Goal: Task Accomplishment & Management: Complete application form

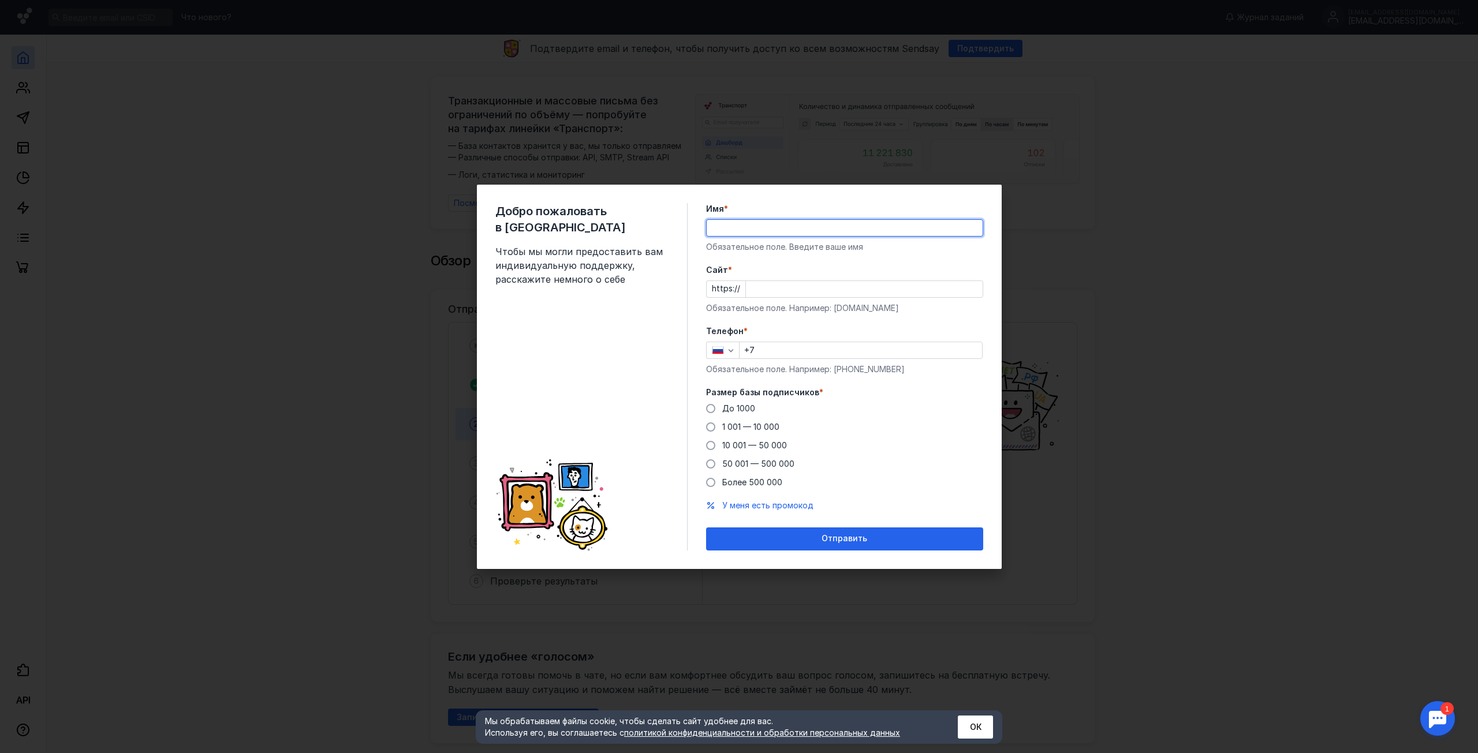
click at [735, 233] on input "Имя *" at bounding box center [845, 228] width 276 height 16
type input "[PERSON_NAME]"
click at [763, 288] on input "Cайт *" at bounding box center [864, 289] width 237 height 16
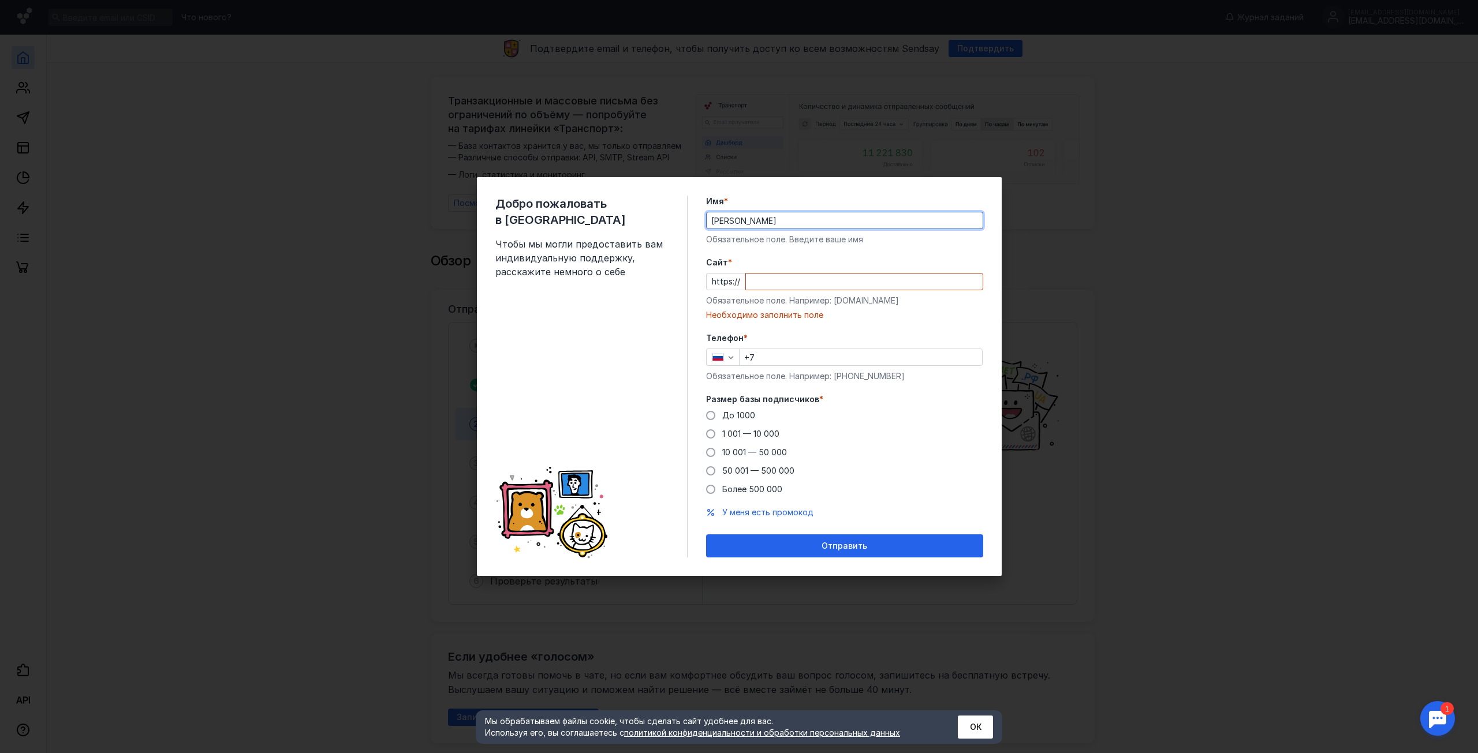
drag, startPoint x: 746, startPoint y: 215, endPoint x: 652, endPoint y: 217, distance: 94.1
click at [648, 225] on div "Добро пожаловать в Sendsay Чтобы мы могли предоставить вам индивидуальную подде…" at bounding box center [739, 376] width 525 height 399
type input "[PERSON_NAME]"
click at [775, 286] on input "Cайт *" at bounding box center [864, 282] width 237 height 16
paste input "[DOMAIN_NAME][URL]"
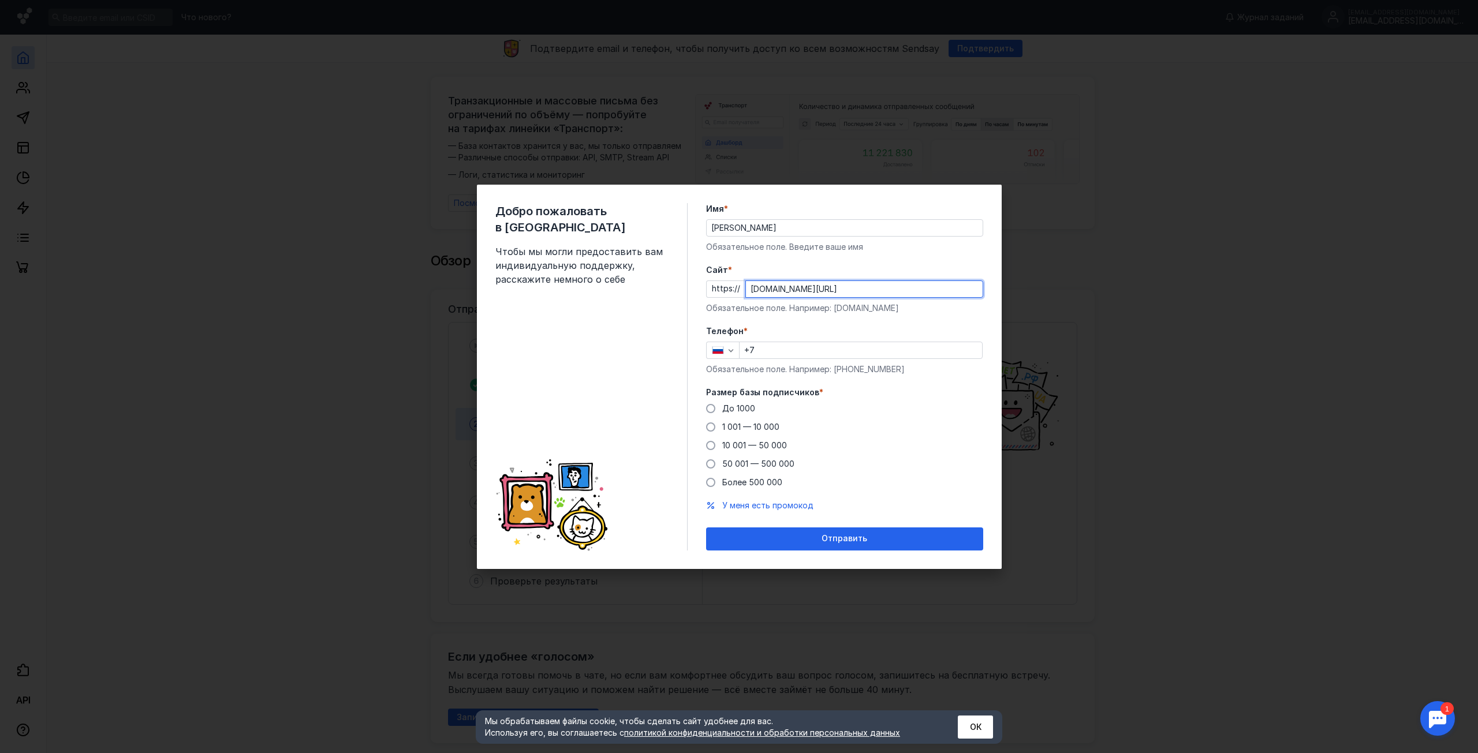
type input "[DOMAIN_NAME][URL]"
click at [803, 330] on label "Телефон *" at bounding box center [844, 332] width 277 height 12
drag, startPoint x: 742, startPoint y: 228, endPoint x: 570, endPoint y: 212, distance: 172.2
click at [574, 211] on div "Добро пожаловать в Sendsay Чтобы мы могли предоставить вам индивидуальную подде…" at bounding box center [739, 377] width 525 height 384
type input "[PERSON_NAME]"
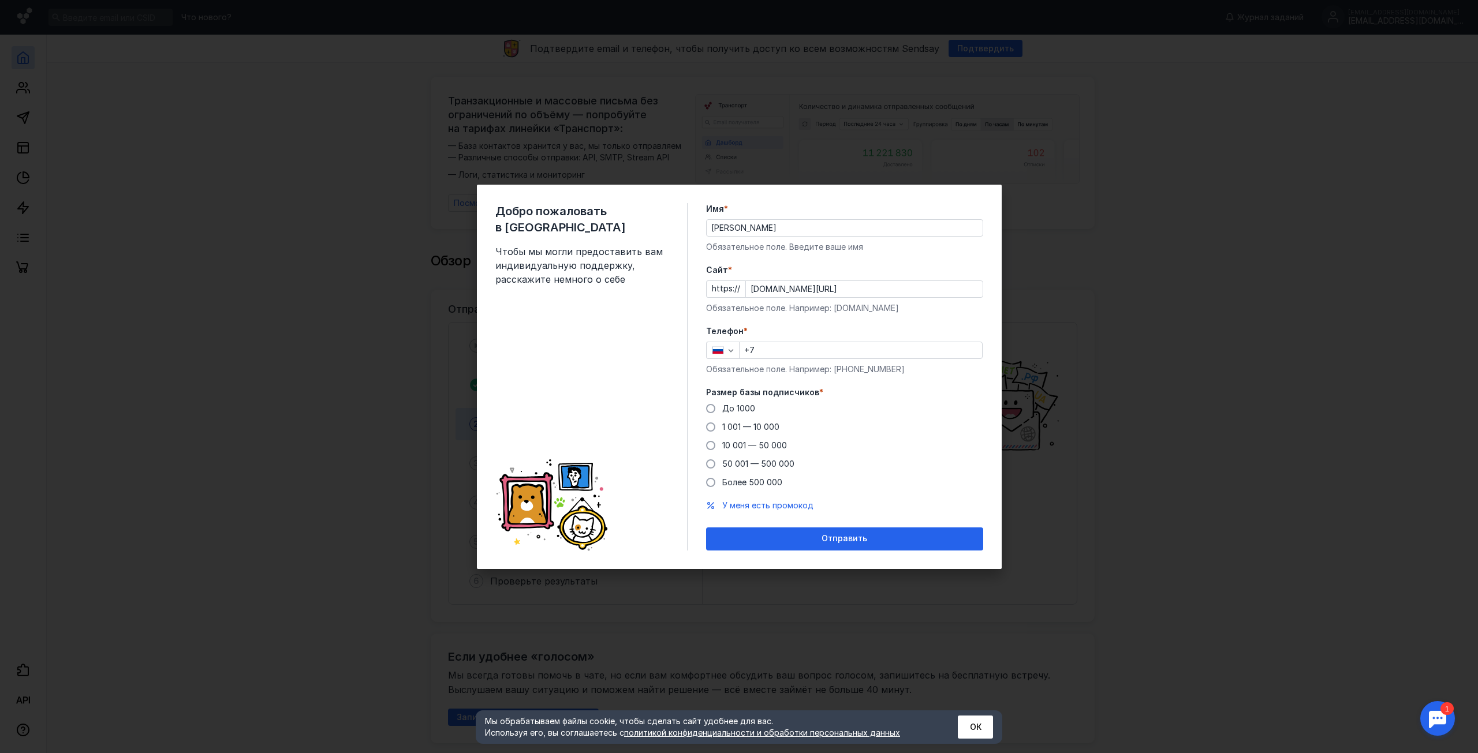
click at [589, 327] on div "Добро пожаловать в Sendsay Чтобы мы могли предоставить вам индивидуальную подде…" at bounding box center [591, 377] width 192 height 348
click at [712, 464] on span at bounding box center [710, 464] width 9 height 9
click at [0, 0] on input "50 001 — 500 000" at bounding box center [0, 0] width 0 height 0
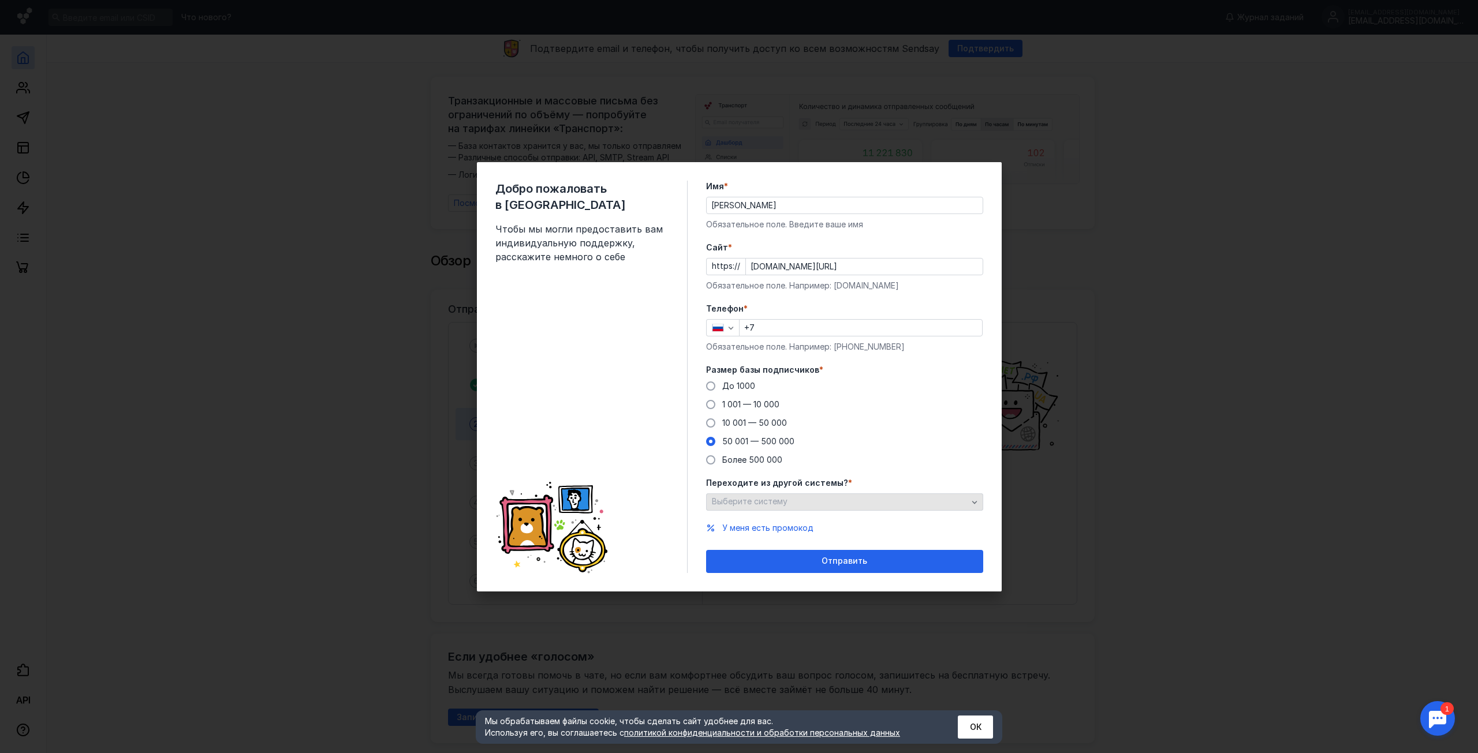
click at [727, 495] on div "Выберите систему" at bounding box center [844, 502] width 277 height 17
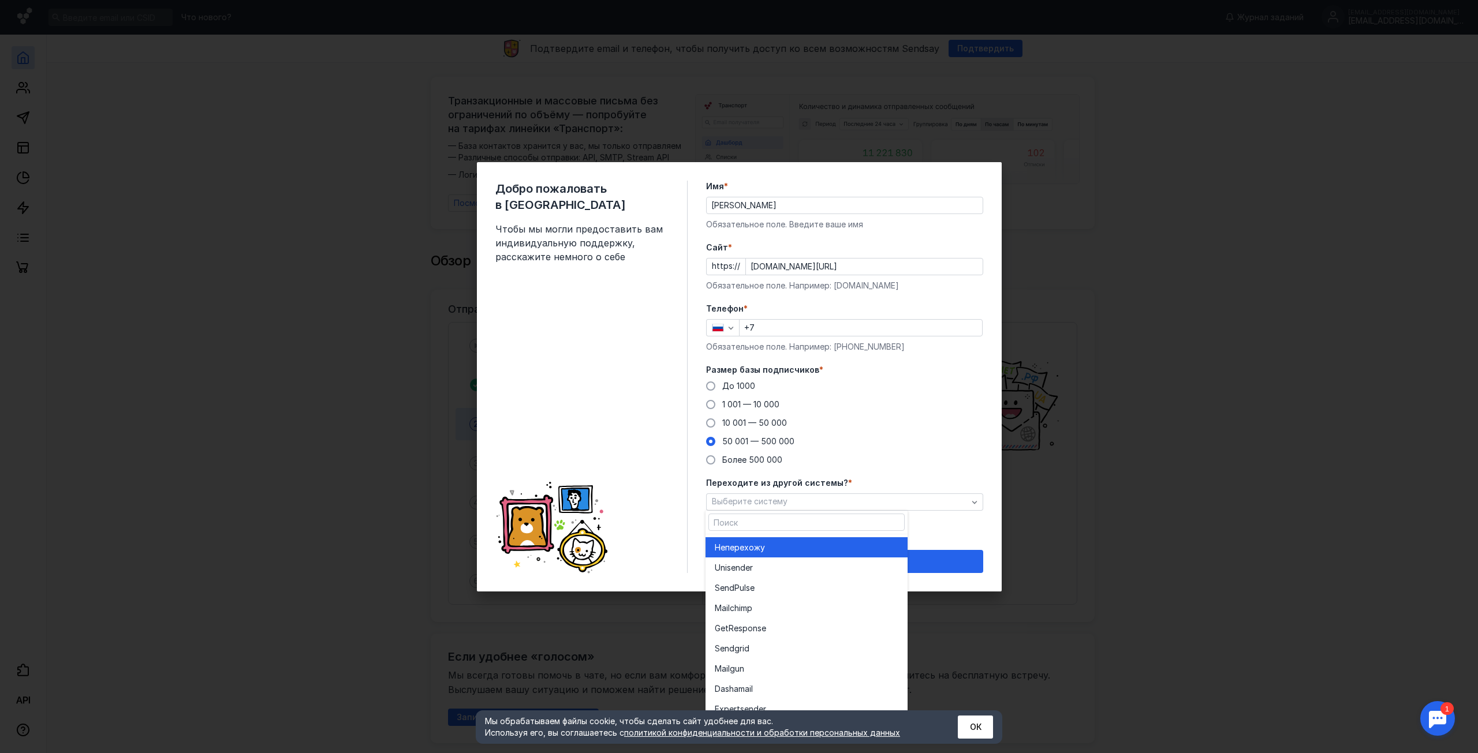
click at [728, 544] on span "перехожу" at bounding box center [745, 548] width 40 height 12
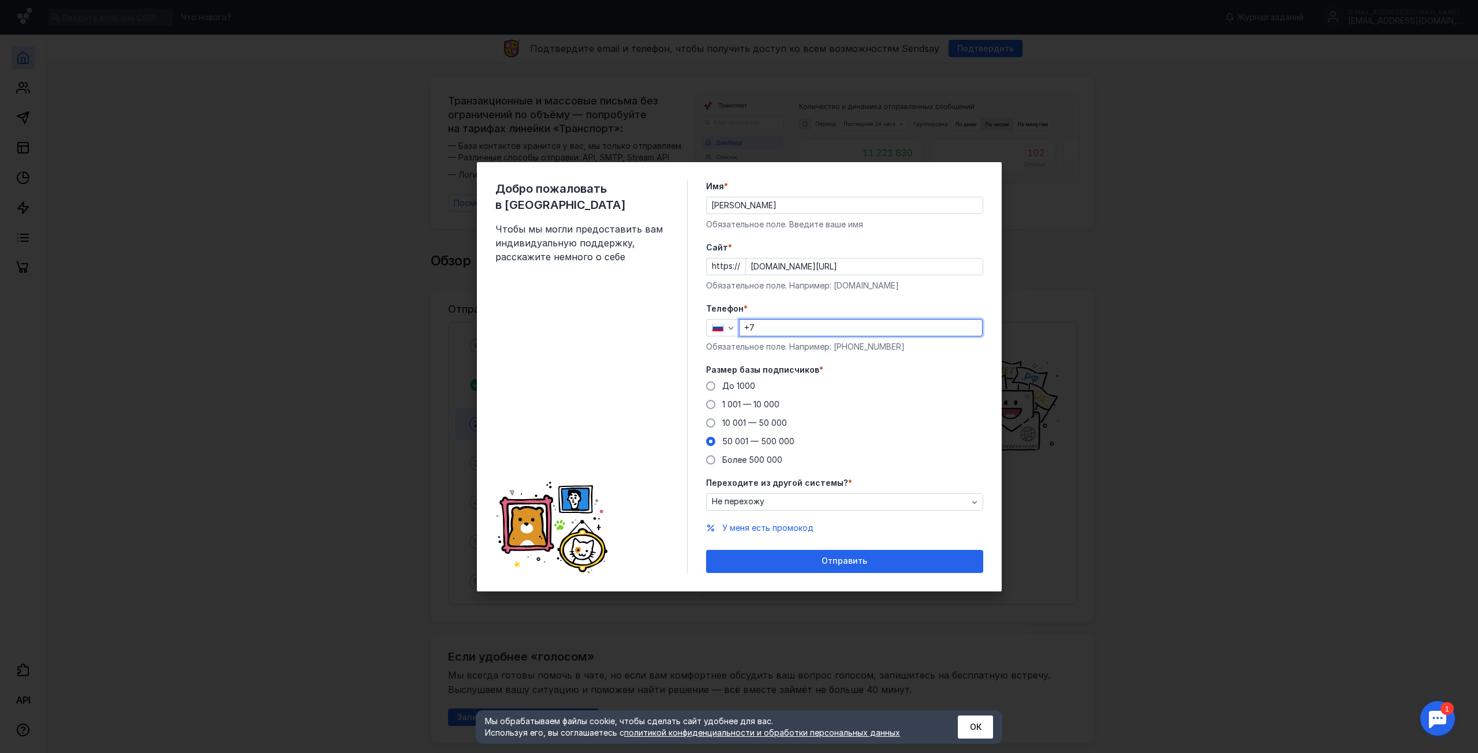
click at [747, 328] on input "+7" at bounding box center [861, 328] width 242 height 16
click at [757, 329] on input "+7" at bounding box center [861, 328] width 242 height 16
paste input "[PHONE_NUMBER]"
click at [760, 330] on input "[PHONE_NUMBER]" at bounding box center [861, 328] width 242 height 16
type input "[PHONE_NUMBER]"
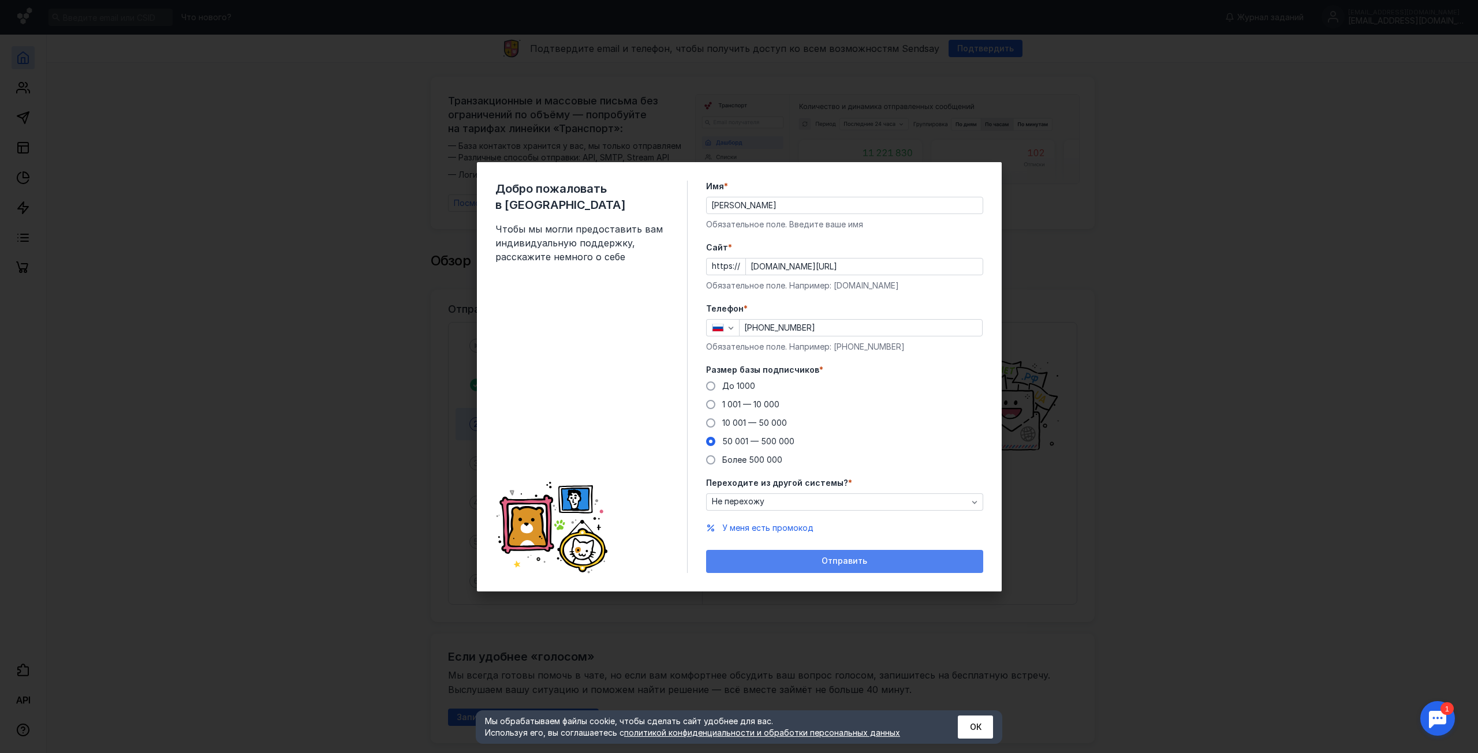
click at [834, 560] on span "Отправить" at bounding box center [844, 562] width 46 height 10
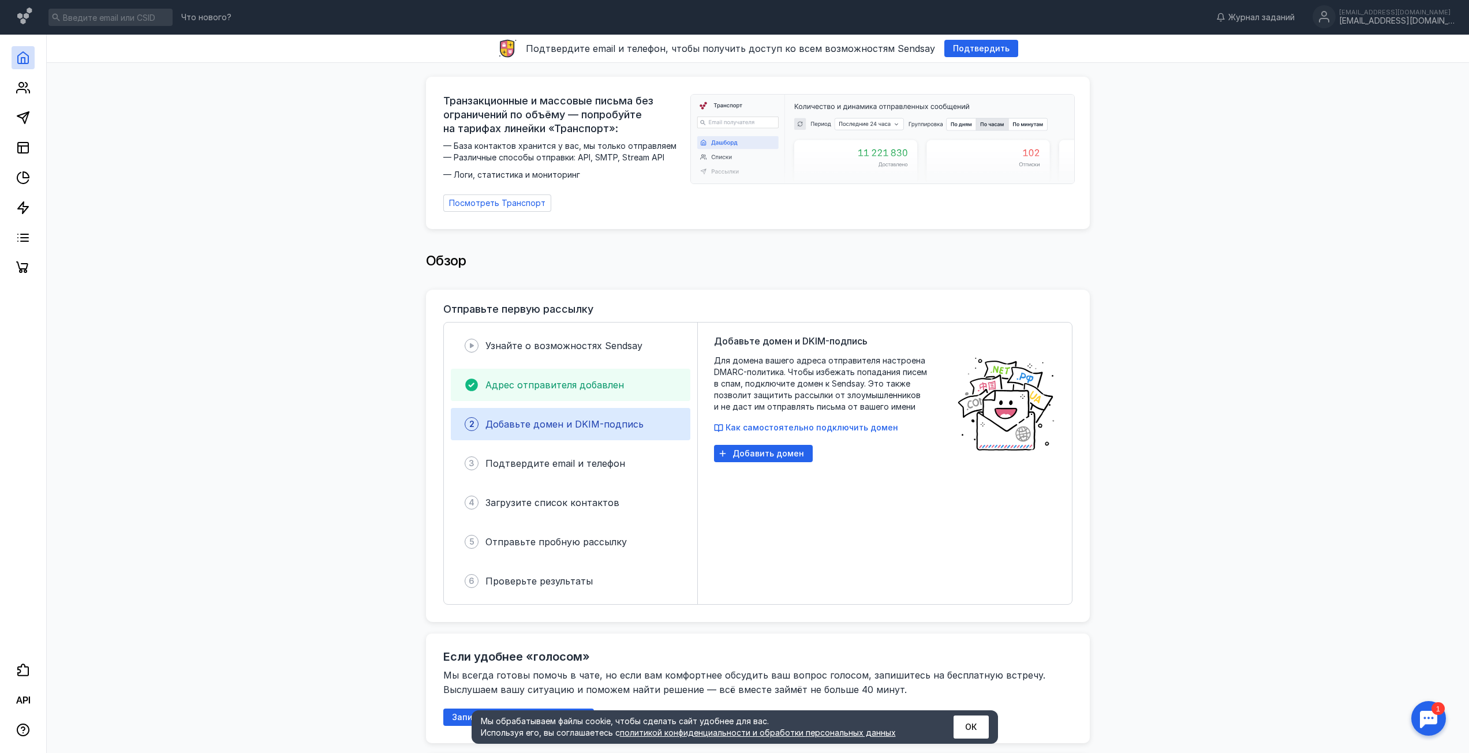
click at [576, 380] on span "Адрес отправителя добавлен" at bounding box center [555, 385] width 139 height 12
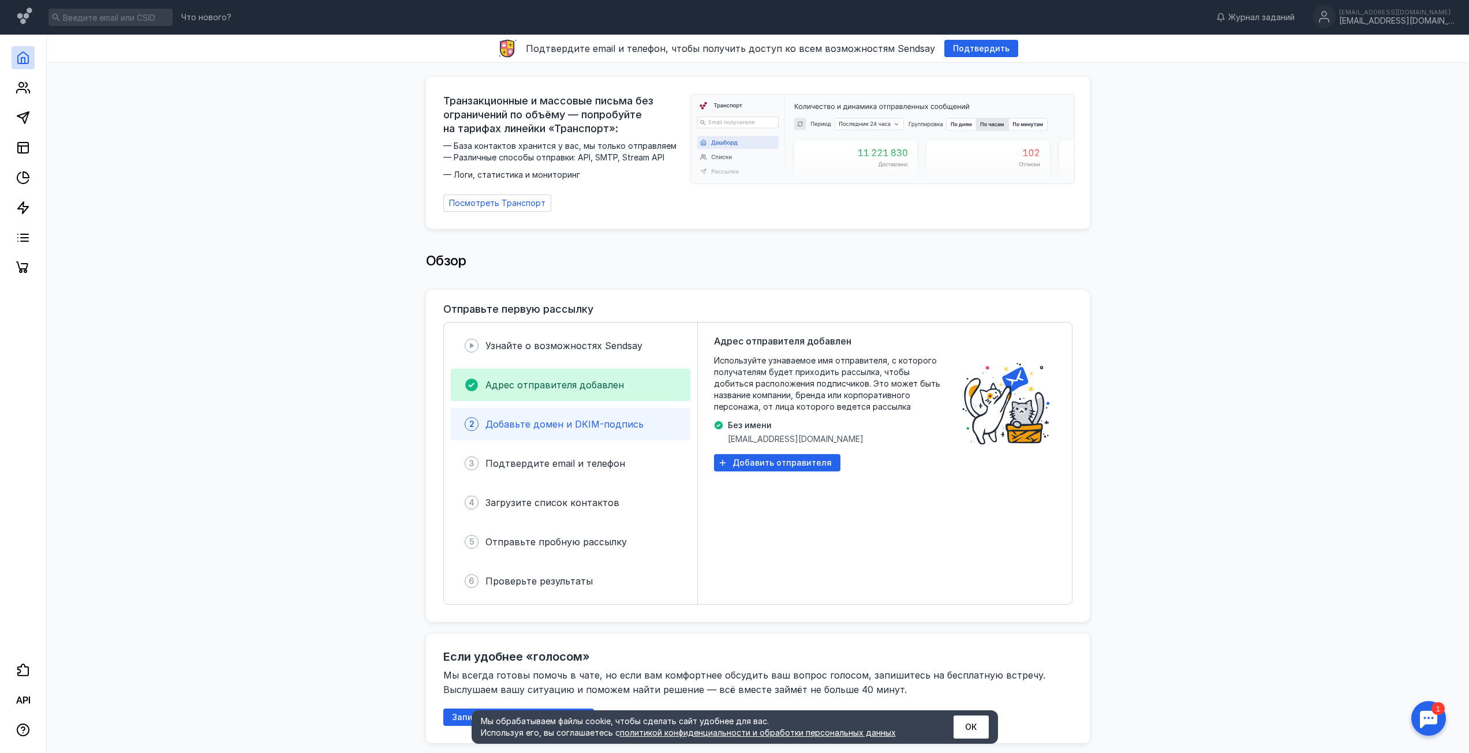
click at [566, 408] on div "2 Добавьте домен и DKIM-подпись" at bounding box center [571, 424] width 240 height 32
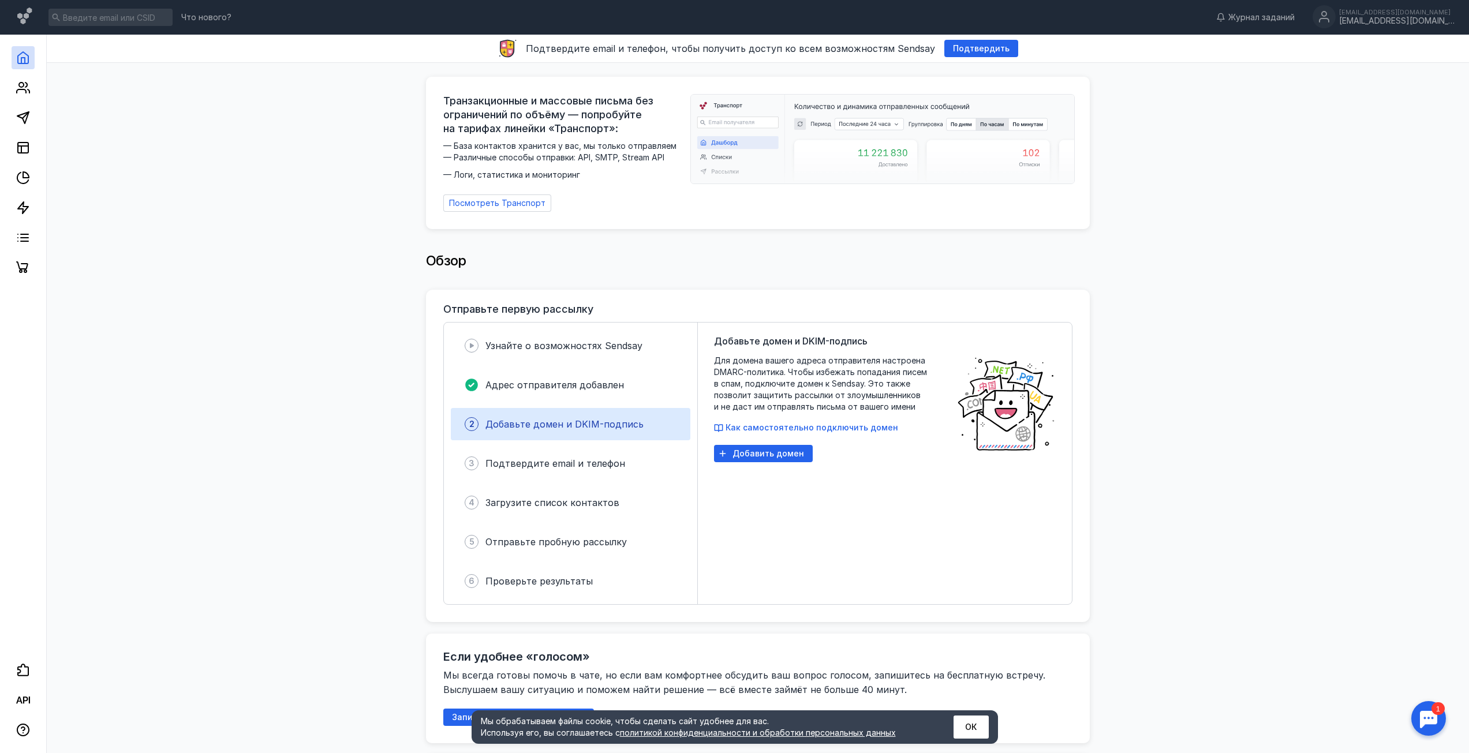
click at [544, 432] on div "2 Добавьте домен и DKIM-подпись" at bounding box center [571, 424] width 240 height 32
click at [524, 449] on div "3 Подтвердите email и телефон" at bounding box center [571, 463] width 240 height 32
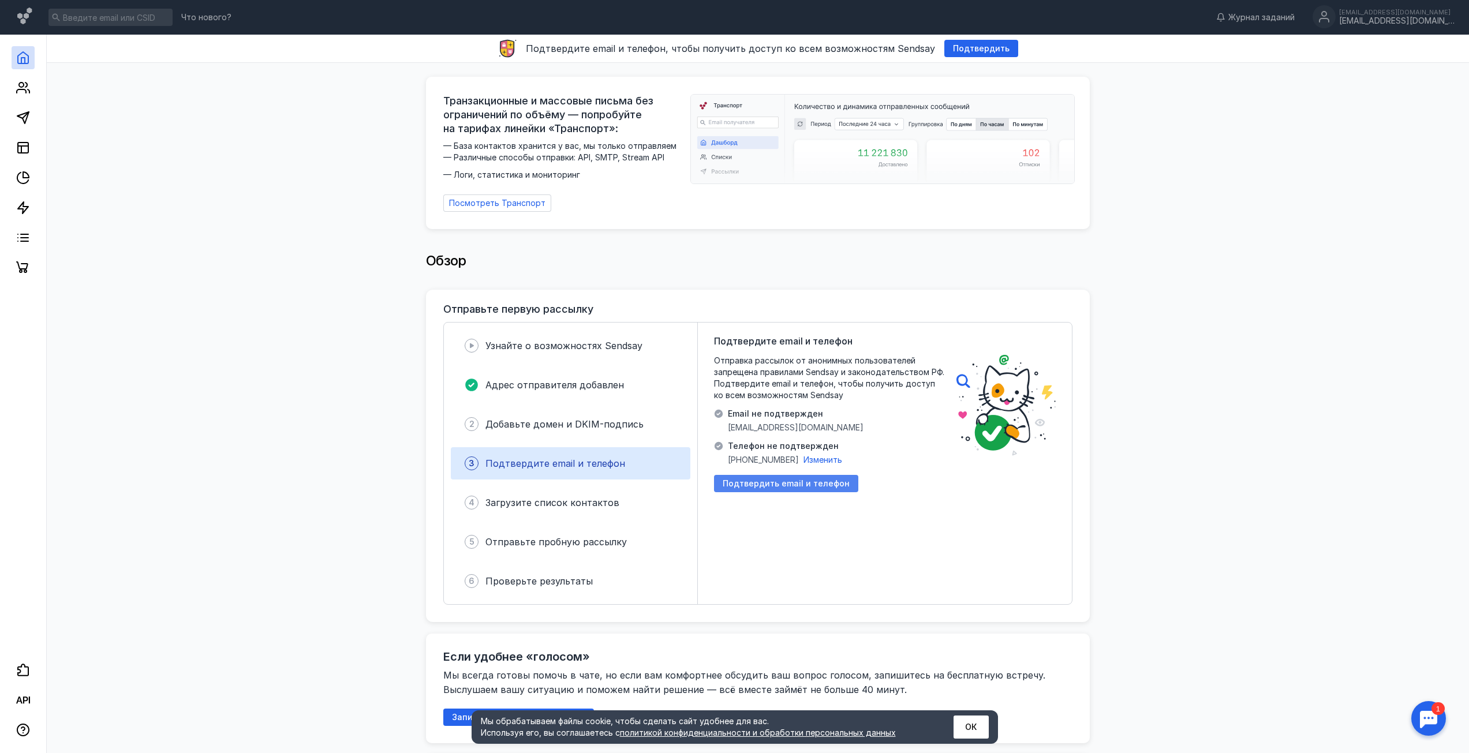
click at [767, 486] on div "Подтвердить email и телефон" at bounding box center [786, 483] width 144 height 17
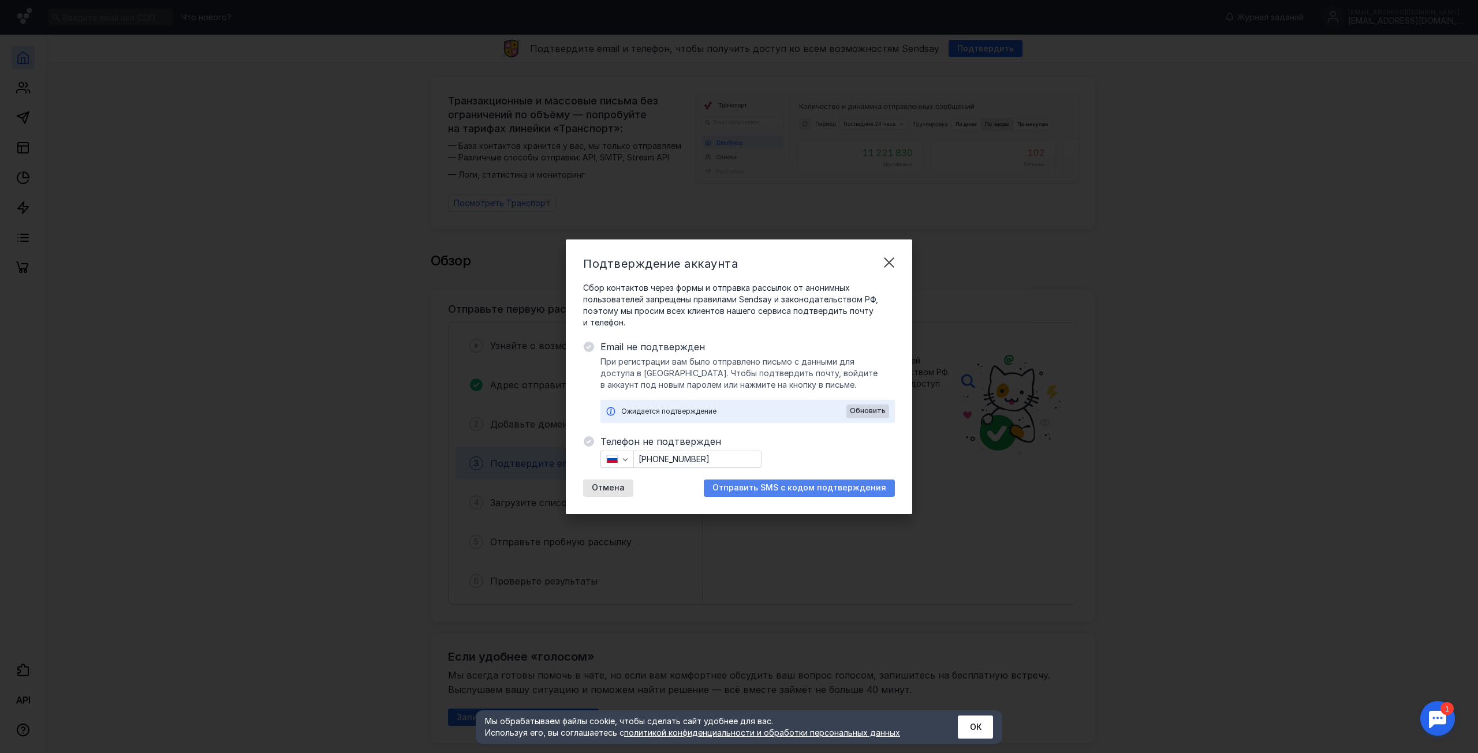
click at [817, 491] on span "Отправить SMS с кодом подтверждения" at bounding box center [799, 488] width 174 height 10
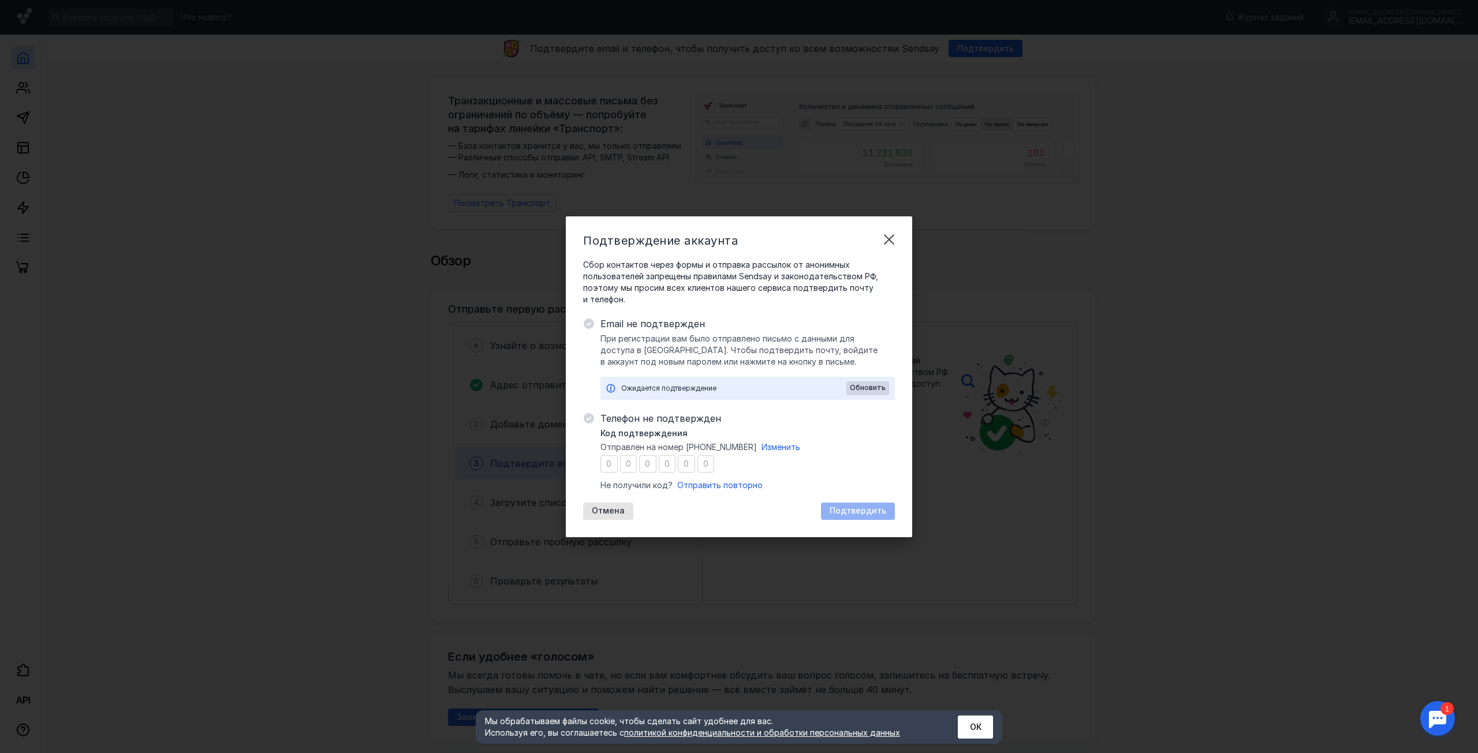
type input "5"
type input "4"
type input "5"
type input "9"
type input "0"
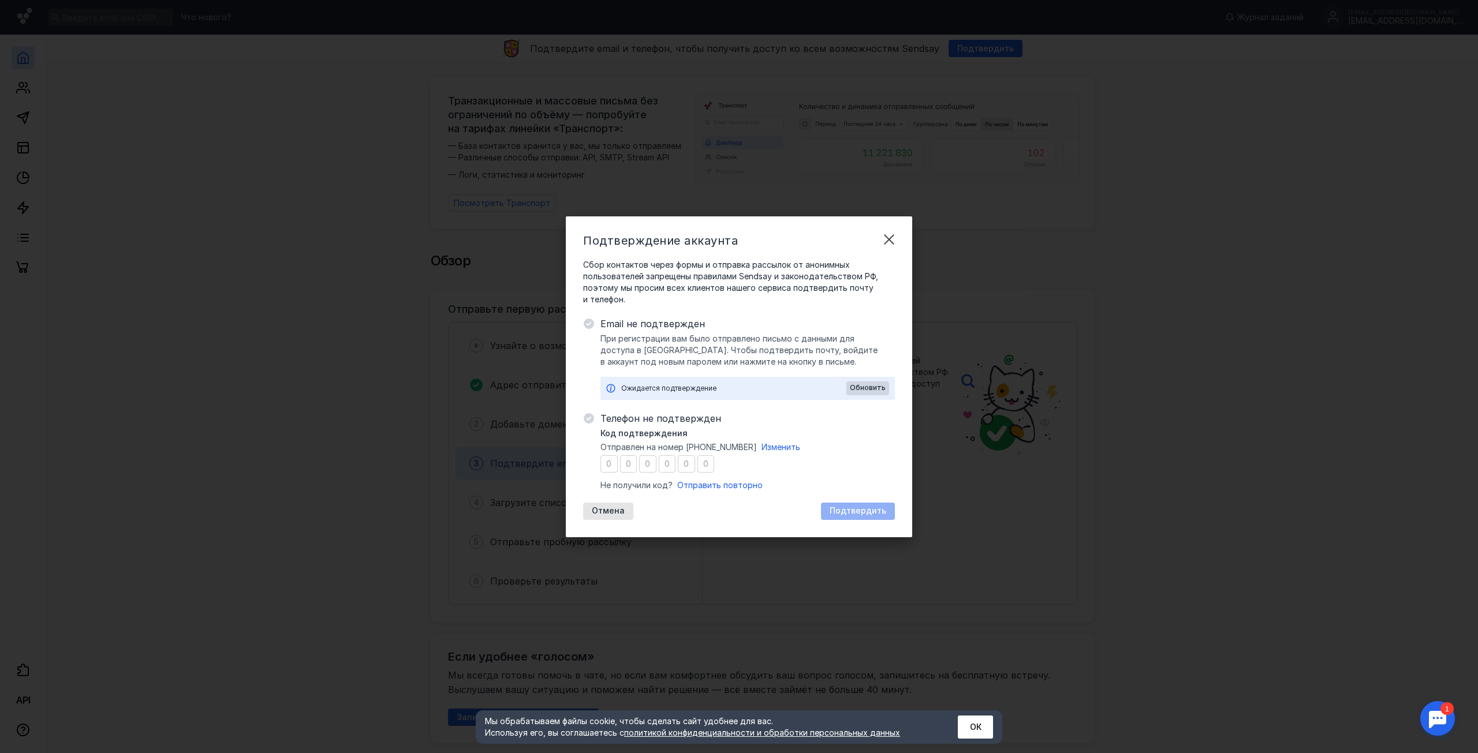
type input "4"
click at [857, 506] on div "Подтвердить" at bounding box center [858, 511] width 74 height 17
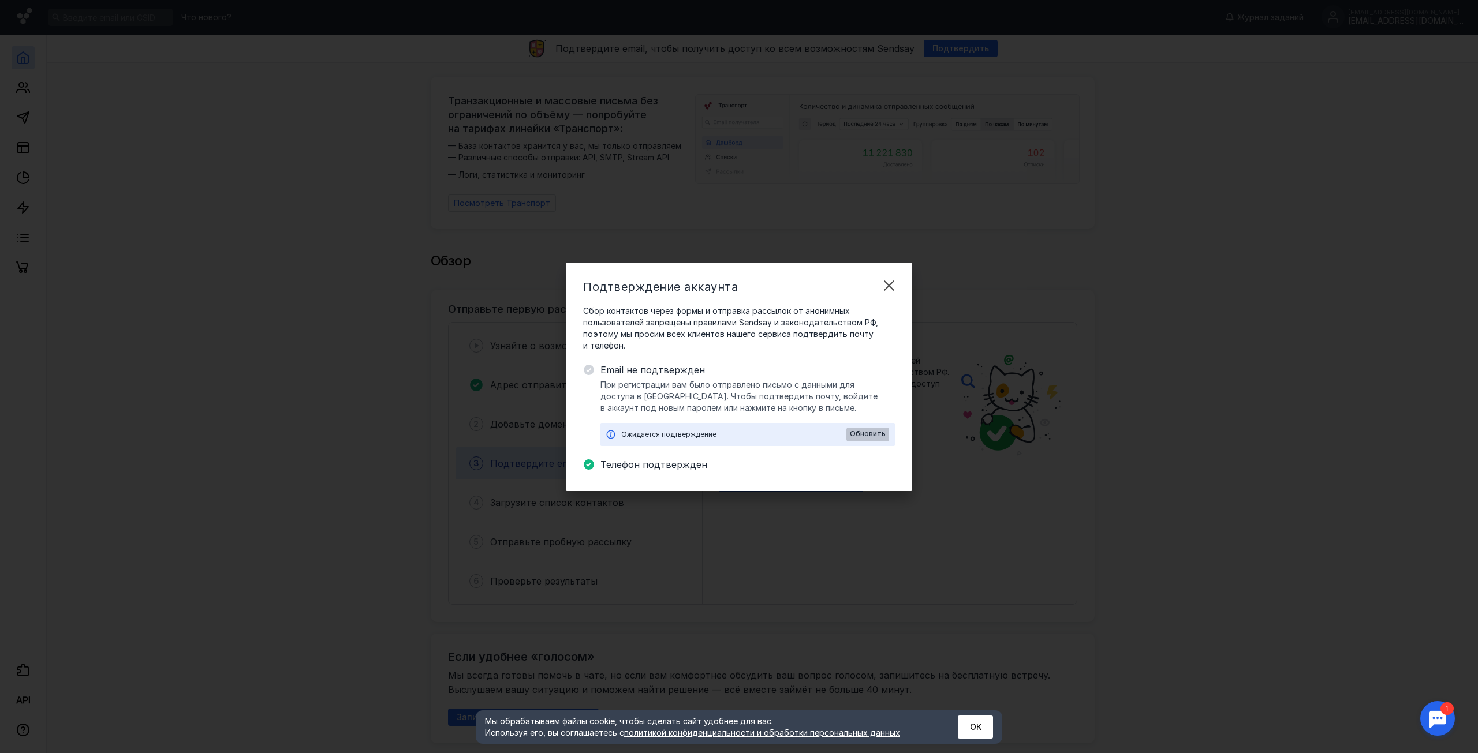
click at [870, 433] on span "Обновить" at bounding box center [868, 434] width 36 height 8
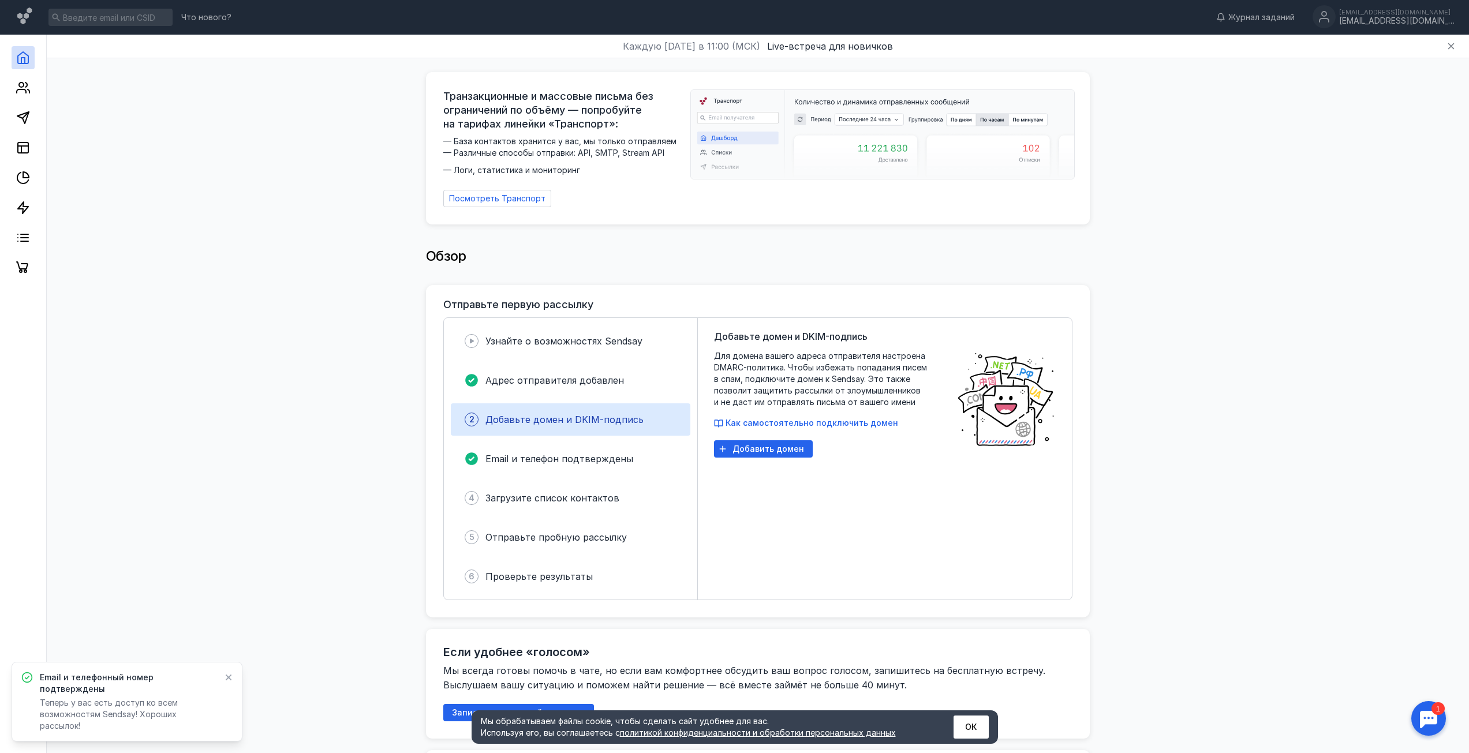
click at [597, 414] on span "Добавьте домен и DKIM-подпись" at bounding box center [565, 420] width 158 height 12
drag, startPoint x: 757, startPoint y: 444, endPoint x: 765, endPoint y: 434, distance: 13.2
click at [765, 434] on div "Добавьте домен и DKIM-подпись Для домена вашего адреса отправителя настроена DM…" at bounding box center [829, 459] width 231 height 259
click at [760, 445] on span "Добавить домен" at bounding box center [769, 450] width 72 height 10
click at [800, 417] on button "Как самостоятельно подключить домен" at bounding box center [806, 423] width 184 height 12
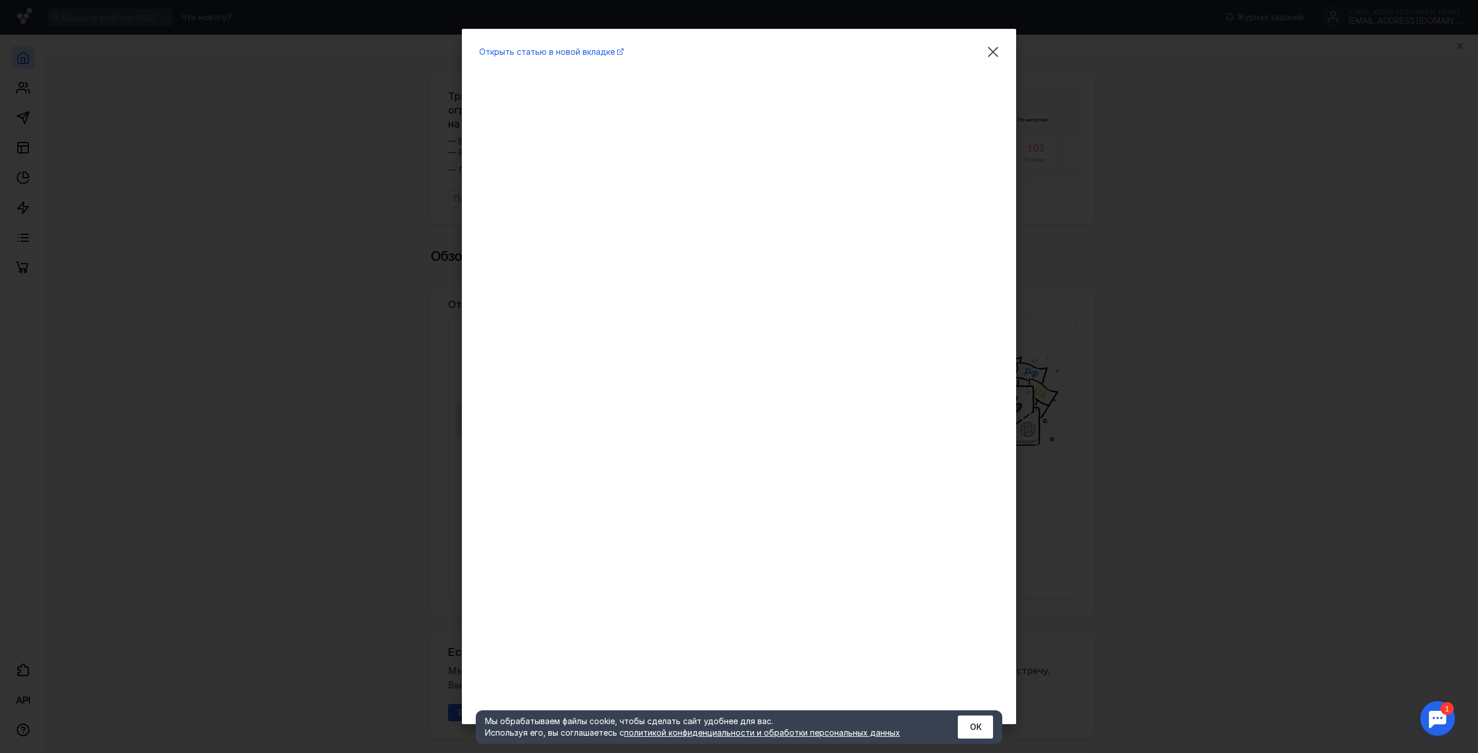
drag, startPoint x: 1261, startPoint y: 542, endPoint x: 1256, endPoint y: 537, distance: 7.3
click at [1258, 538] on div "Открыть статью в новой вкладке" at bounding box center [739, 376] width 1478 height 753
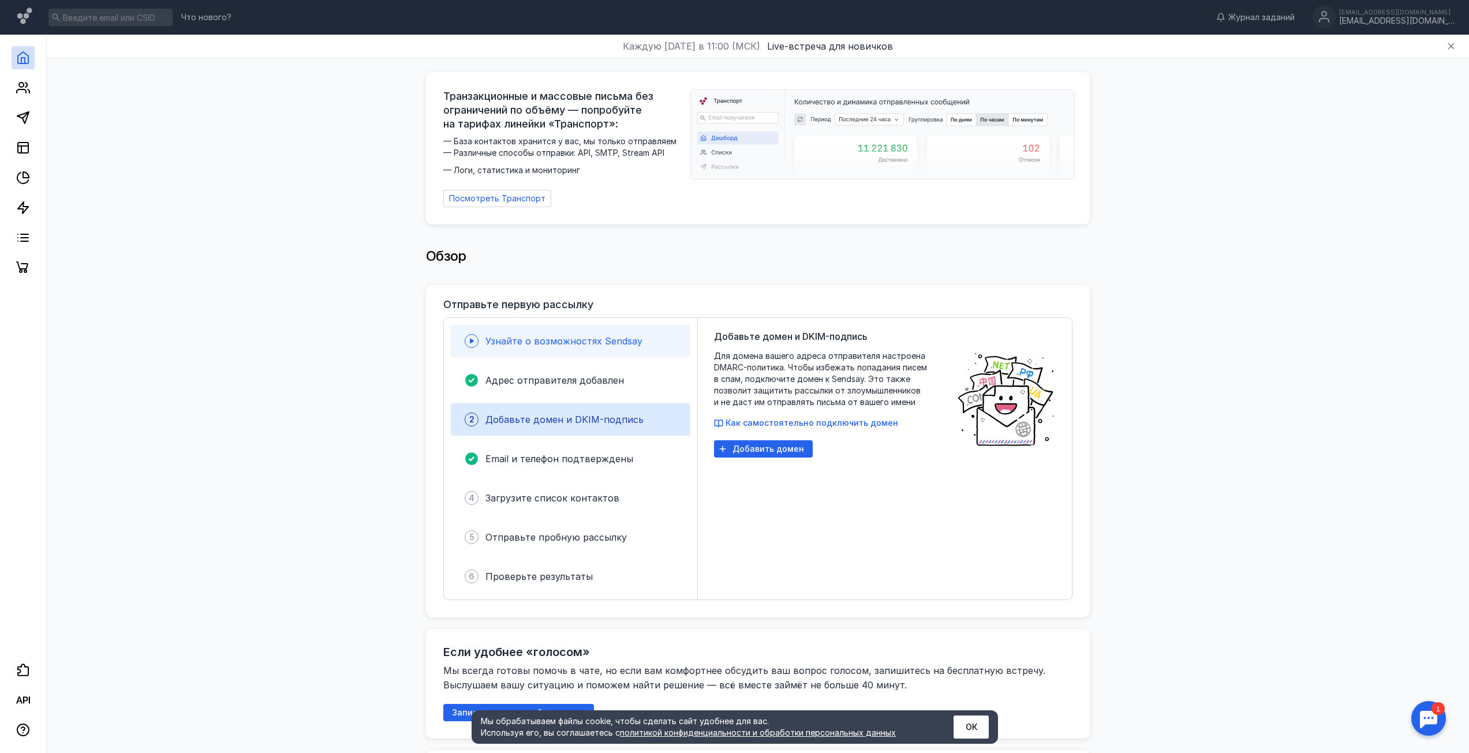
click at [570, 338] on span "Узнайте о возможностях Sendsay" at bounding box center [564, 341] width 157 height 12
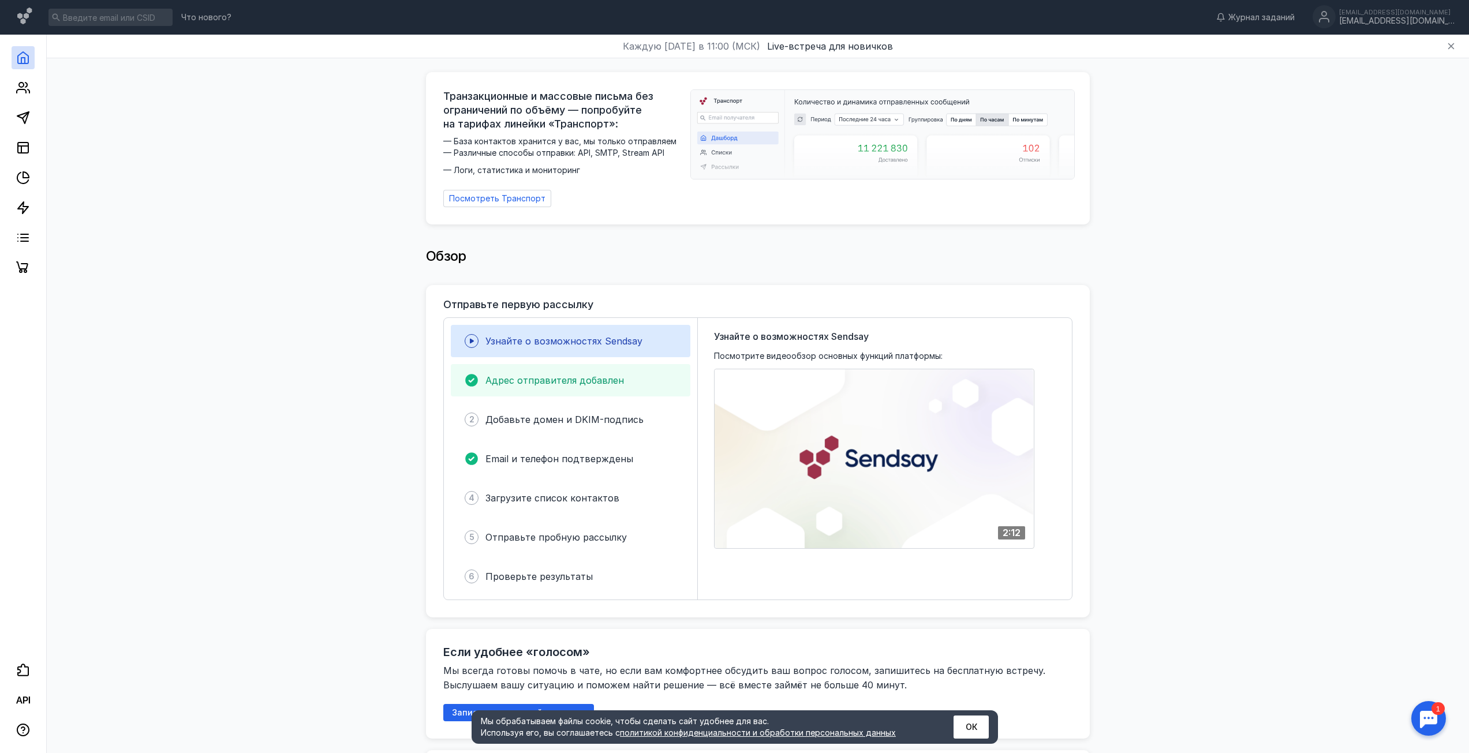
click at [547, 375] on span "Адрес отправителя добавлен" at bounding box center [555, 381] width 139 height 12
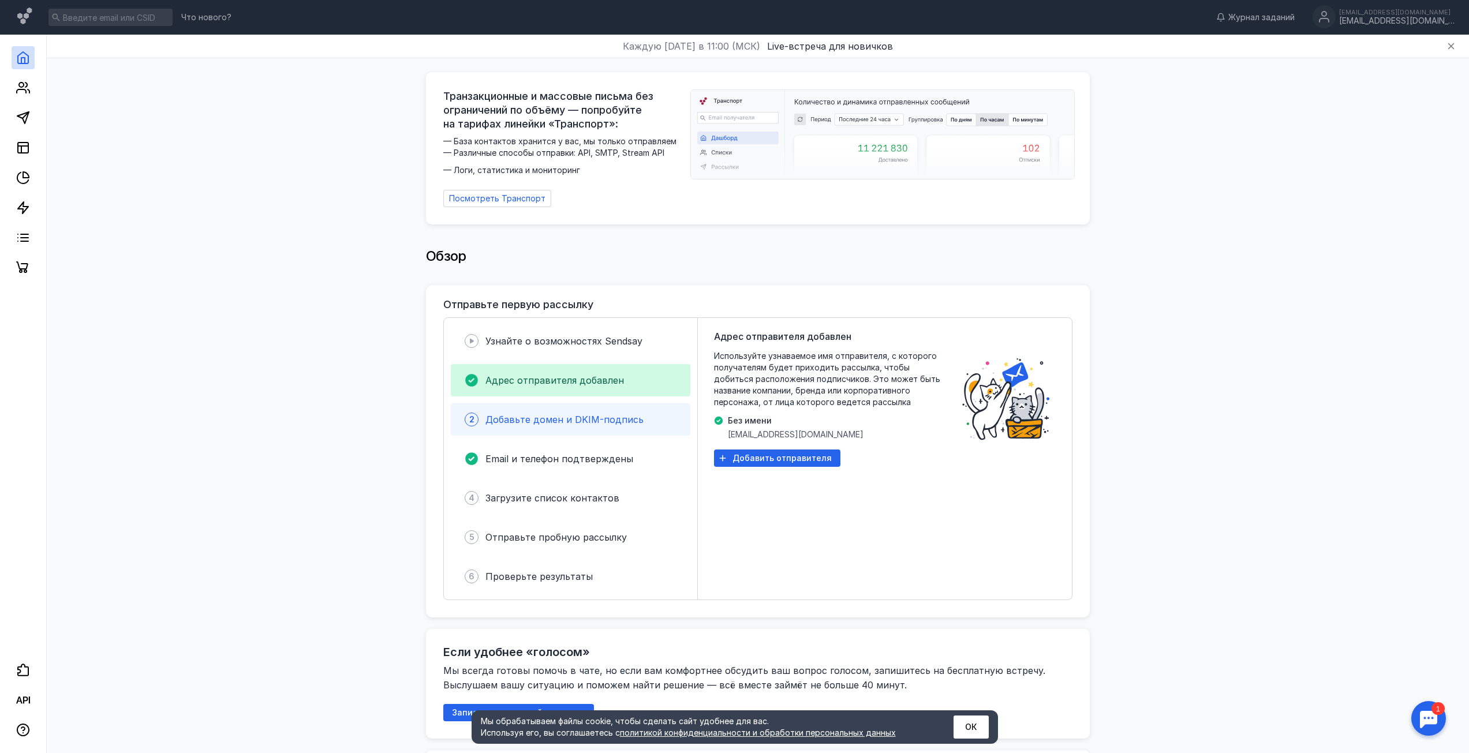
click at [509, 414] on span "Добавьте домен и DKIM-подпись" at bounding box center [565, 420] width 158 height 12
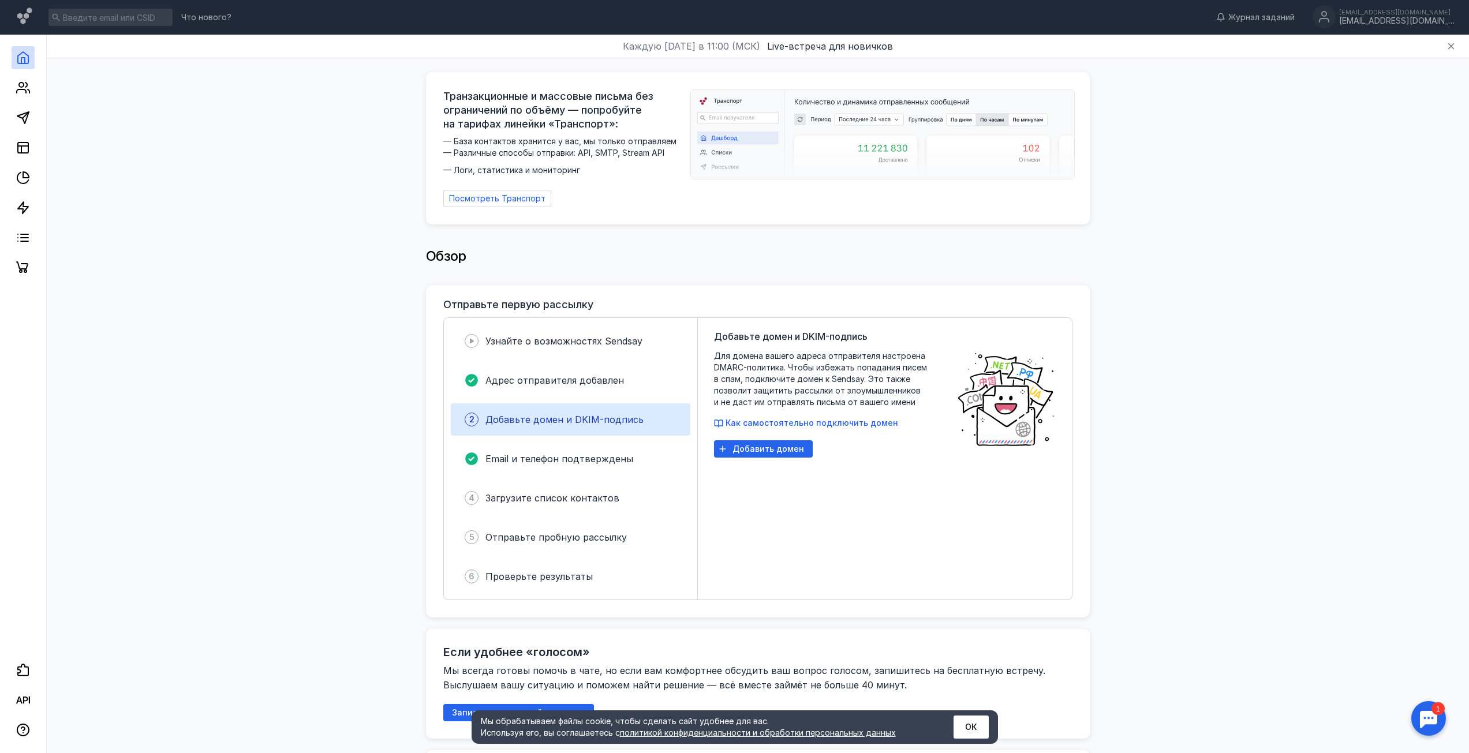
click at [807, 424] on div "Добавьте домен и DKIM-подпись Для домена вашего адреса отправителя настроена DM…" at bounding box center [829, 459] width 231 height 259
click at [808, 418] on span "Как самостоятельно подключить домен" at bounding box center [812, 423] width 173 height 10
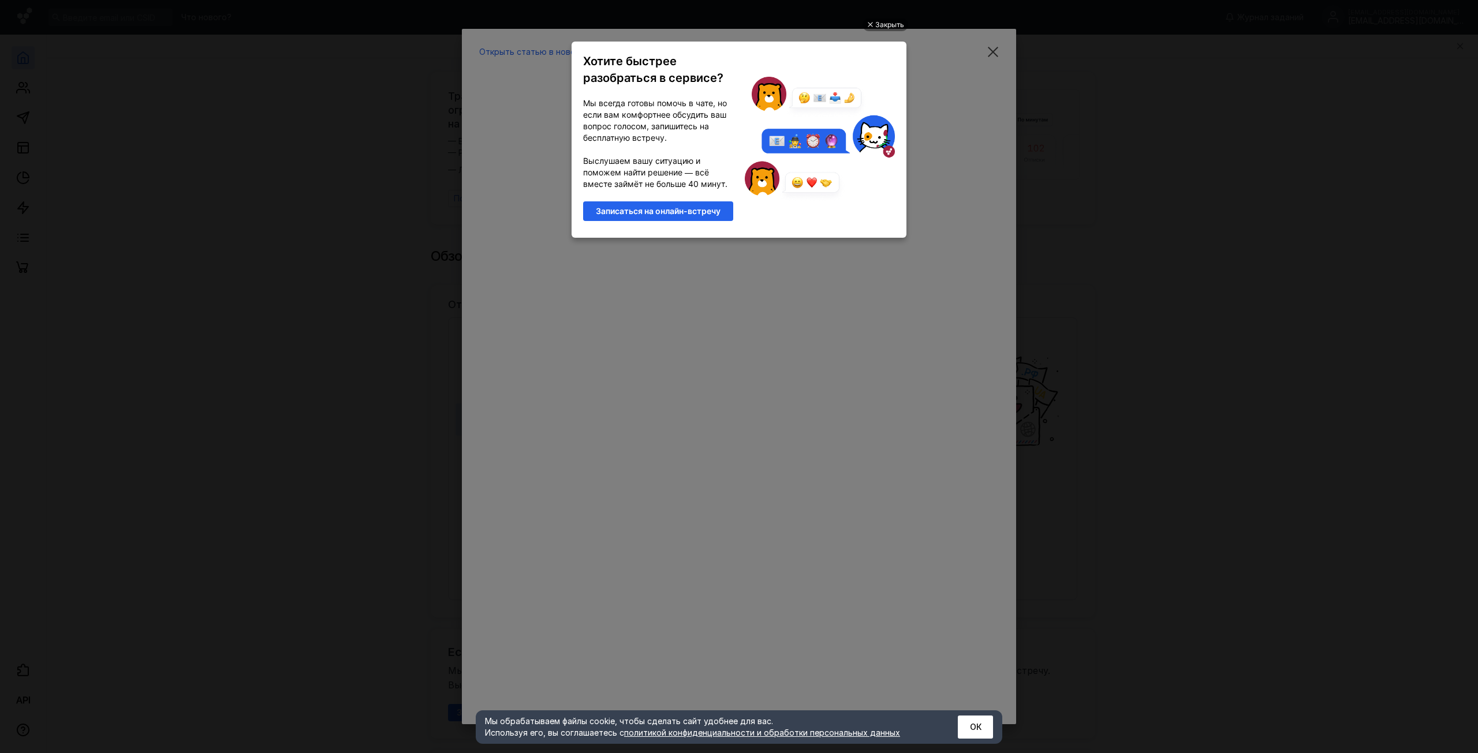
click at [1121, 421] on ul "Закрыть Хотите быстрее разобраться в сервисе? Мы всегда готовы помочь в чате, н…" at bounding box center [739, 377] width 1478 height 753
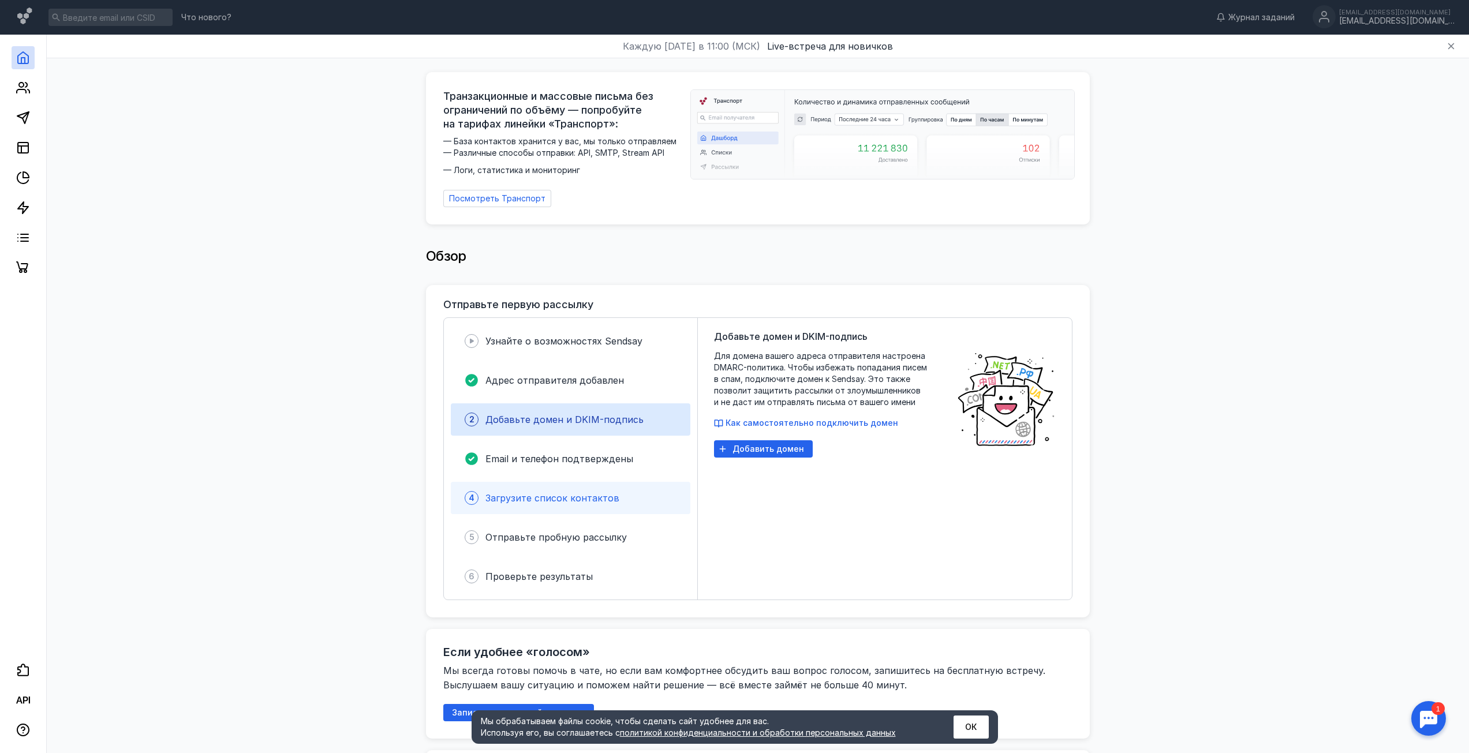
click at [549, 495] on span "Загрузите список контактов" at bounding box center [553, 498] width 134 height 12
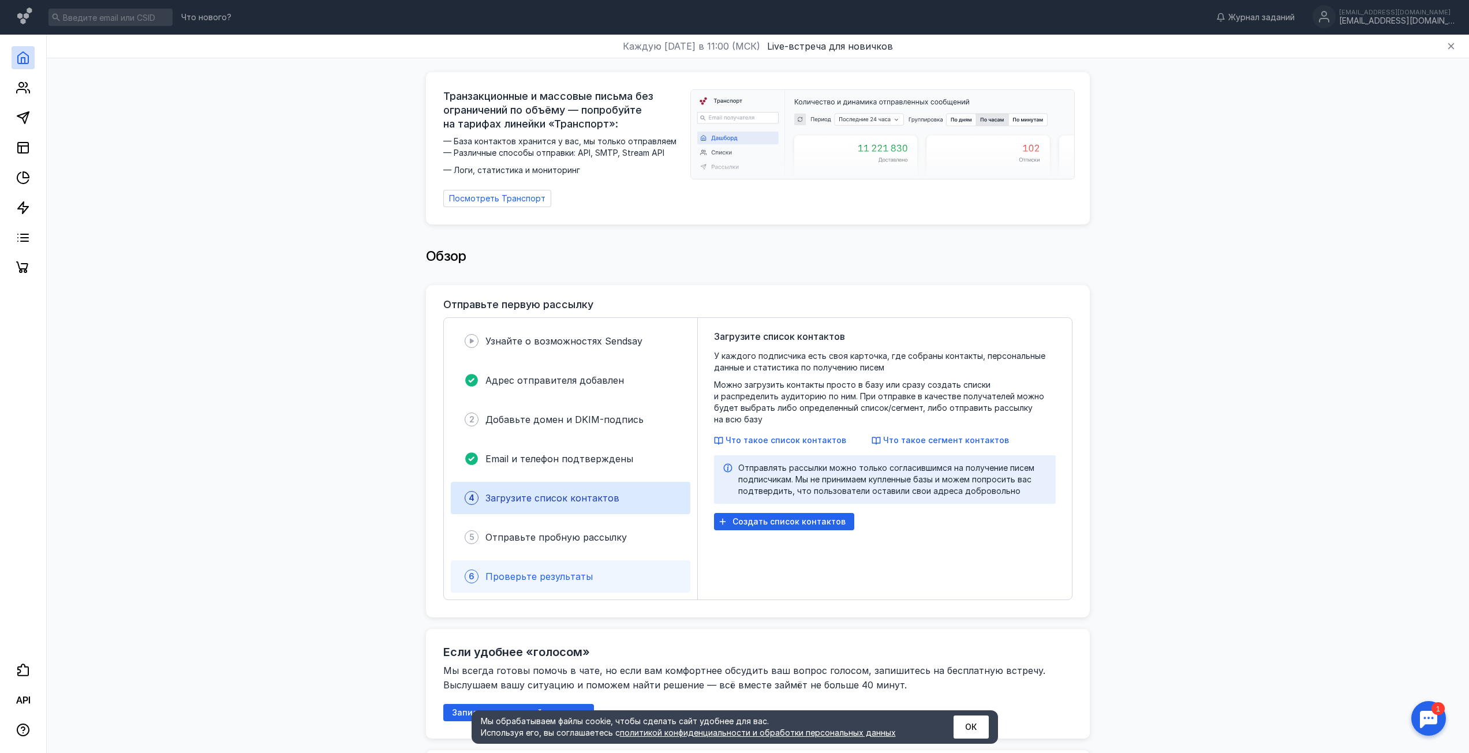
click at [517, 580] on div "6 Проверьте результаты" at bounding box center [571, 577] width 240 height 32
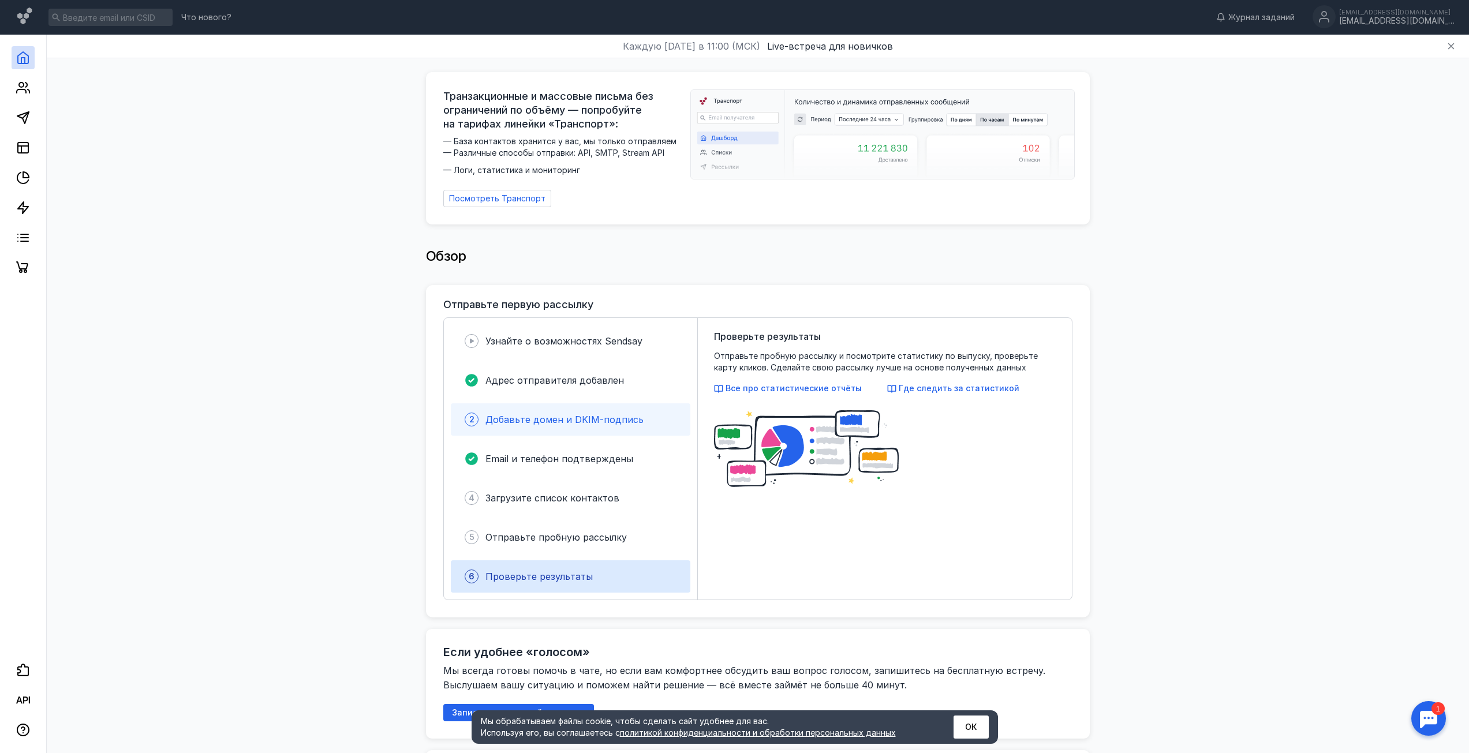
click at [507, 414] on span "Добавьте домен и DKIM-подпись" at bounding box center [565, 420] width 158 height 12
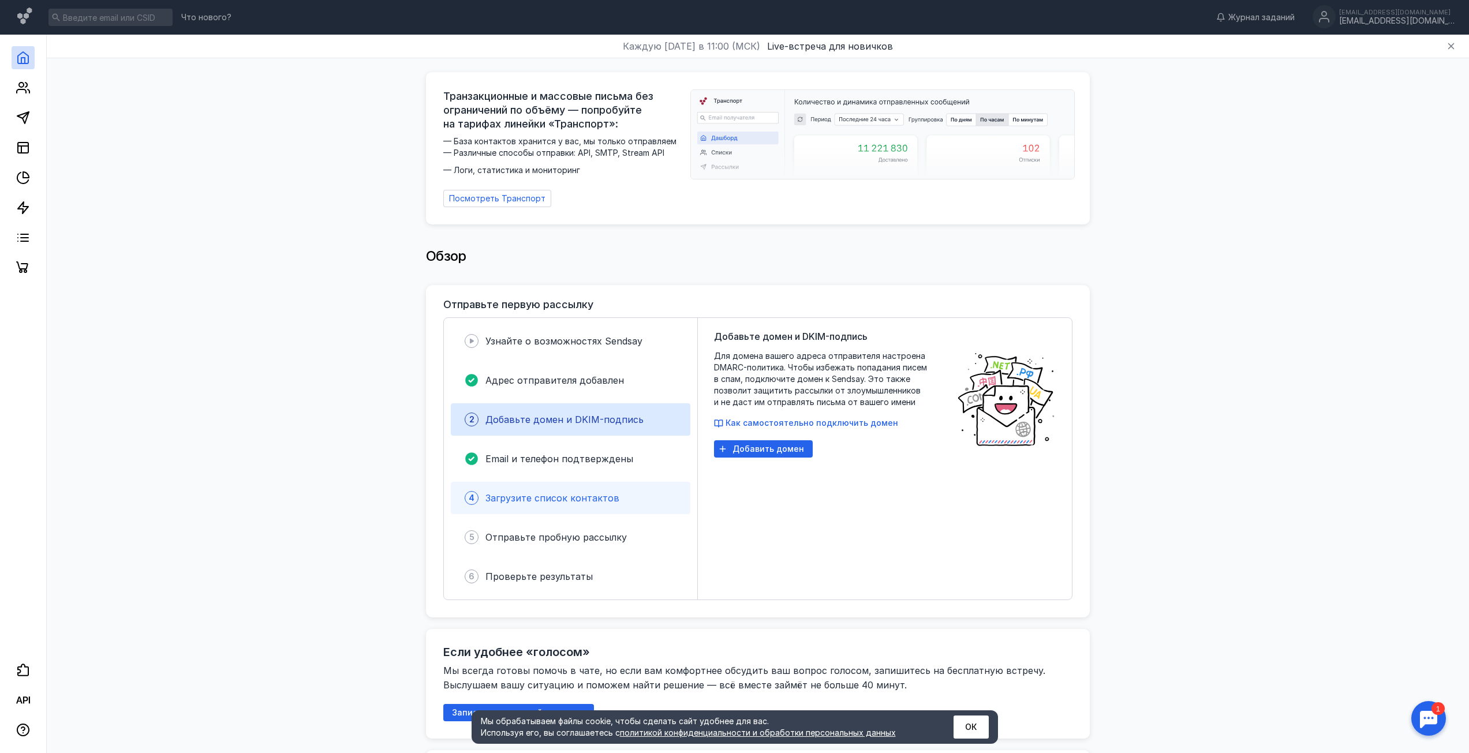
click at [513, 493] on span "Загрузите список контактов" at bounding box center [553, 498] width 134 height 12
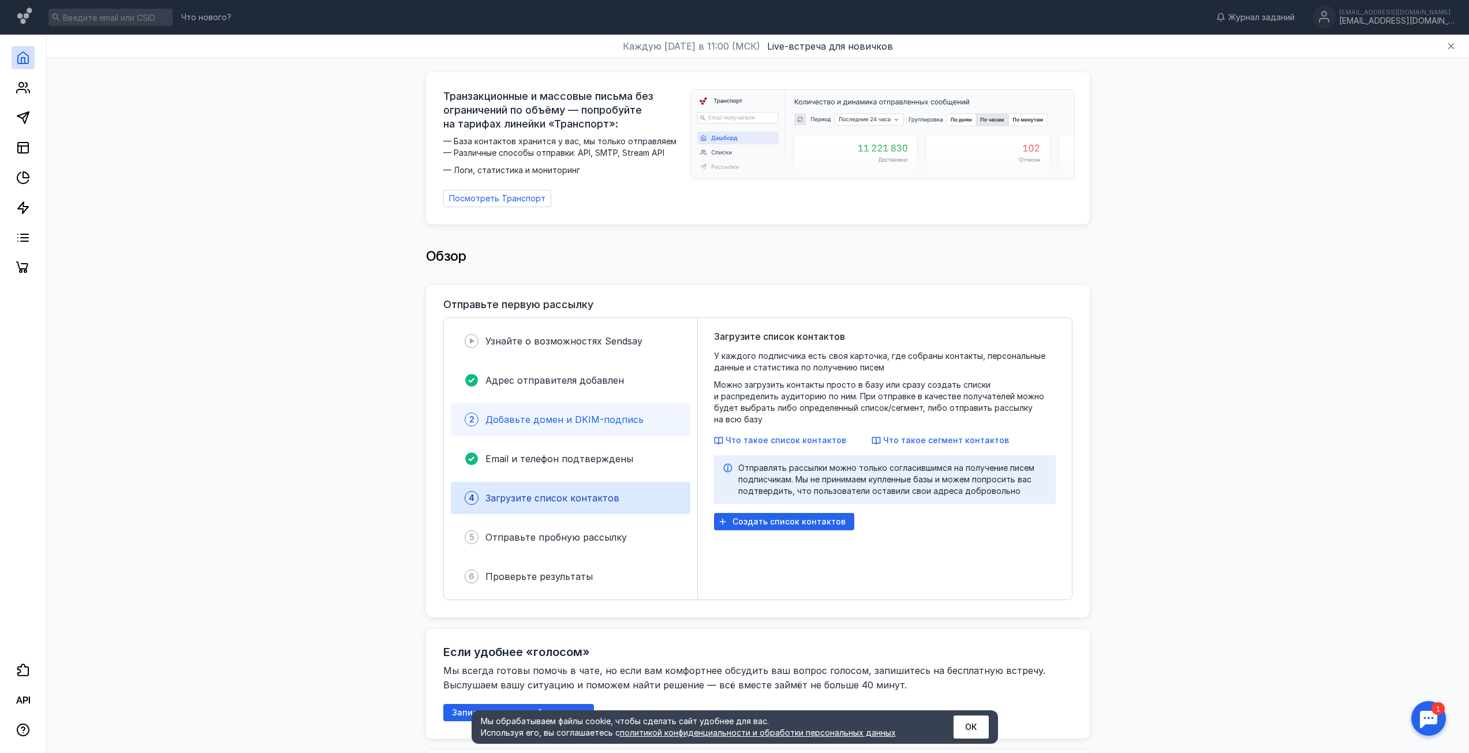
click at [511, 417] on span "Добавьте домен и DKIM-подпись" at bounding box center [565, 420] width 158 height 12
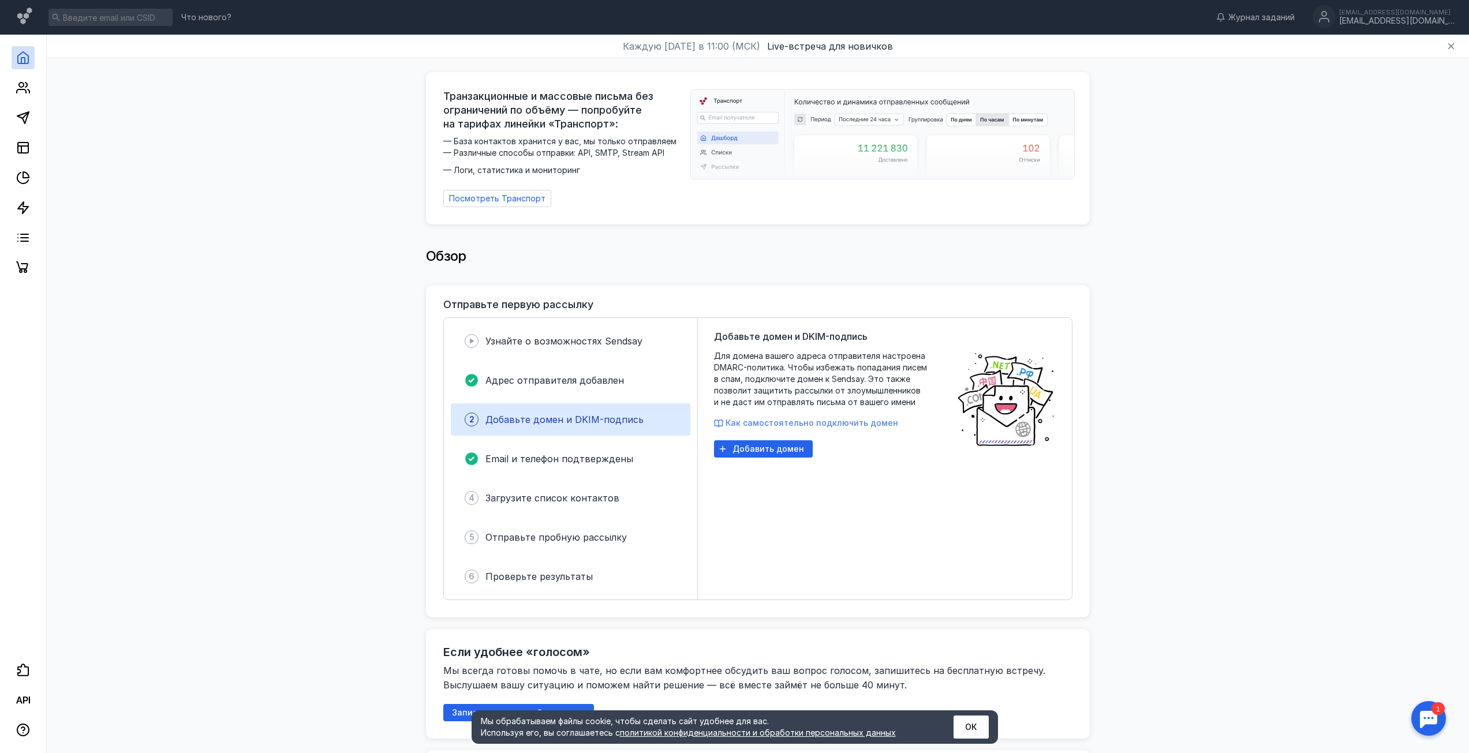
click at [756, 421] on span "Как самостоятельно подключить домен" at bounding box center [812, 423] width 173 height 10
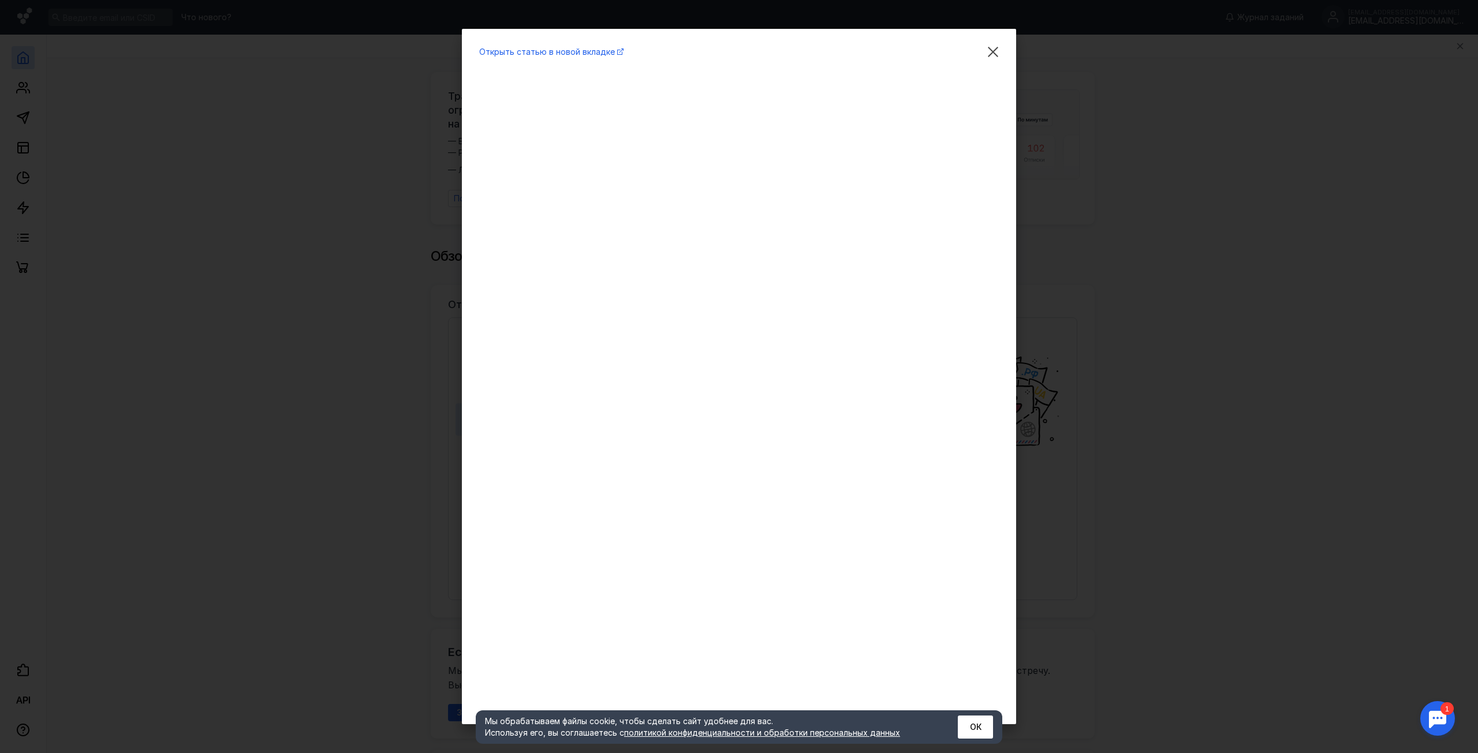
click at [1159, 562] on div "Открыть статью в новой вкладке" at bounding box center [739, 376] width 1478 height 753
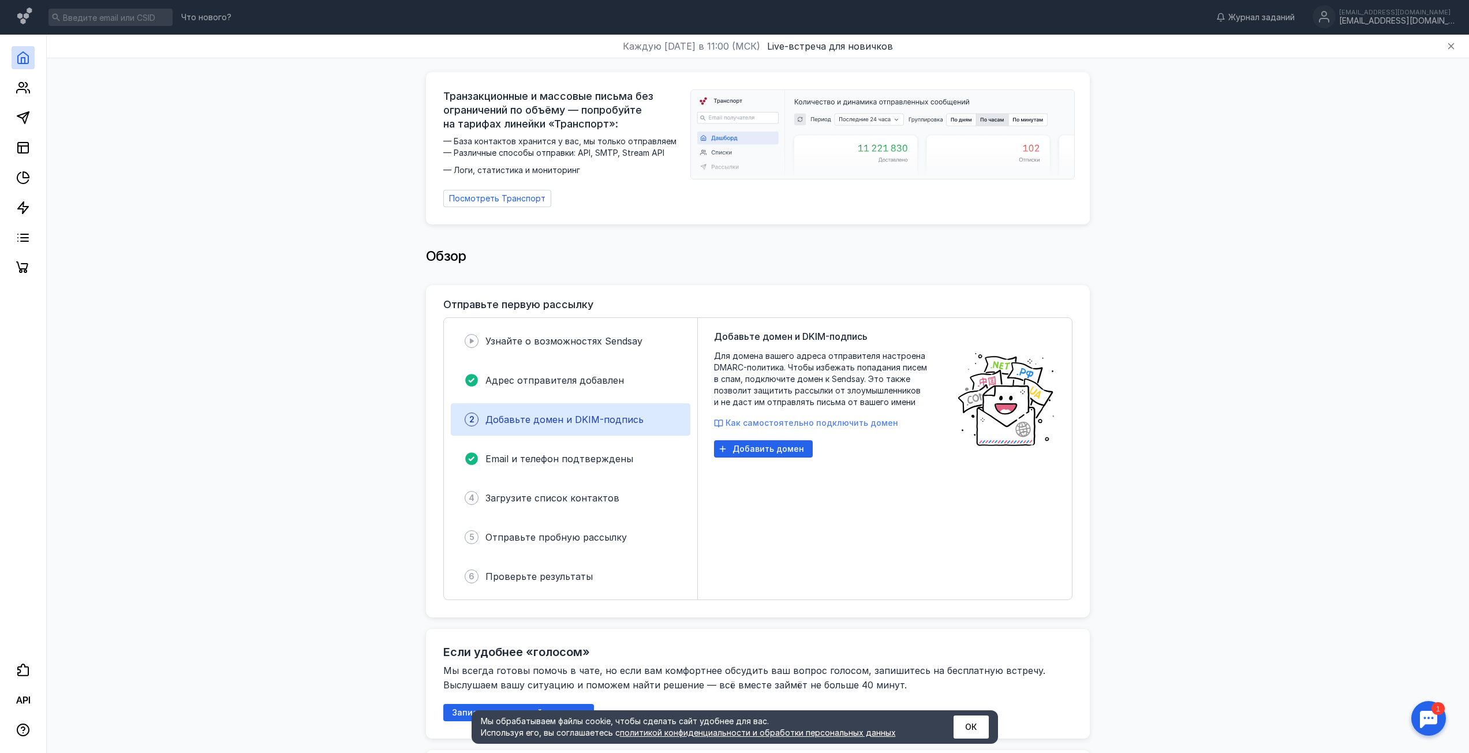
click at [771, 421] on span "Как самостоятельно подключить домен" at bounding box center [812, 423] width 173 height 10
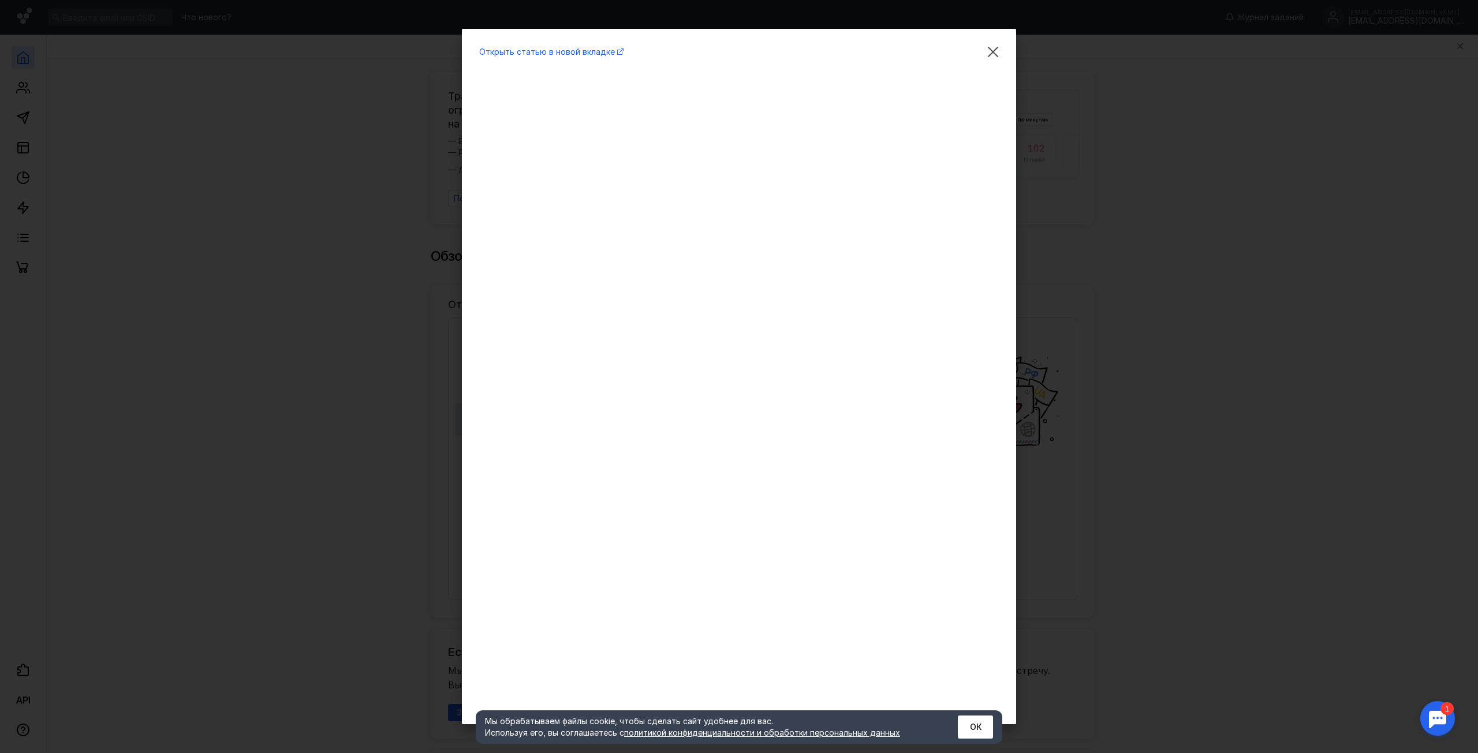
click at [1126, 388] on div "Открыть статью в новой вкладке" at bounding box center [739, 376] width 1478 height 753
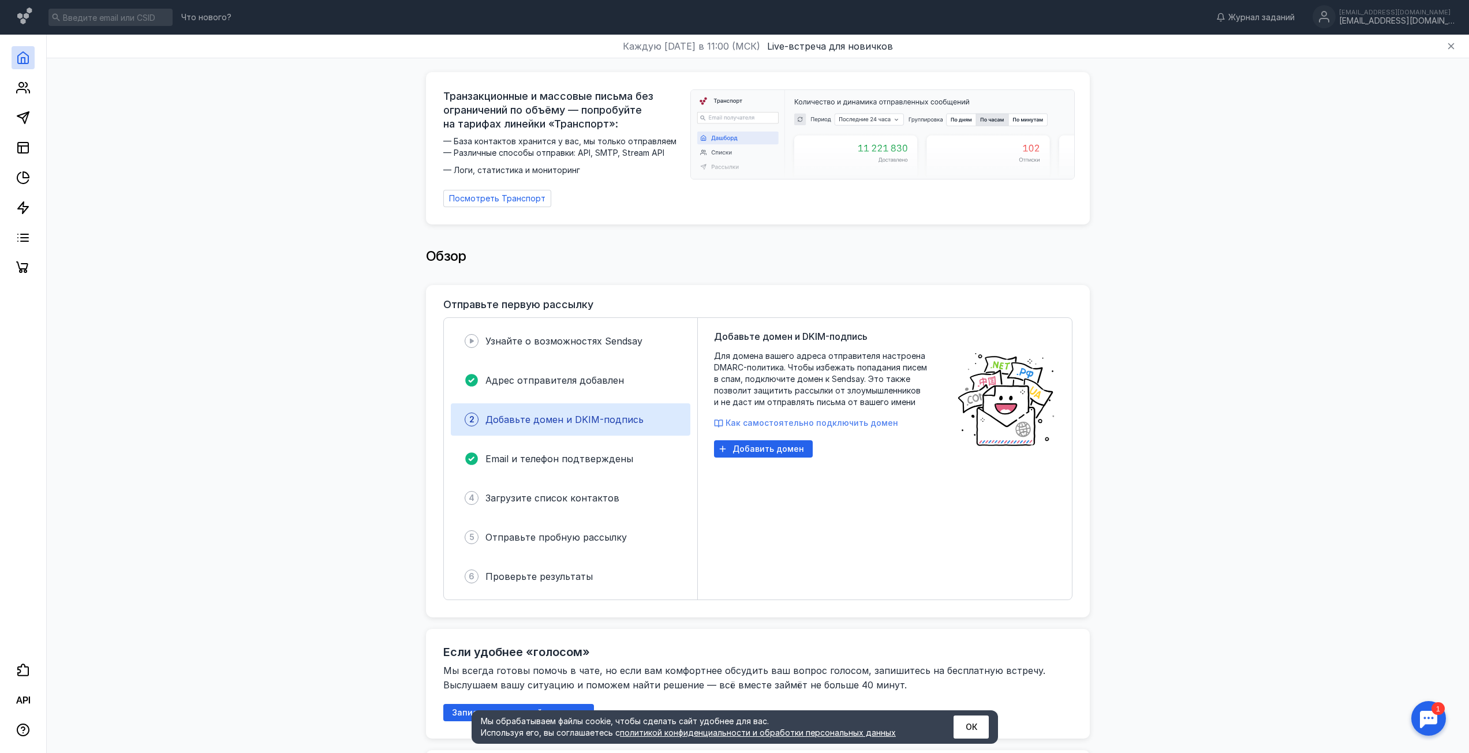
click at [802, 419] on span "Как самостоятельно подключить домен" at bounding box center [812, 423] width 173 height 10
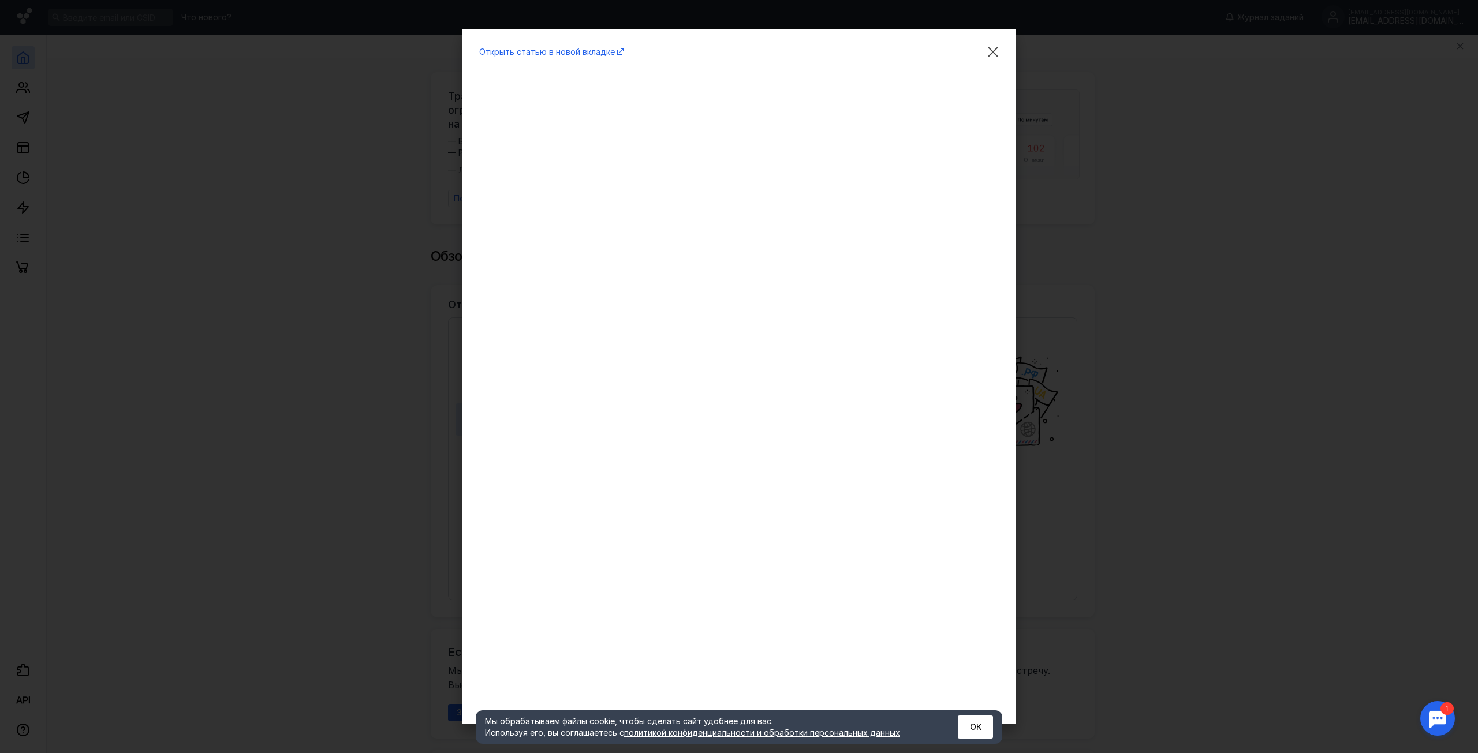
click at [1153, 267] on div "Открыть статью в новой вкладке" at bounding box center [739, 376] width 1478 height 753
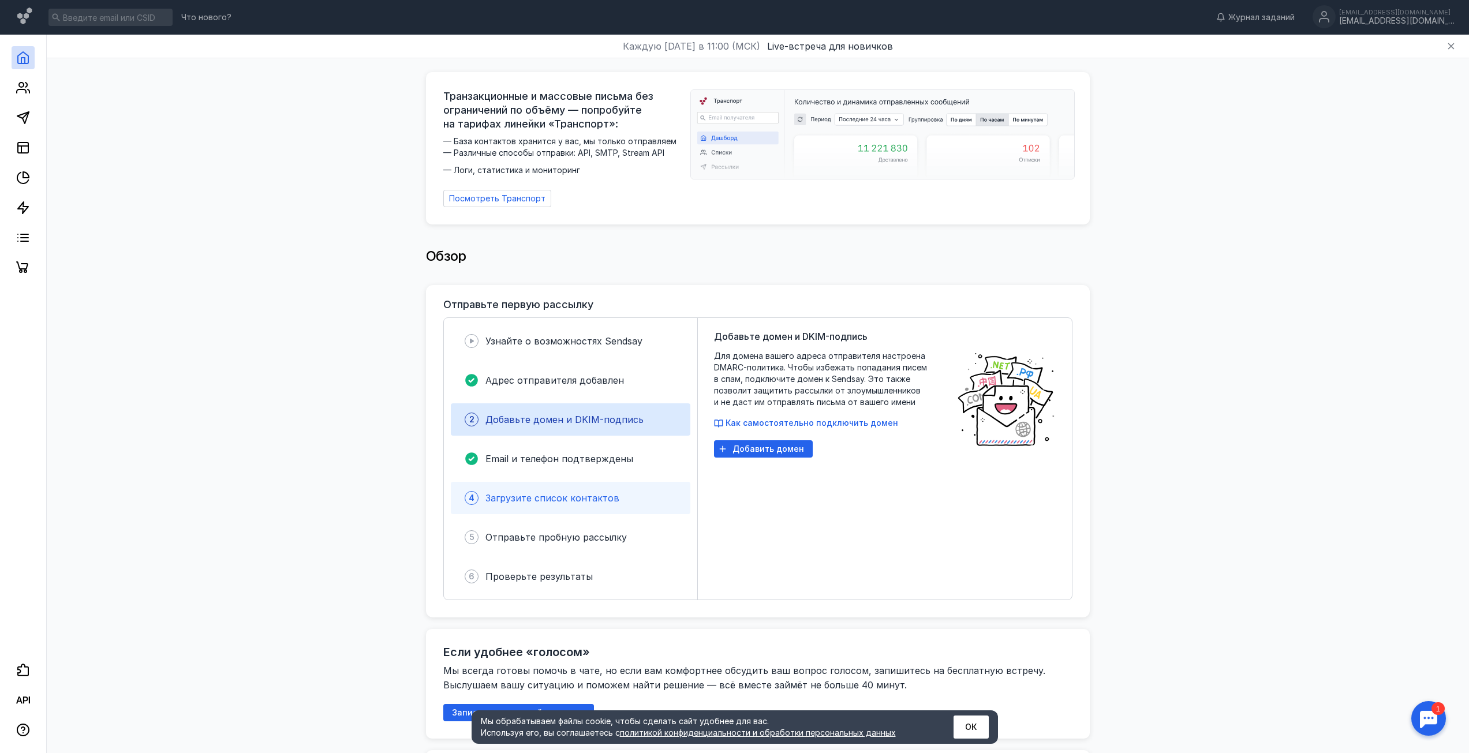
click at [514, 499] on div "Загрузите список контактов" at bounding box center [553, 498] width 134 height 14
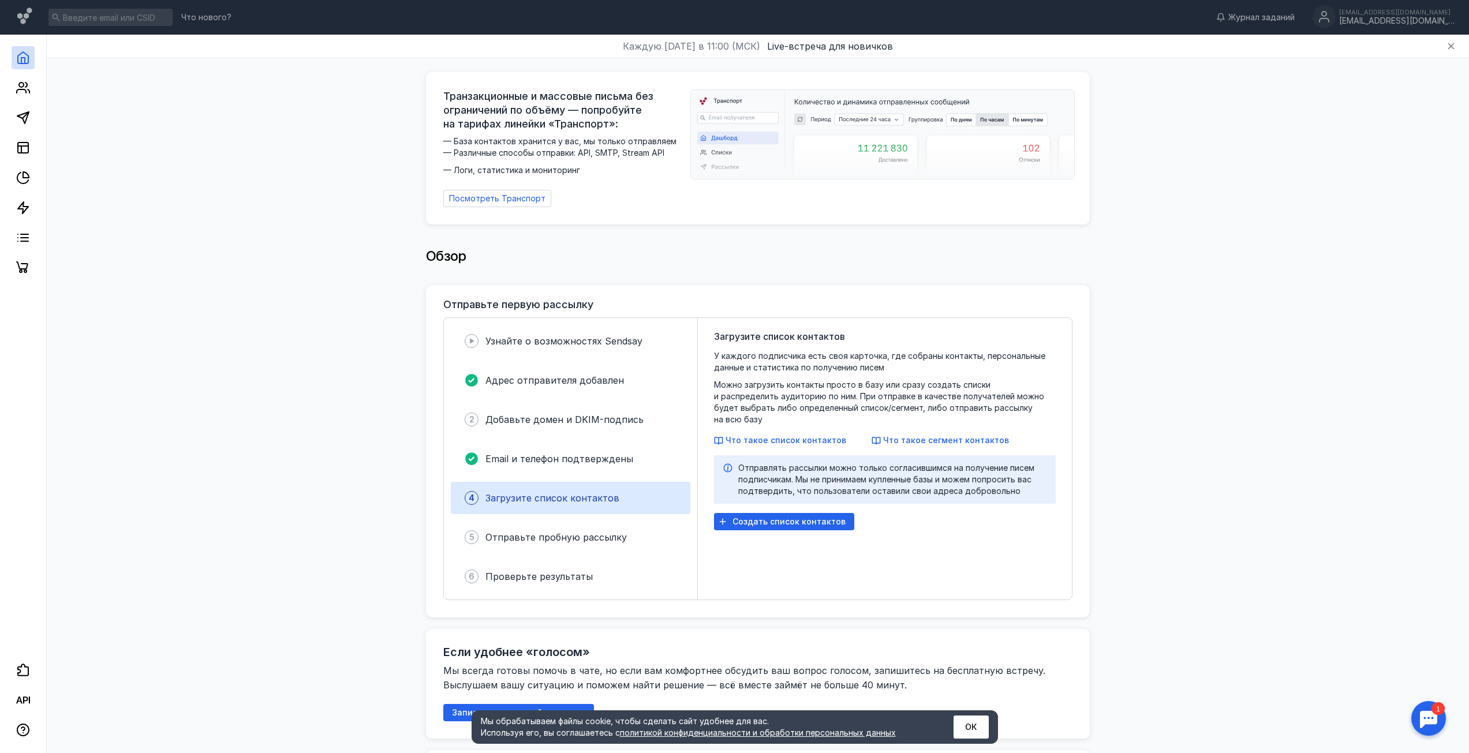
click at [1443, 734] on div at bounding box center [1429, 719] width 36 height 36
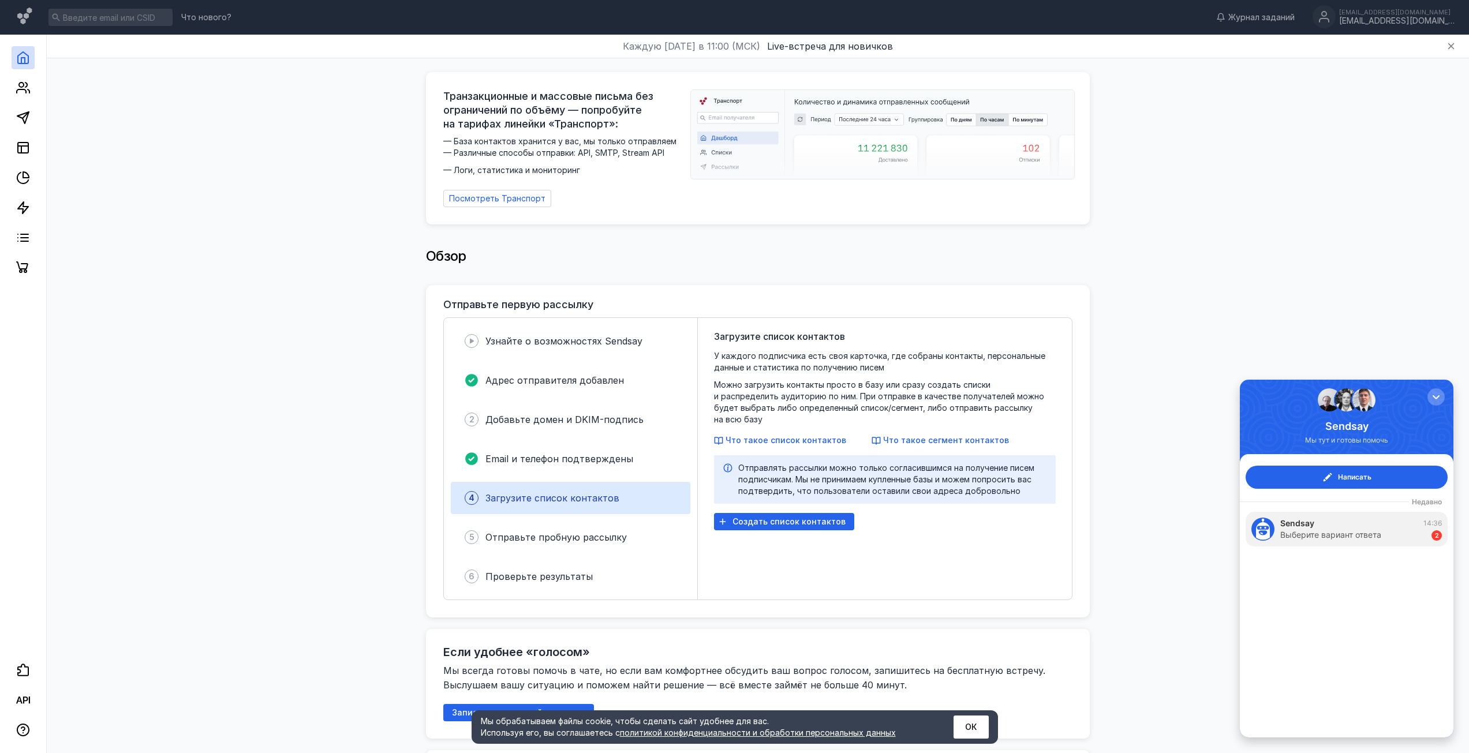
click at [541, 546] on div "5 Отправьте пробную рассылку" at bounding box center [571, 537] width 240 height 32
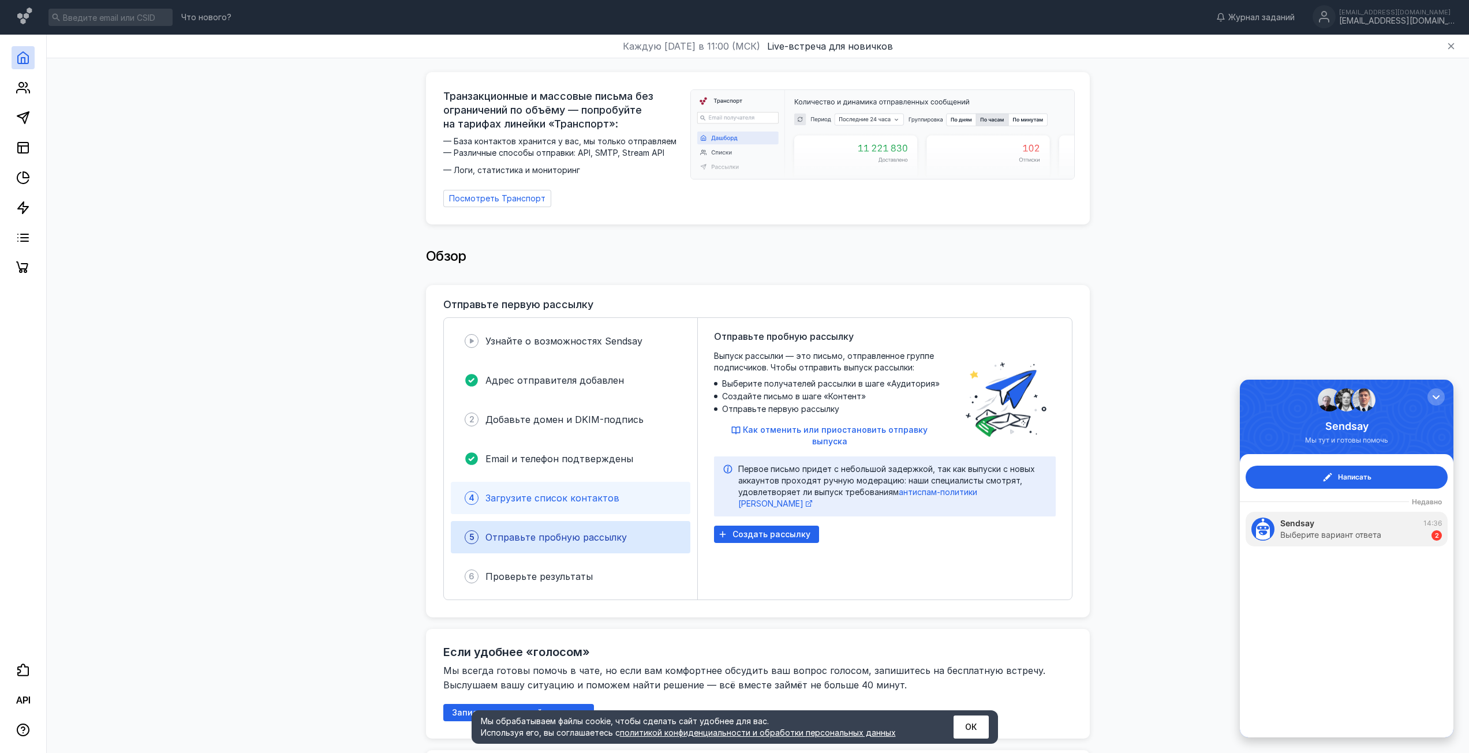
click at [536, 501] on div "4 Загрузите список контактов" at bounding box center [571, 498] width 240 height 32
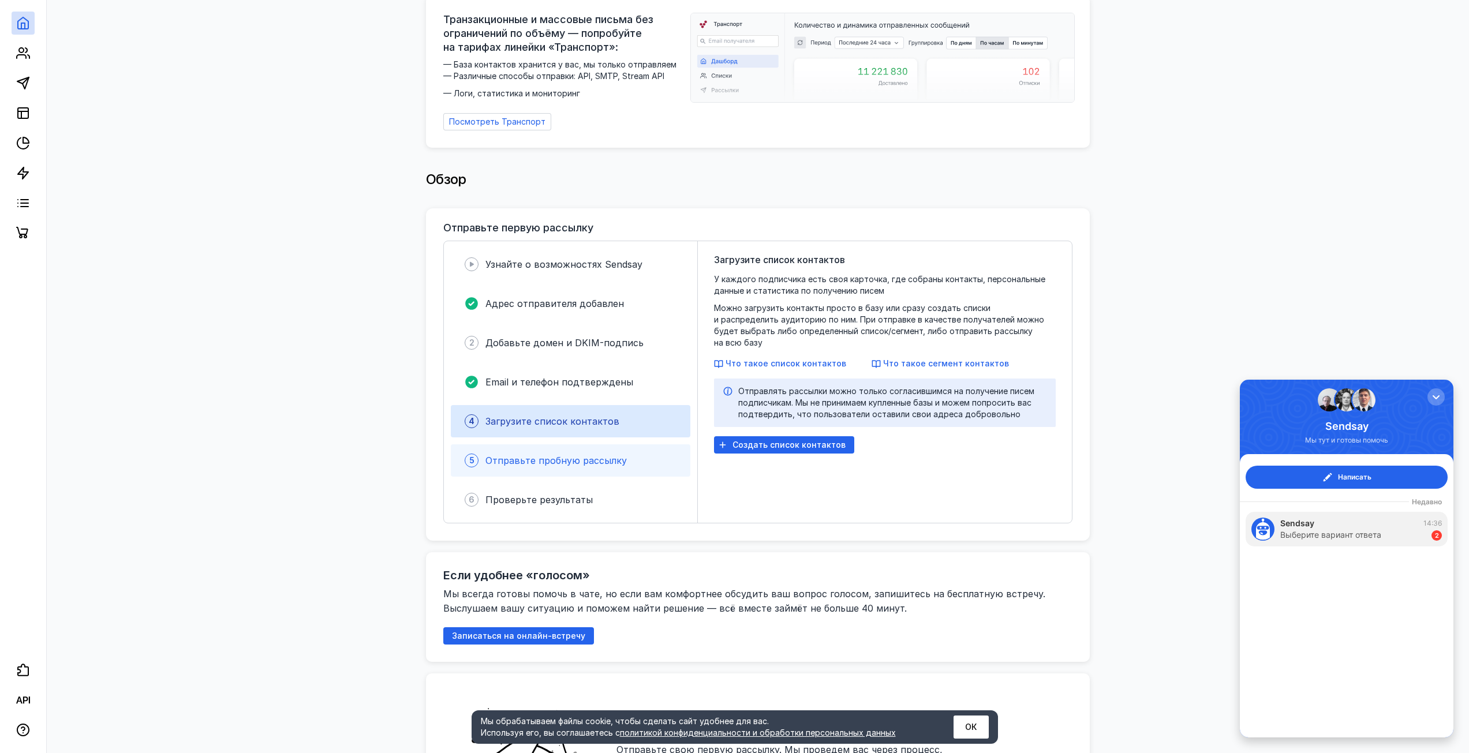
scroll to position [115, 0]
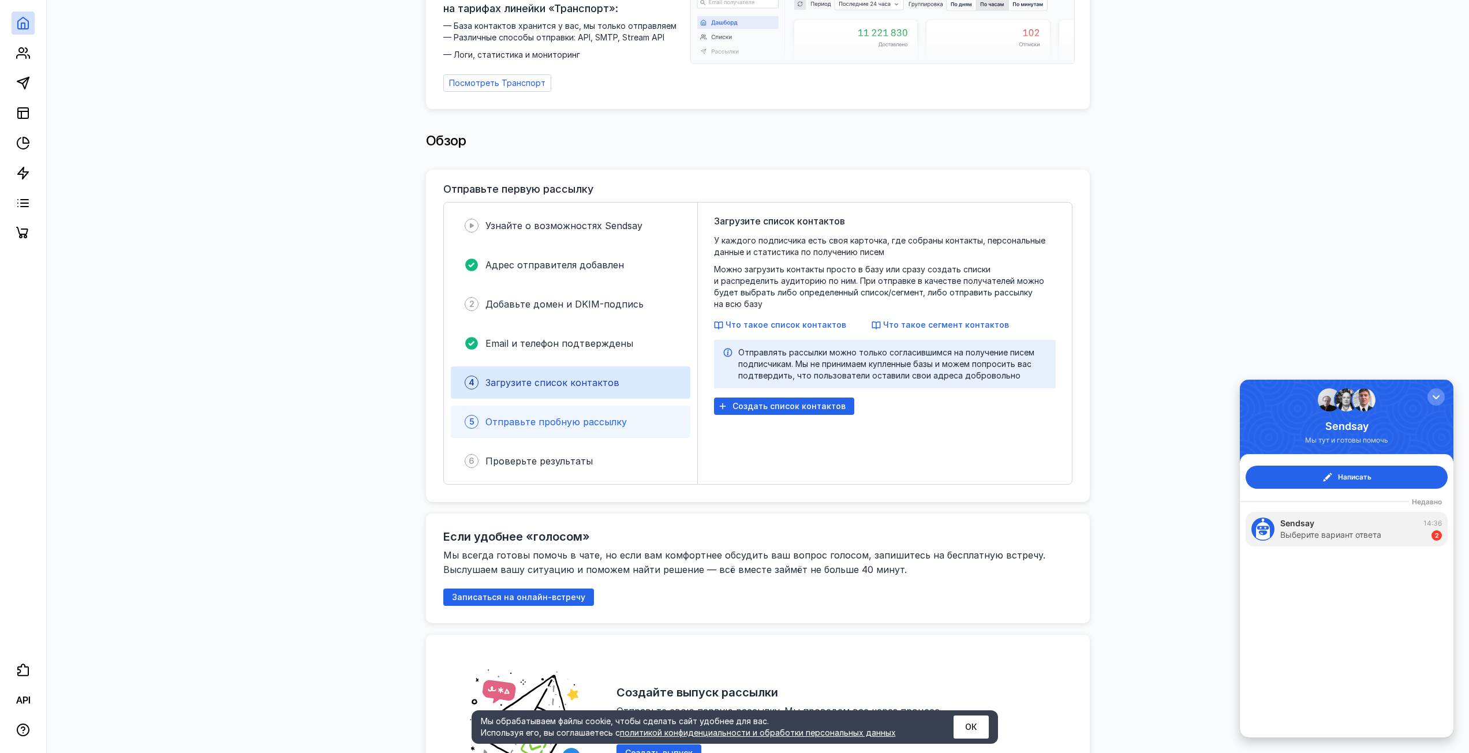
click at [555, 424] on div "5 Отправьте пробную рассылку" at bounding box center [571, 422] width 240 height 32
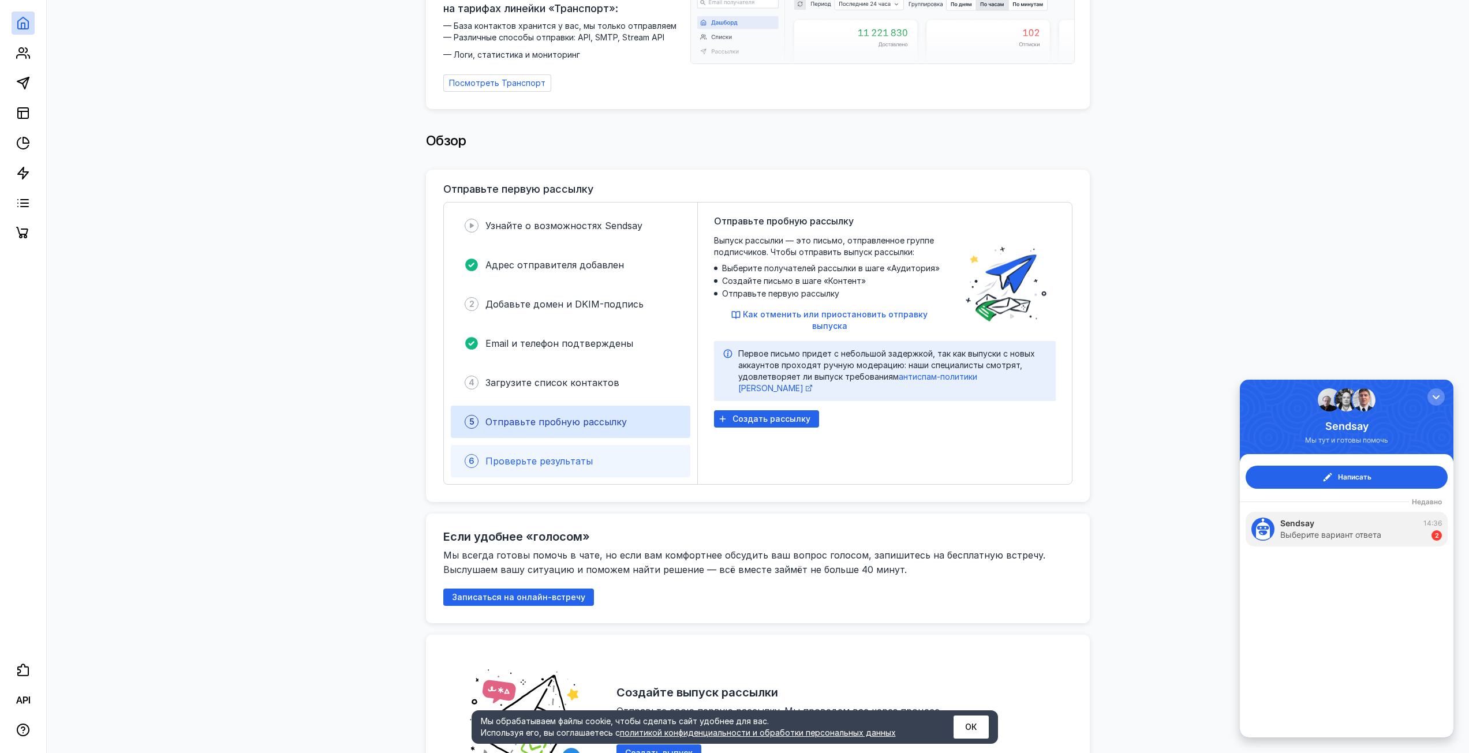
click at [547, 455] on span "Проверьте результаты" at bounding box center [539, 461] width 107 height 12
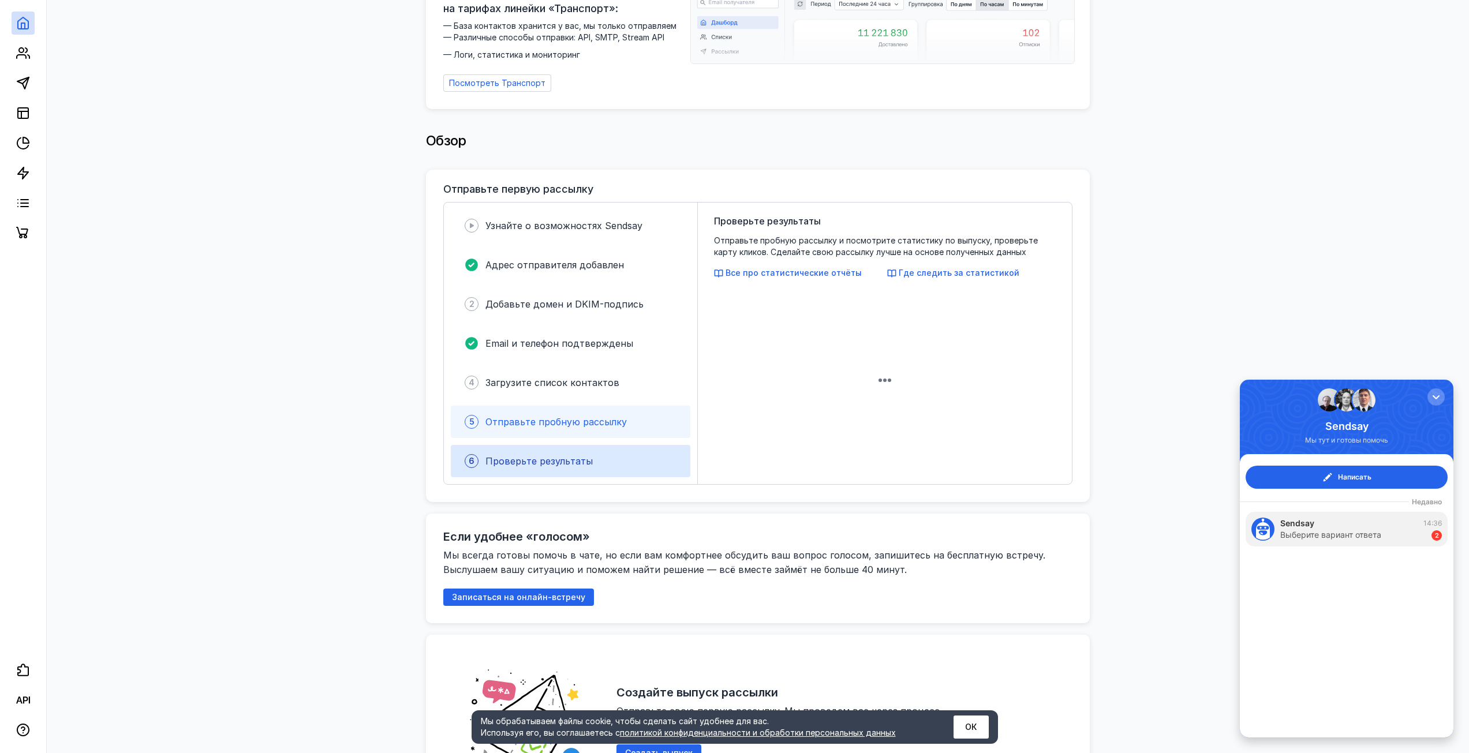
click at [561, 430] on div "5 Отправьте пробную рассылку" at bounding box center [571, 422] width 240 height 32
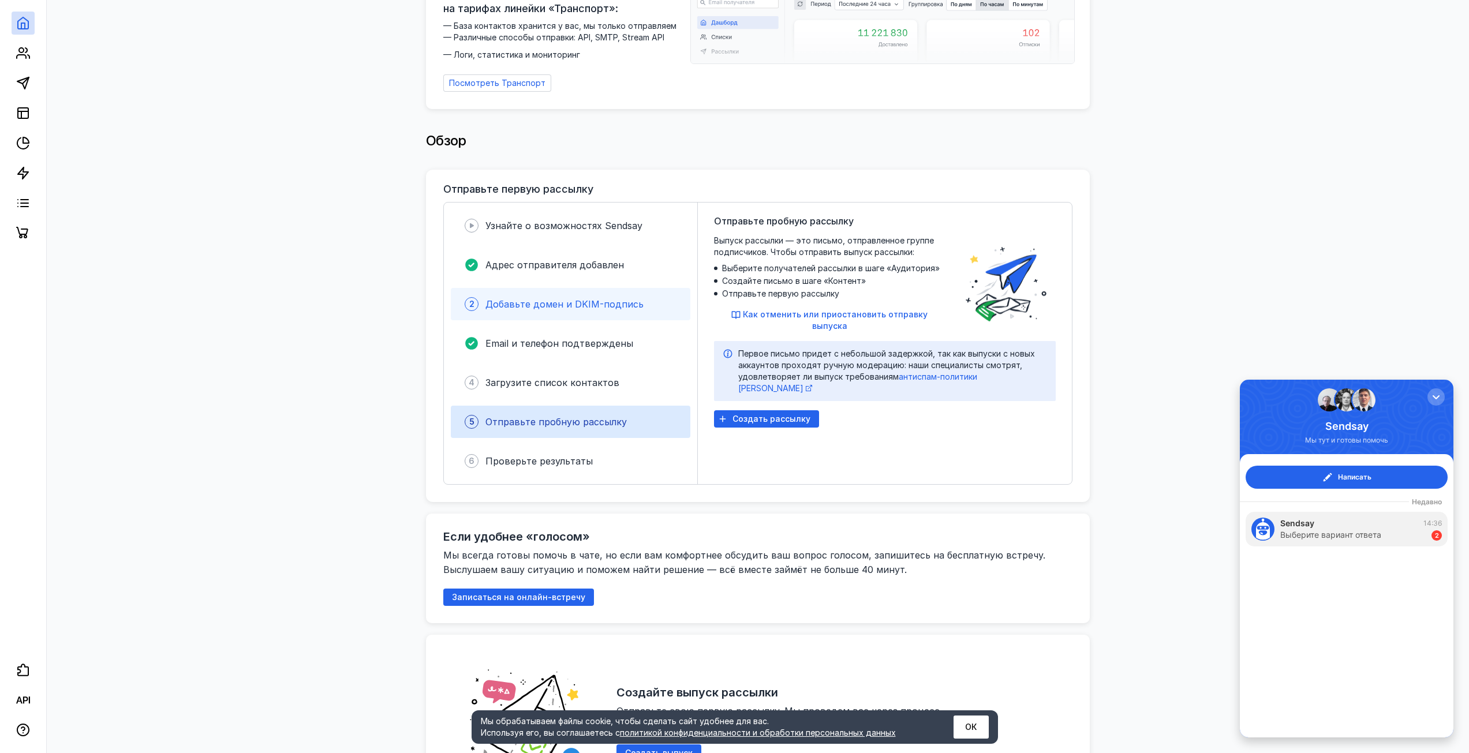
click at [561, 301] on span "Добавьте домен и DKIM-подпись" at bounding box center [565, 304] width 158 height 12
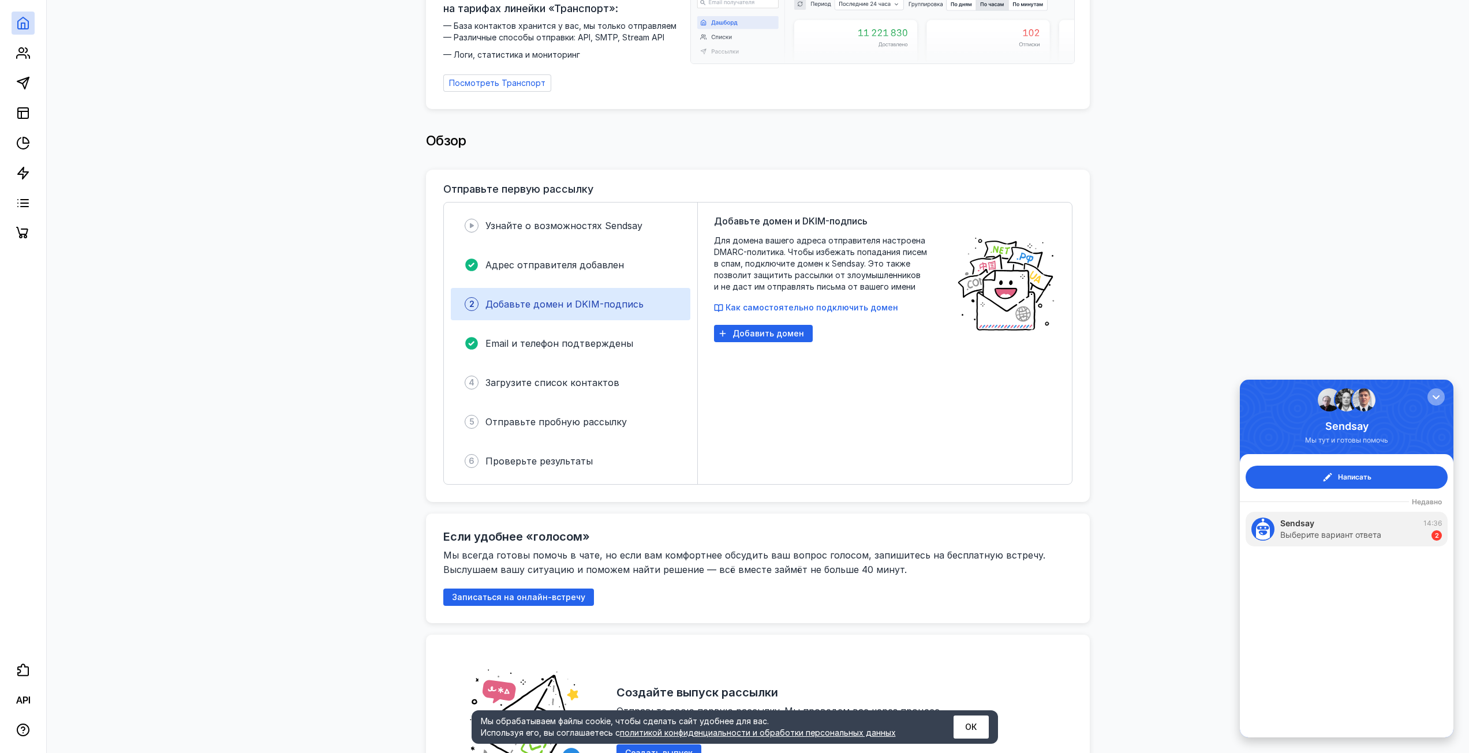
click at [1433, 398] on div "button" at bounding box center [1437, 397] width 12 height 12
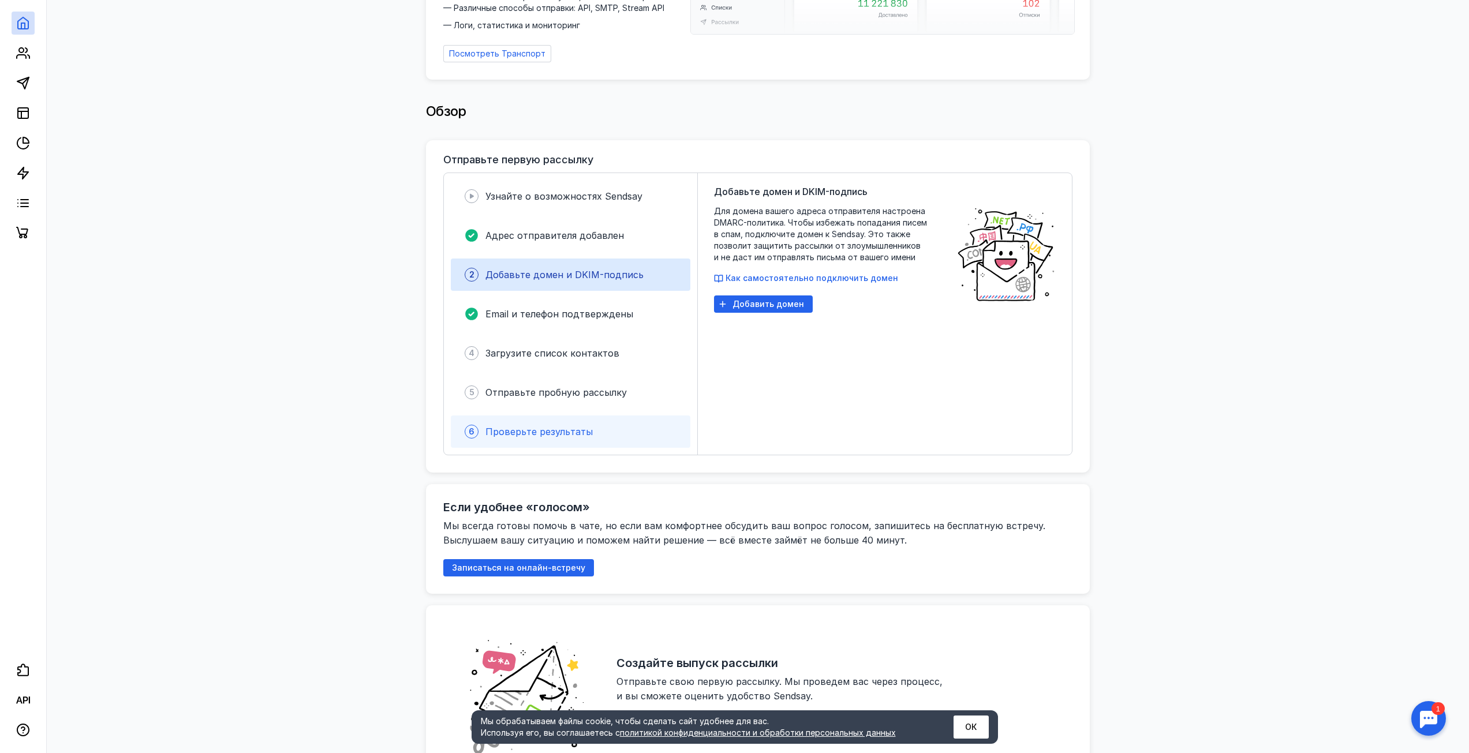
scroll to position [173, 0]
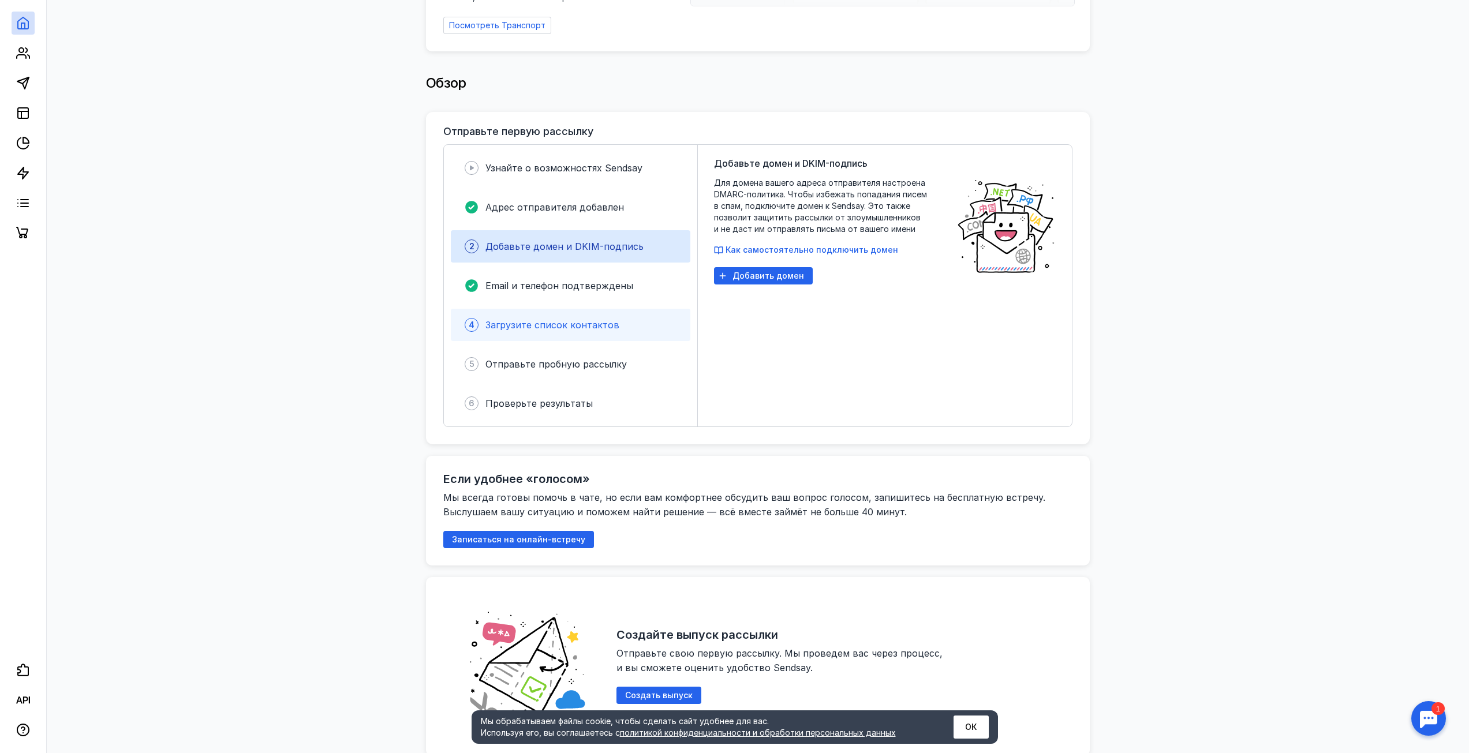
click at [513, 322] on span "Загрузите список контактов" at bounding box center [553, 325] width 134 height 12
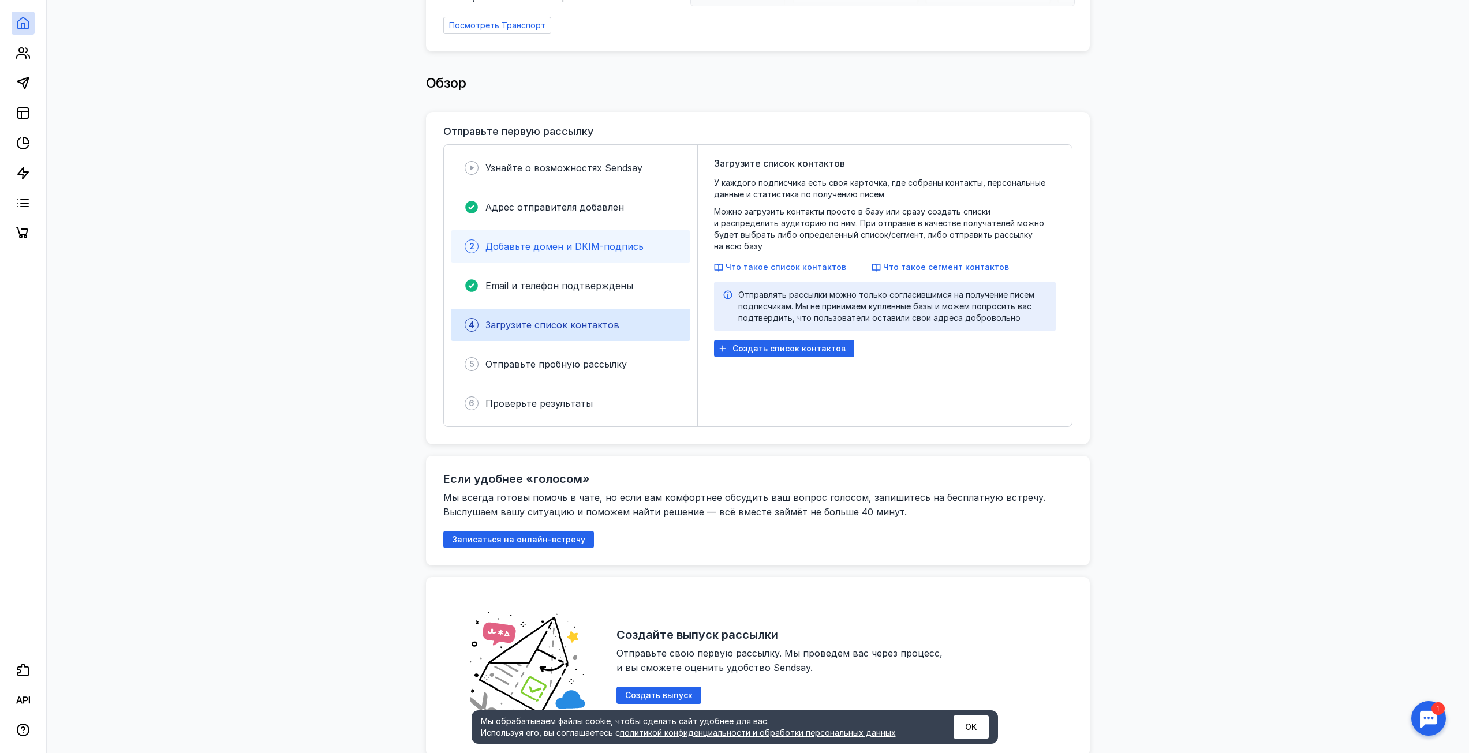
click at [502, 244] on span "Добавьте домен и DKIM-подпись" at bounding box center [565, 247] width 158 height 12
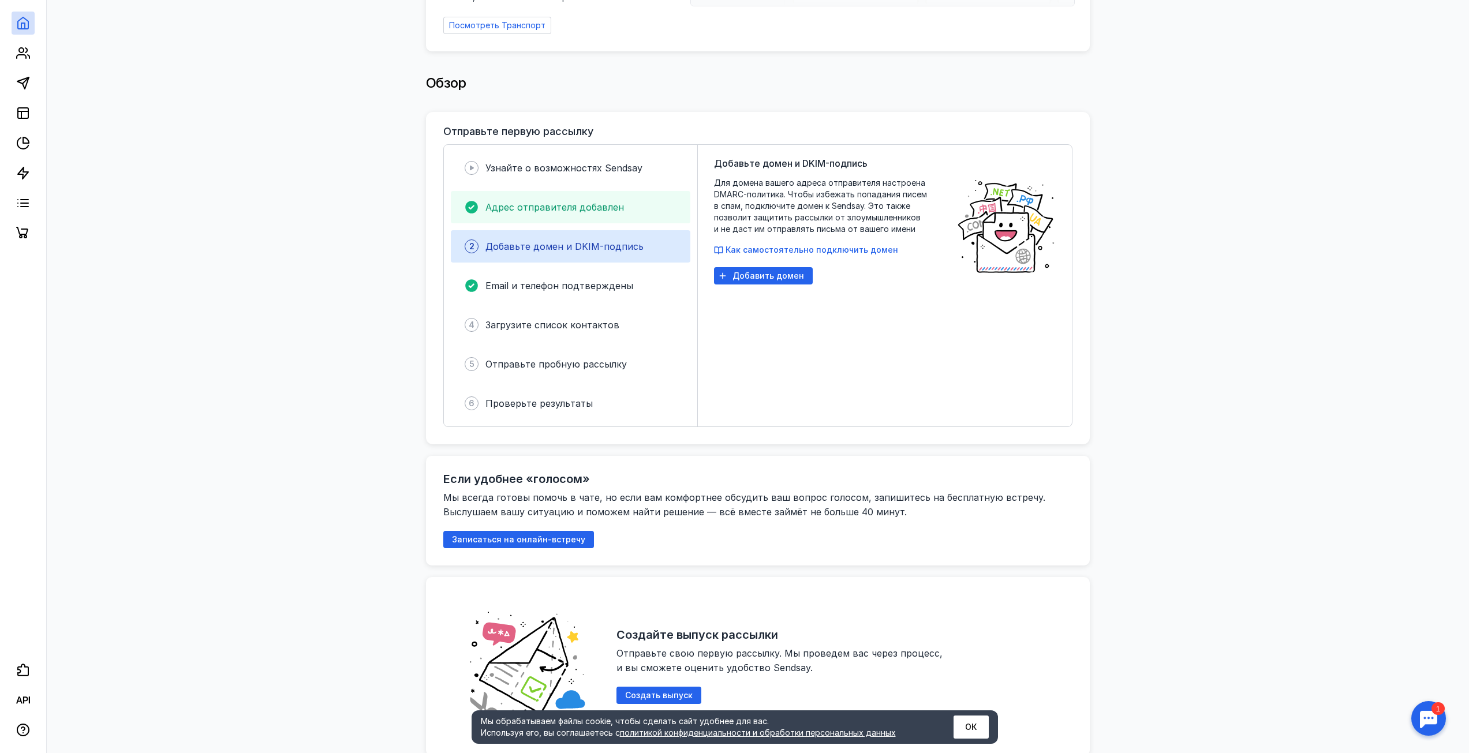
click at [517, 201] on span "Адрес отправителя добавлен" at bounding box center [555, 207] width 139 height 12
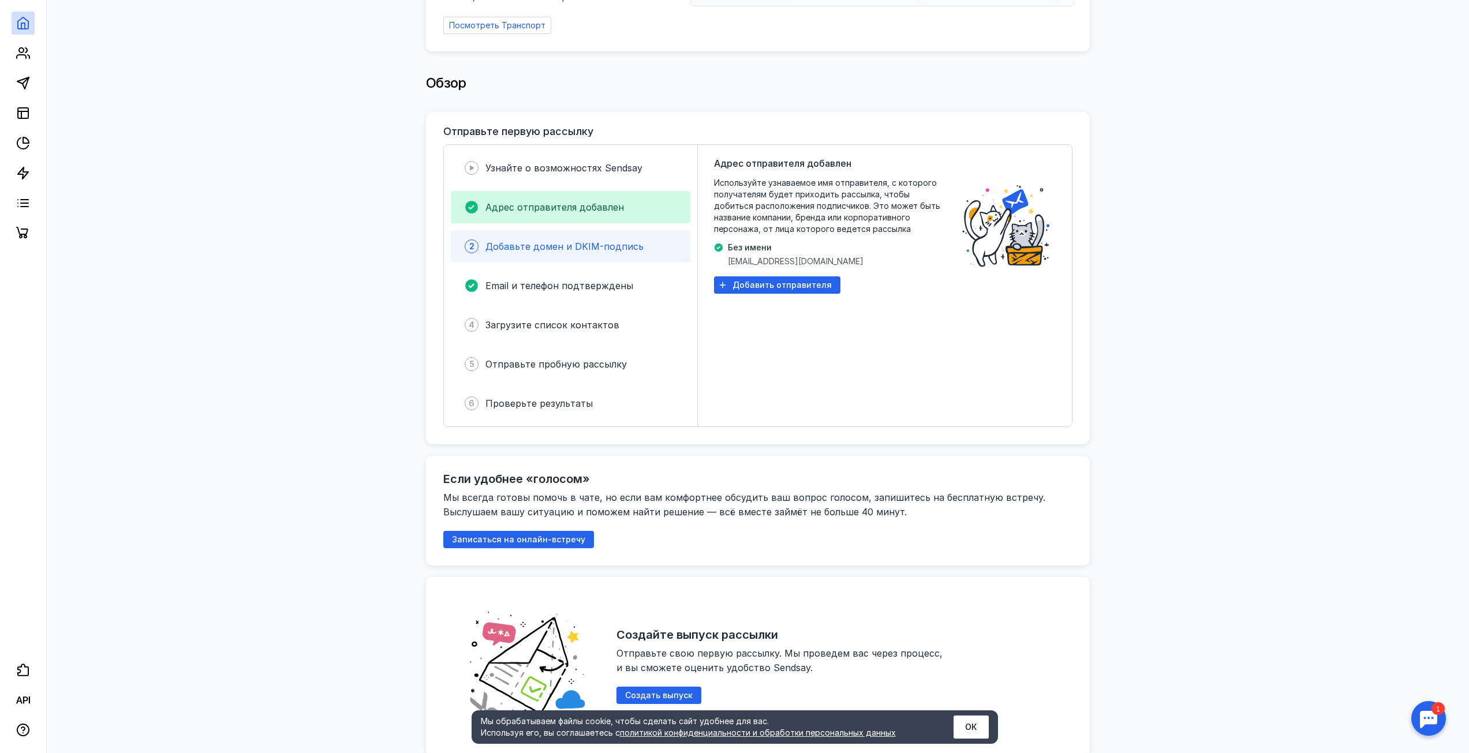
click at [532, 246] on span "Добавьте домен и DKIM-подпись" at bounding box center [565, 247] width 158 height 12
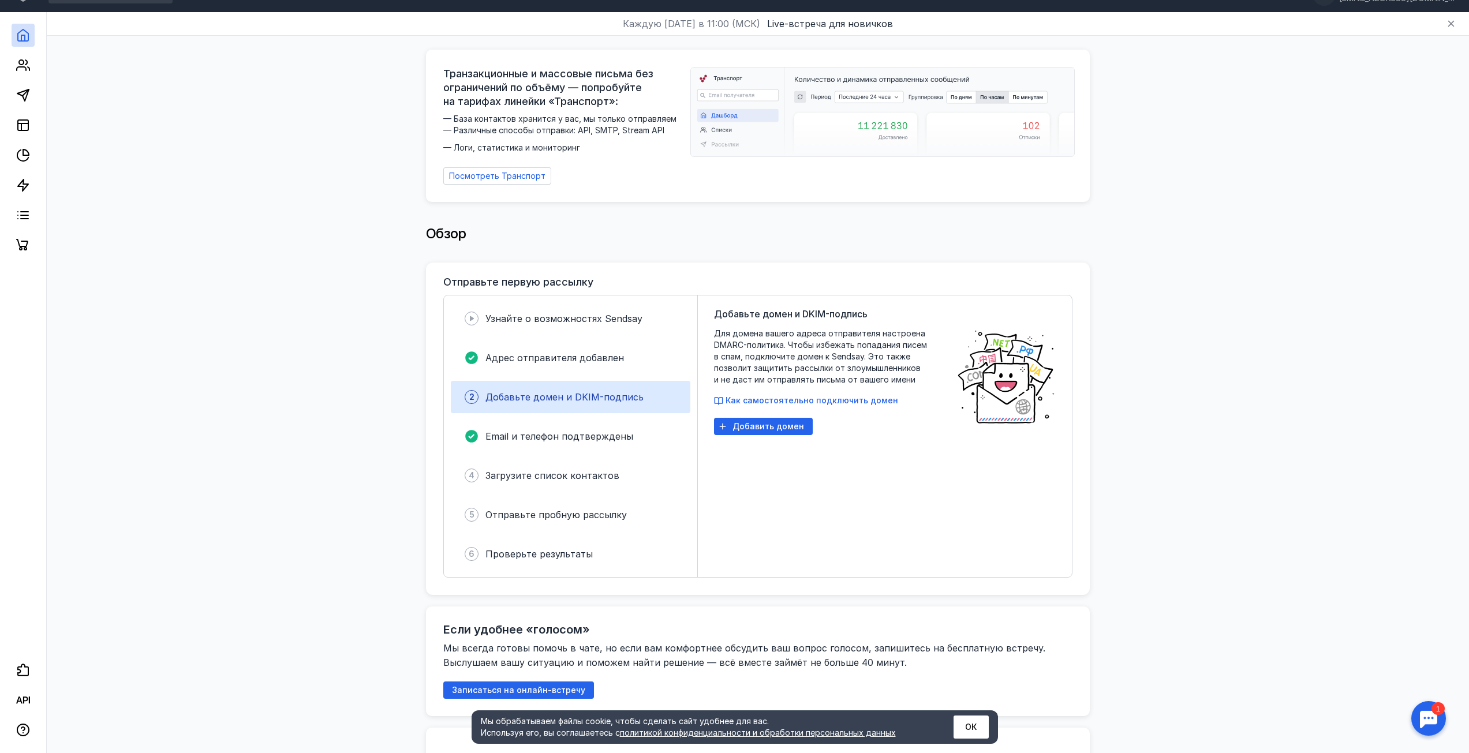
scroll to position [0, 0]
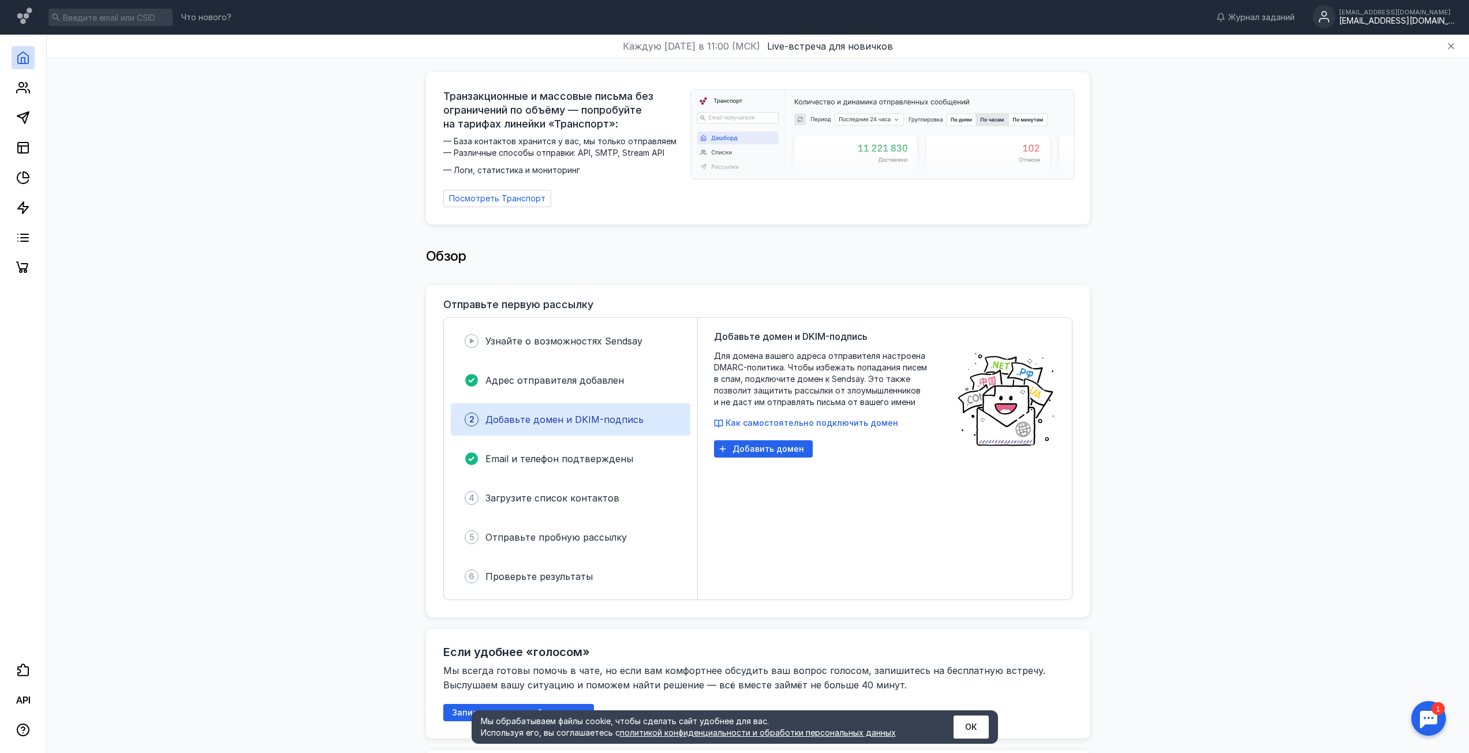
click at [1373, 21] on div "[EMAIL_ADDRESS][DOMAIN_NAME]" at bounding box center [1396, 21] width 115 height 10
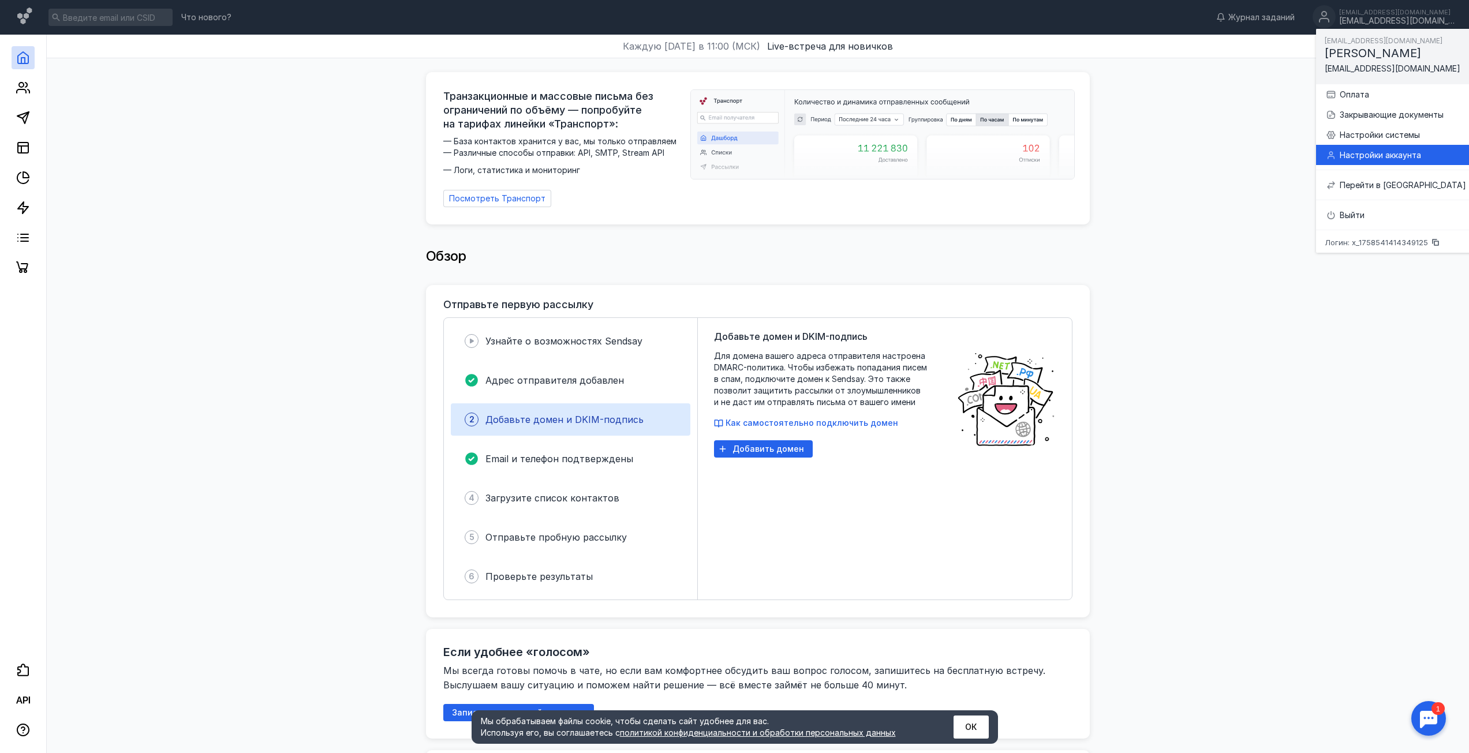
click at [1373, 158] on div "Настройки аккаунта" at bounding box center [1403, 156] width 126 height 12
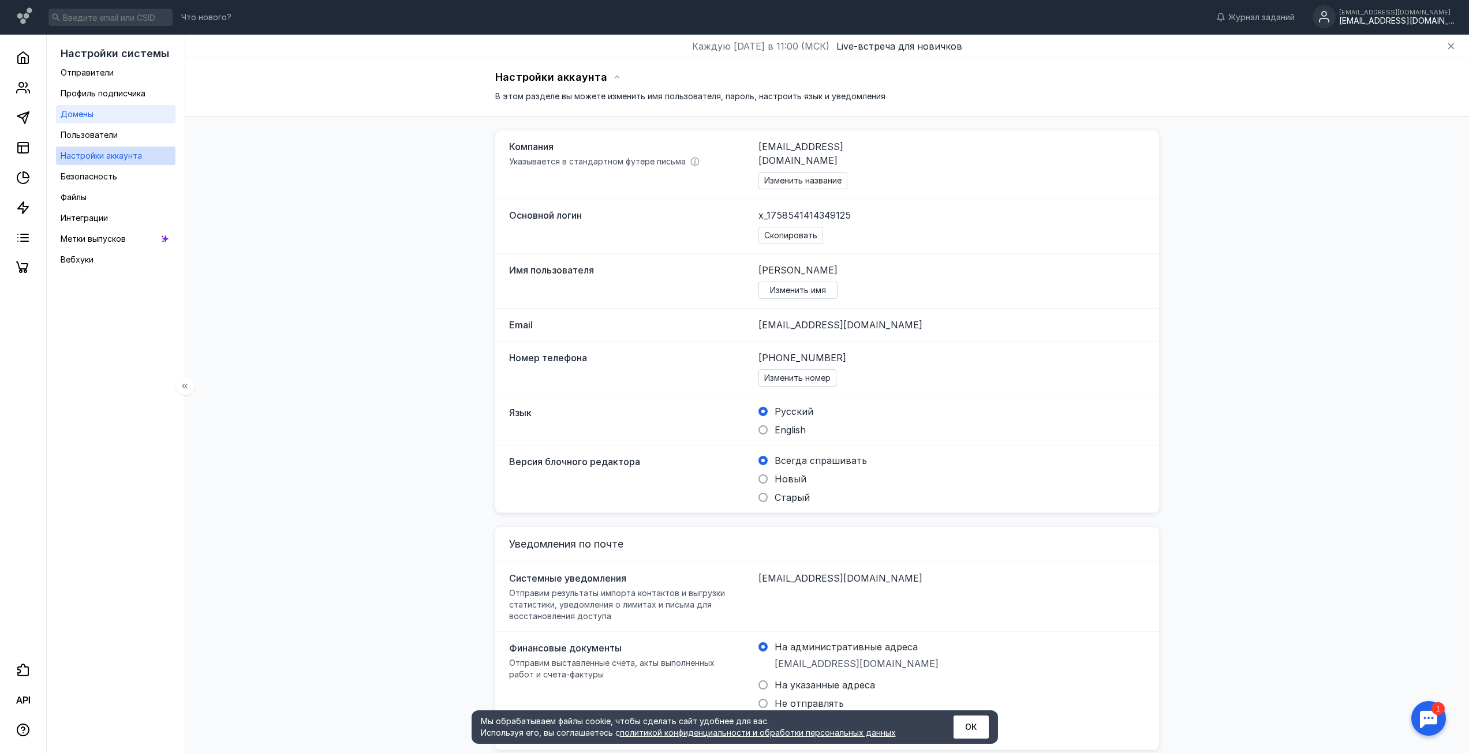
click at [105, 113] on link "Домены" at bounding box center [115, 114] width 119 height 18
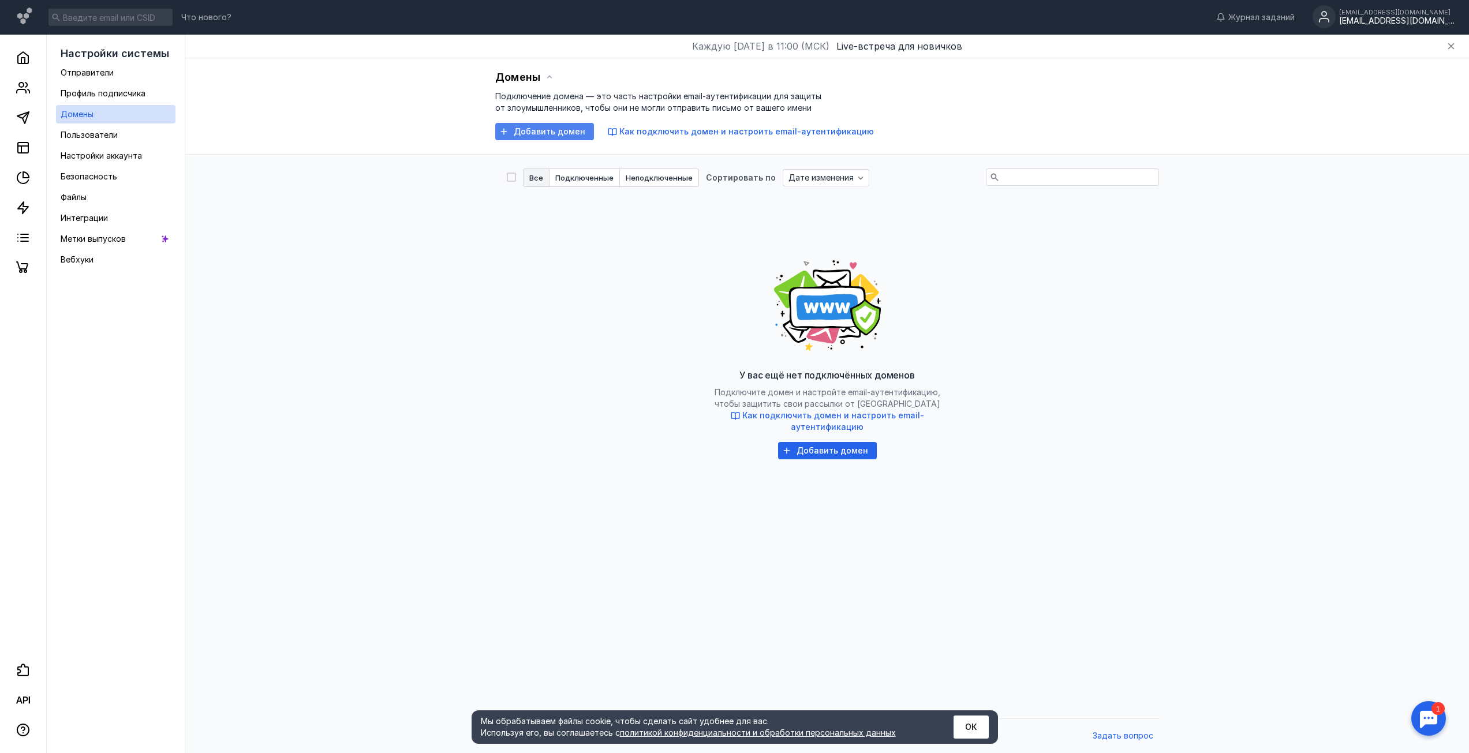
click at [520, 132] on span "Добавить домен" at bounding box center [550, 132] width 72 height 10
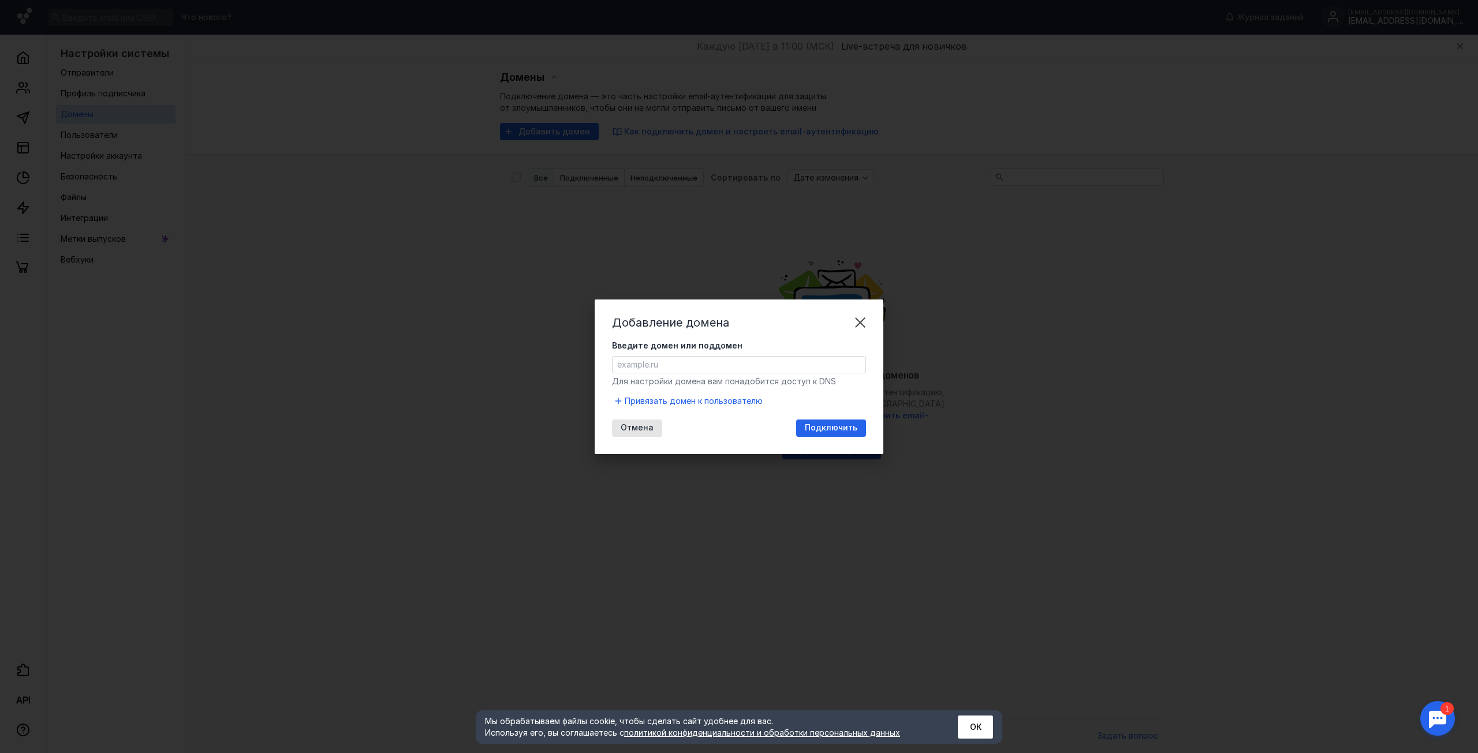
click at [641, 365] on input "Введите домен или поддомен" at bounding box center [739, 365] width 253 height 16
type input """
click at [817, 430] on span "Подключить" at bounding box center [831, 428] width 53 height 10
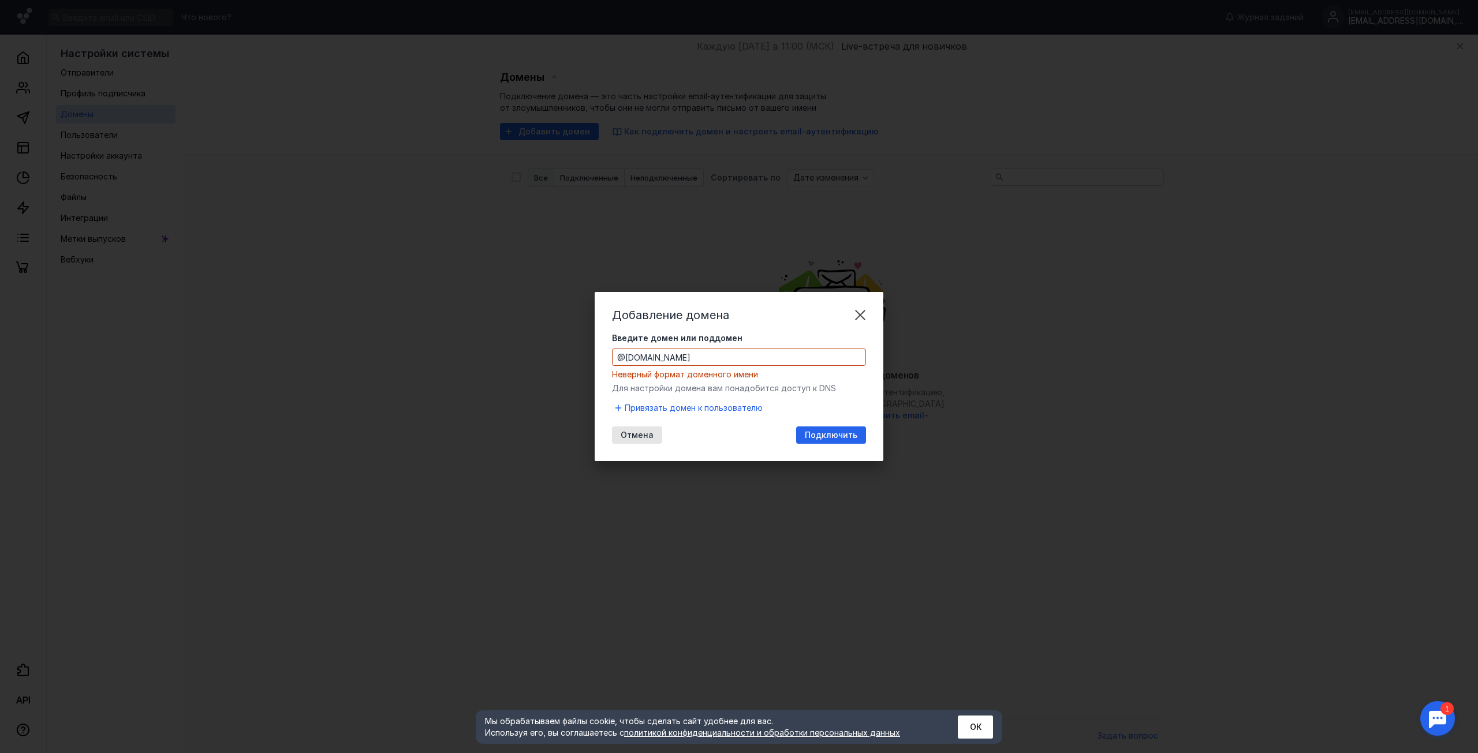
click at [746, 353] on input "@[DOMAIN_NAME]" at bounding box center [739, 357] width 253 height 16
click at [625, 356] on input "@[DOMAIN_NAME]" at bounding box center [739, 357] width 253 height 16
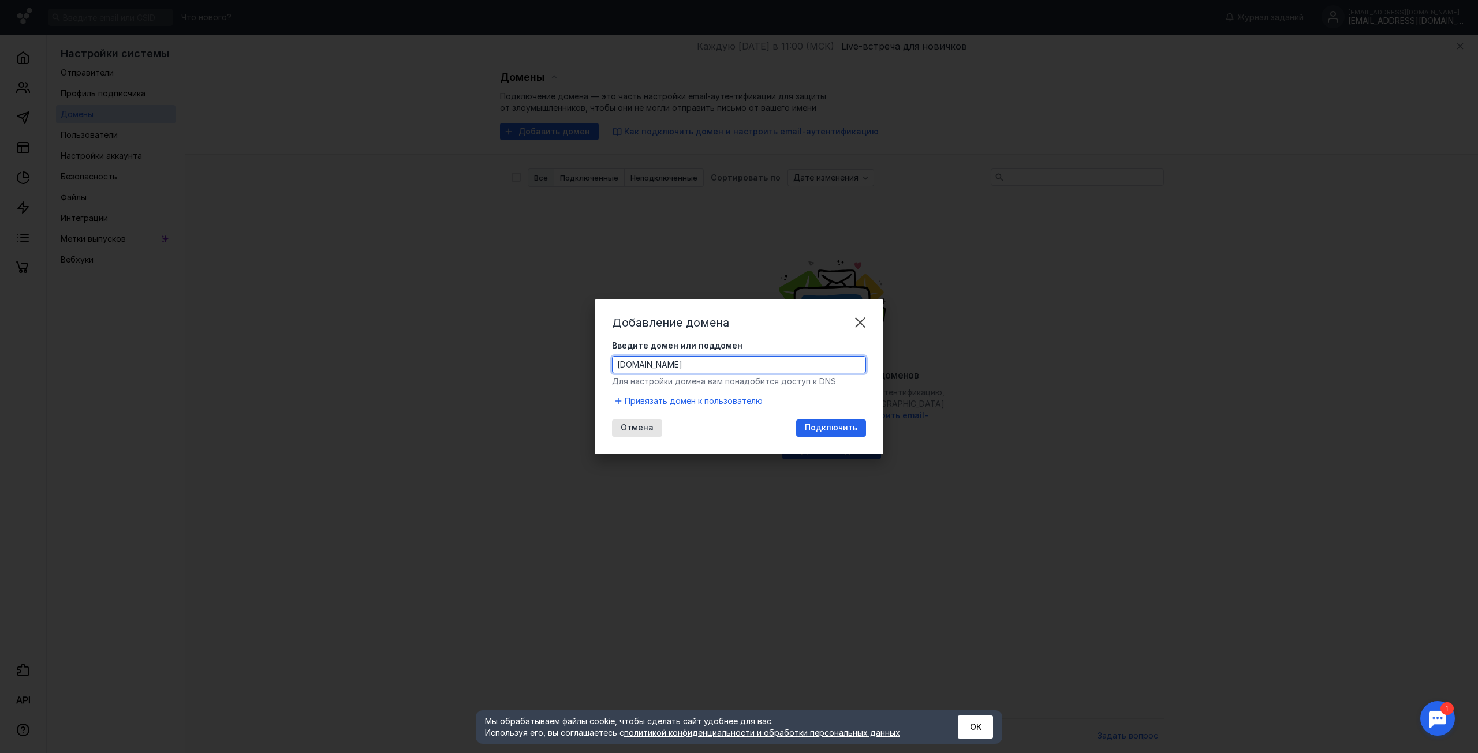
click at [667, 357] on input "[DOMAIN_NAME]" at bounding box center [739, 365] width 253 height 16
type input "[DOMAIN_NAME]"
click at [836, 434] on div "Подключить" at bounding box center [831, 428] width 70 height 17
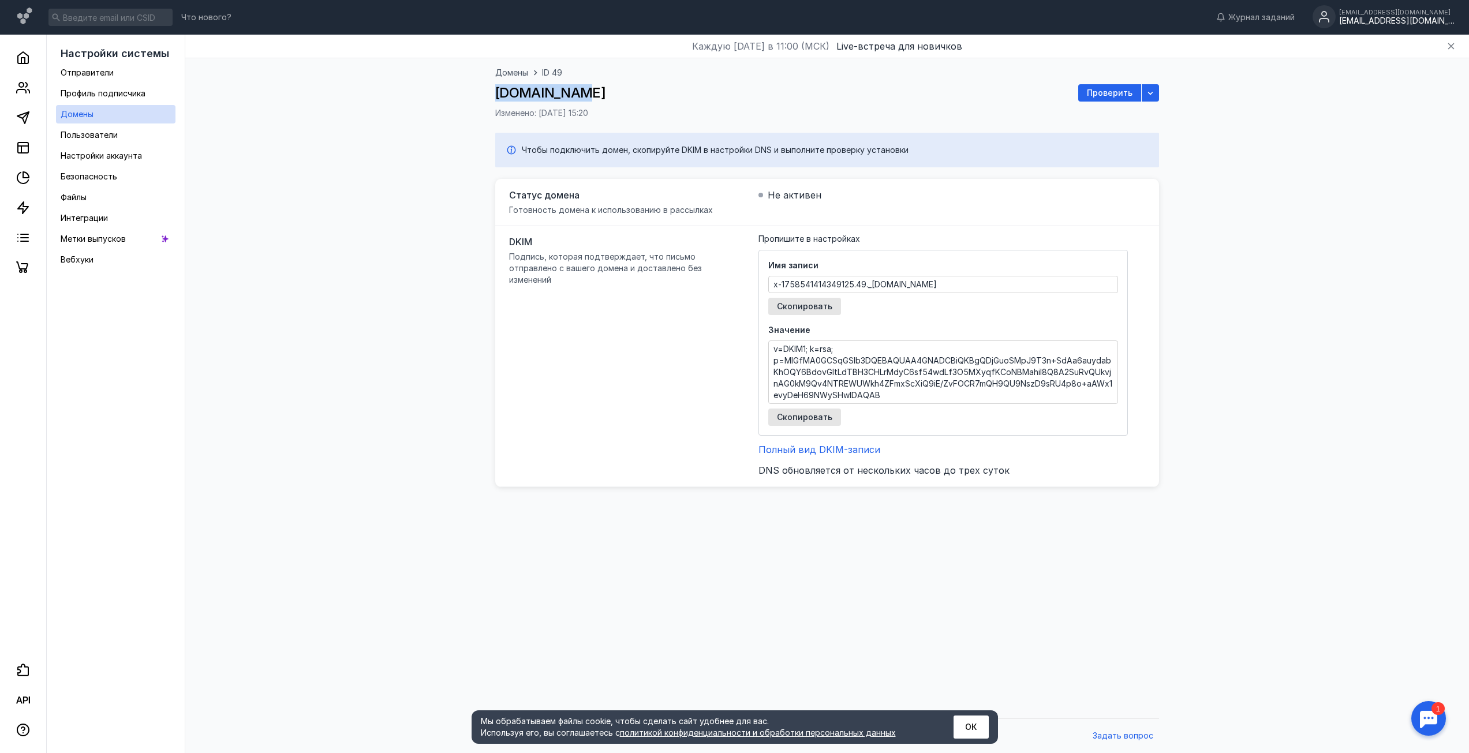
drag, startPoint x: 491, startPoint y: 92, endPoint x: 579, endPoint y: 100, distance: 88.6
click at [579, 100] on div "Домены ID 49 [DOMAIN_NAME] Проверить Изменено: [DATE] 15:20" at bounding box center [827, 95] width 1261 height 74
drag, startPoint x: 461, startPoint y: 98, endPoint x: 487, endPoint y: 97, distance: 25.4
click at [462, 98] on div "Домены ID 49 [DOMAIN_NAME] Проверить Изменено: [DATE] 15:20" at bounding box center [827, 95] width 1261 height 74
click at [599, 100] on div "[DOMAIN_NAME] Проверить" at bounding box center [827, 92] width 664 height 17
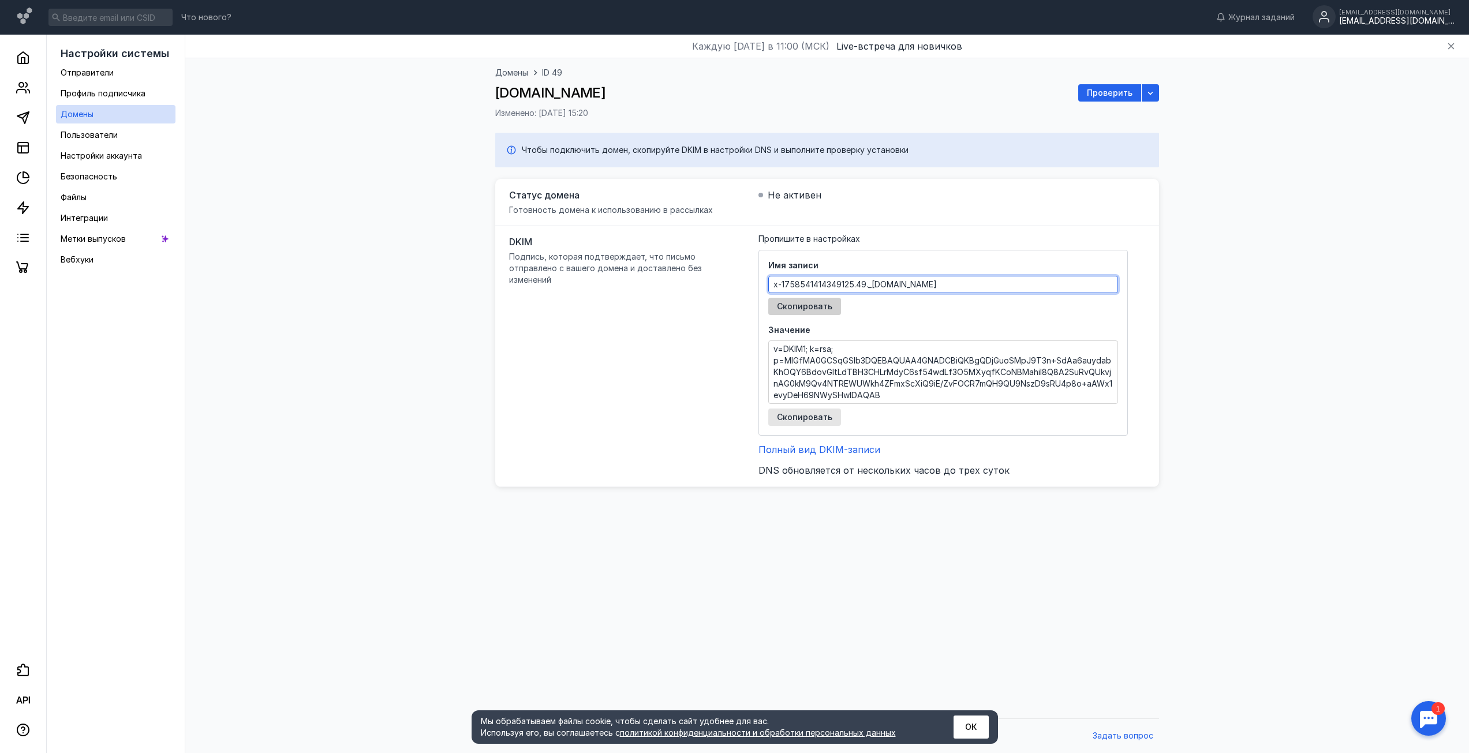
drag, startPoint x: 774, startPoint y: 288, endPoint x: 796, endPoint y: 309, distance: 31.0
click at [793, 307] on div "Имя записи x-1758541414349125.49._[DOMAIN_NAME] Скопировать" at bounding box center [943, 287] width 350 height 55
click at [1240, 315] on div "Домены ID 49 [DOMAIN_NAME] Проверить Изменено: [DATE] 15:20 Чтобы подключить до…" at bounding box center [827, 385] width 1261 height 655
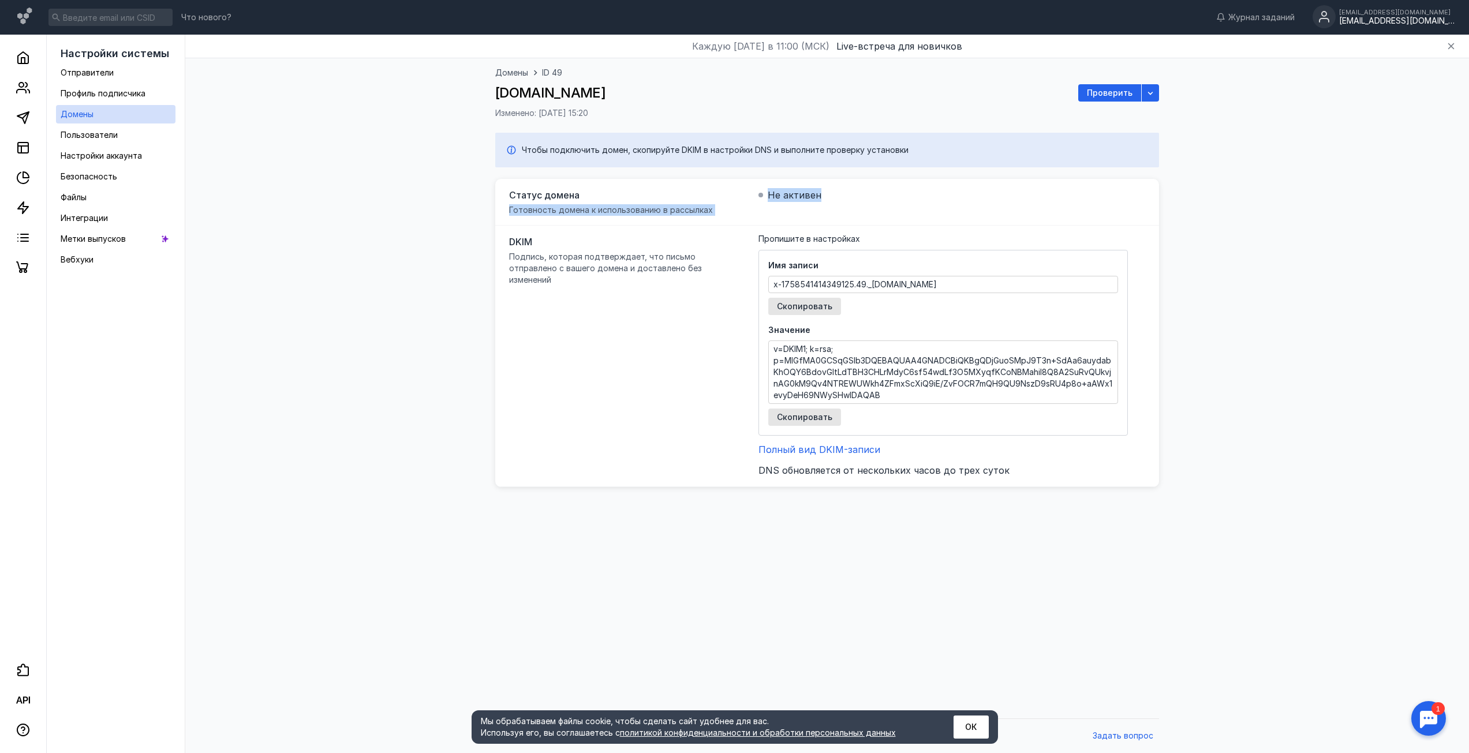
drag, startPoint x: 804, startPoint y: 196, endPoint x: 707, endPoint y: 193, distance: 96.5
click at [707, 193] on div "Статус домена Готовность домена к использованию в рассылках Не активен" at bounding box center [827, 202] width 664 height 47
click at [1283, 318] on div "Домены ID 49 [DOMAIN_NAME] Проверить Изменено: [DATE] 15:20 Чтобы подключить до…" at bounding box center [827, 385] width 1261 height 655
click at [802, 308] on span "Скопировать" at bounding box center [804, 307] width 55 height 10
click at [813, 423] on div "Скопировать" at bounding box center [804, 417] width 73 height 17
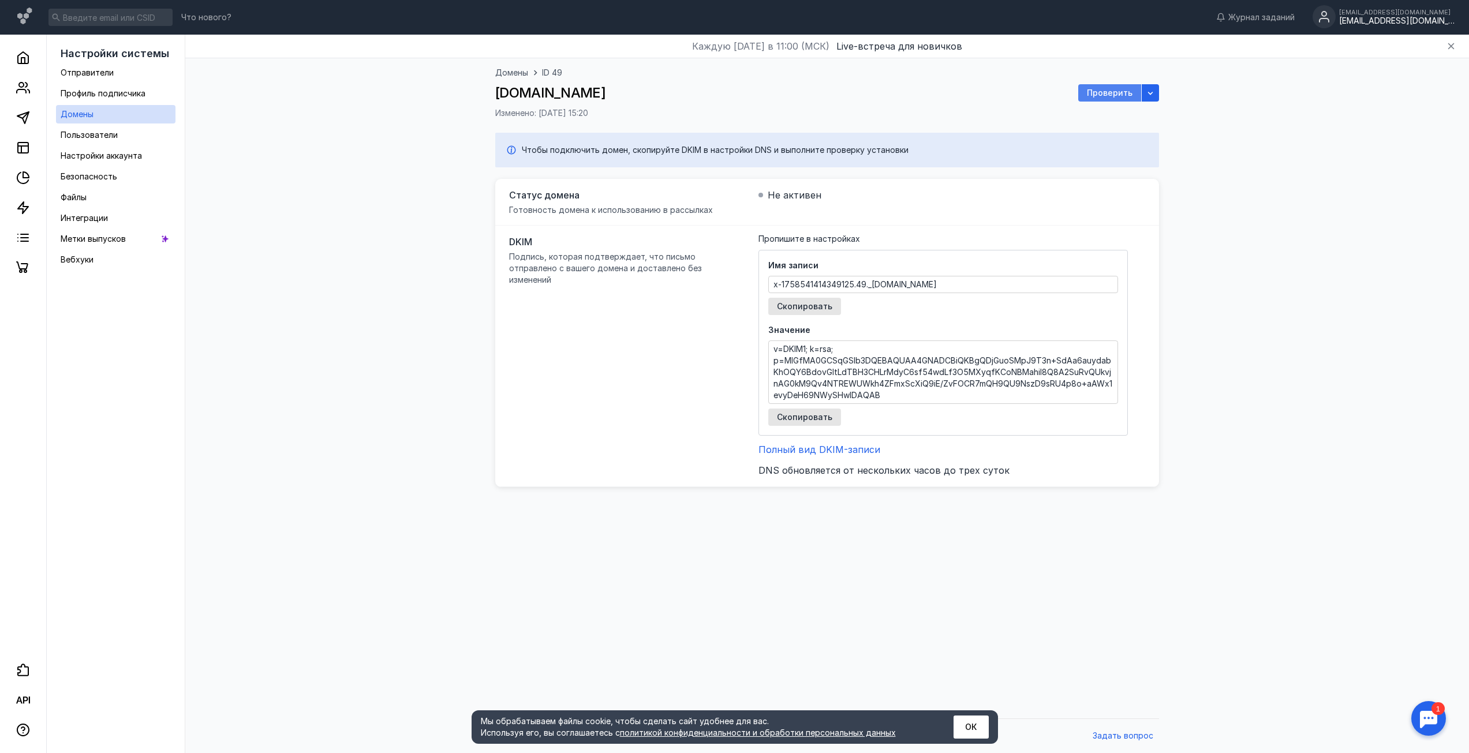
click at [1108, 90] on span "Проверить" at bounding box center [1110, 93] width 46 height 10
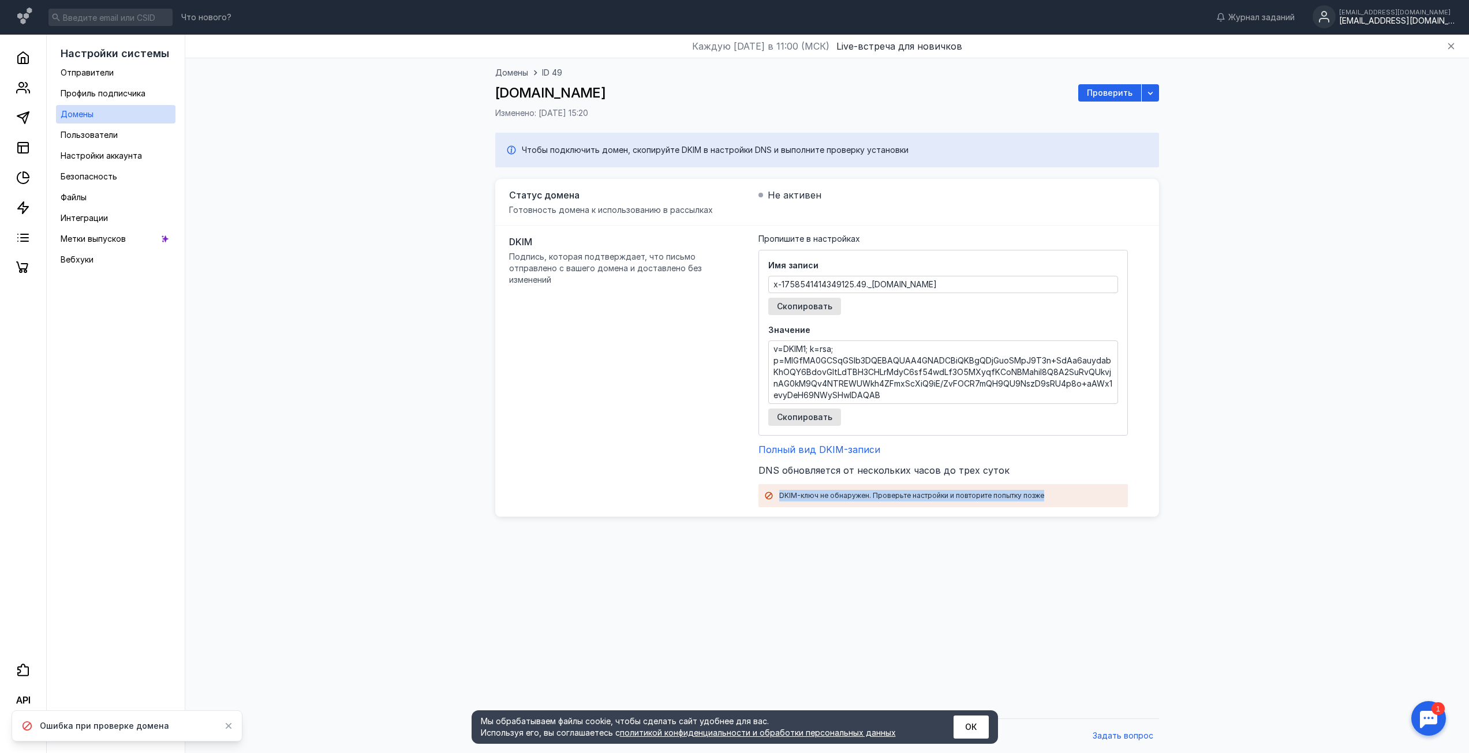
drag, startPoint x: 765, startPoint y: 494, endPoint x: 1045, endPoint y: 506, distance: 280.8
click at [1045, 506] on div "DKIM Подпись, которая подтверждает, что письмо отправлено с вашего домена и дос…" at bounding box center [827, 372] width 664 height 292
click at [974, 581] on div "Домены ID 49 [DOMAIN_NAME] Проверить Изменено: [DATE] 15:20 Чтобы подключить до…" at bounding box center [827, 385] width 1261 height 655
drag, startPoint x: 1048, startPoint y: 499, endPoint x: 765, endPoint y: 498, distance: 282.9
click at [765, 498] on div "DKIM-ключ не обнаружен. Проверьте настройки и повторите попытку позже" at bounding box center [943, 496] width 358 height 12
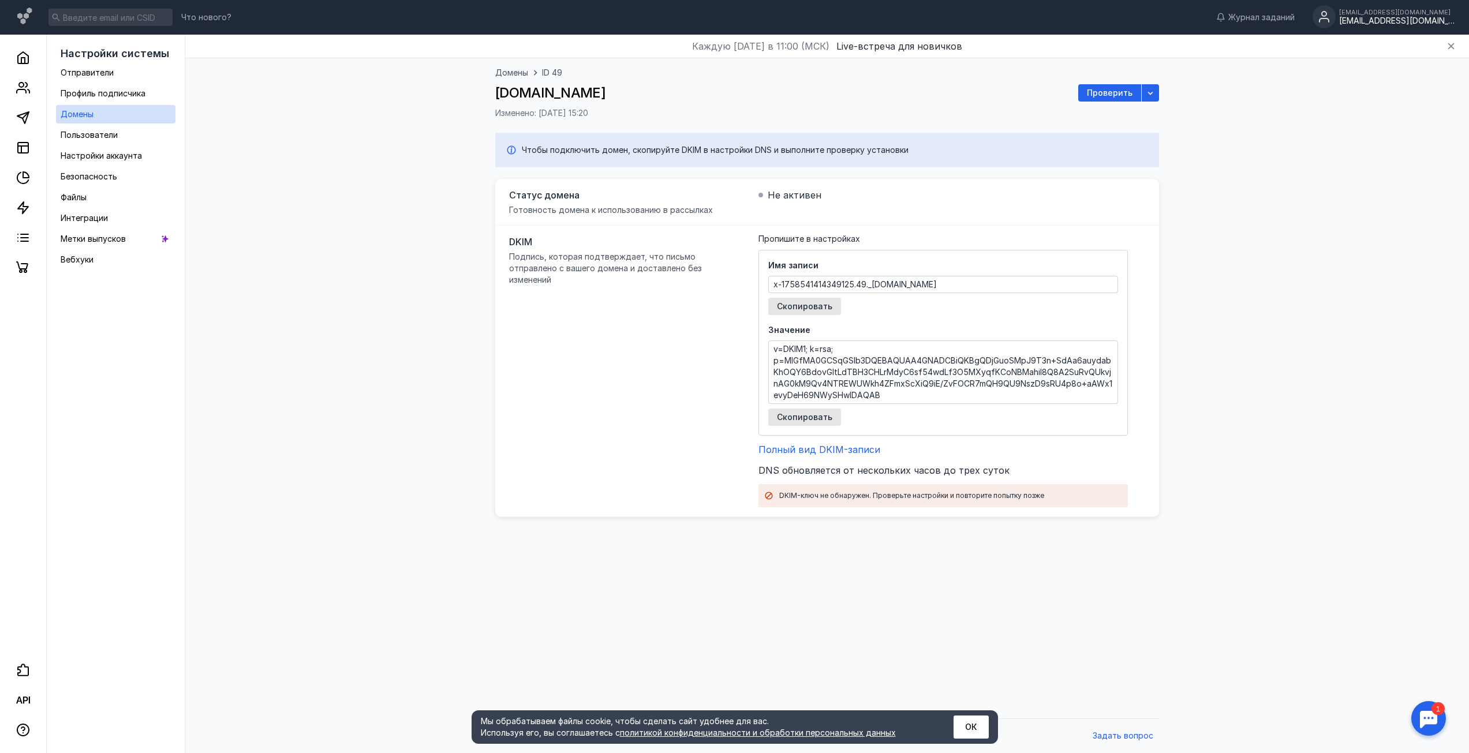
click at [678, 553] on div "Домены ID 49 [DOMAIN_NAME] Проверить Изменено: [DATE] 15:20 Чтобы подключить до…" at bounding box center [827, 385] width 1261 height 655
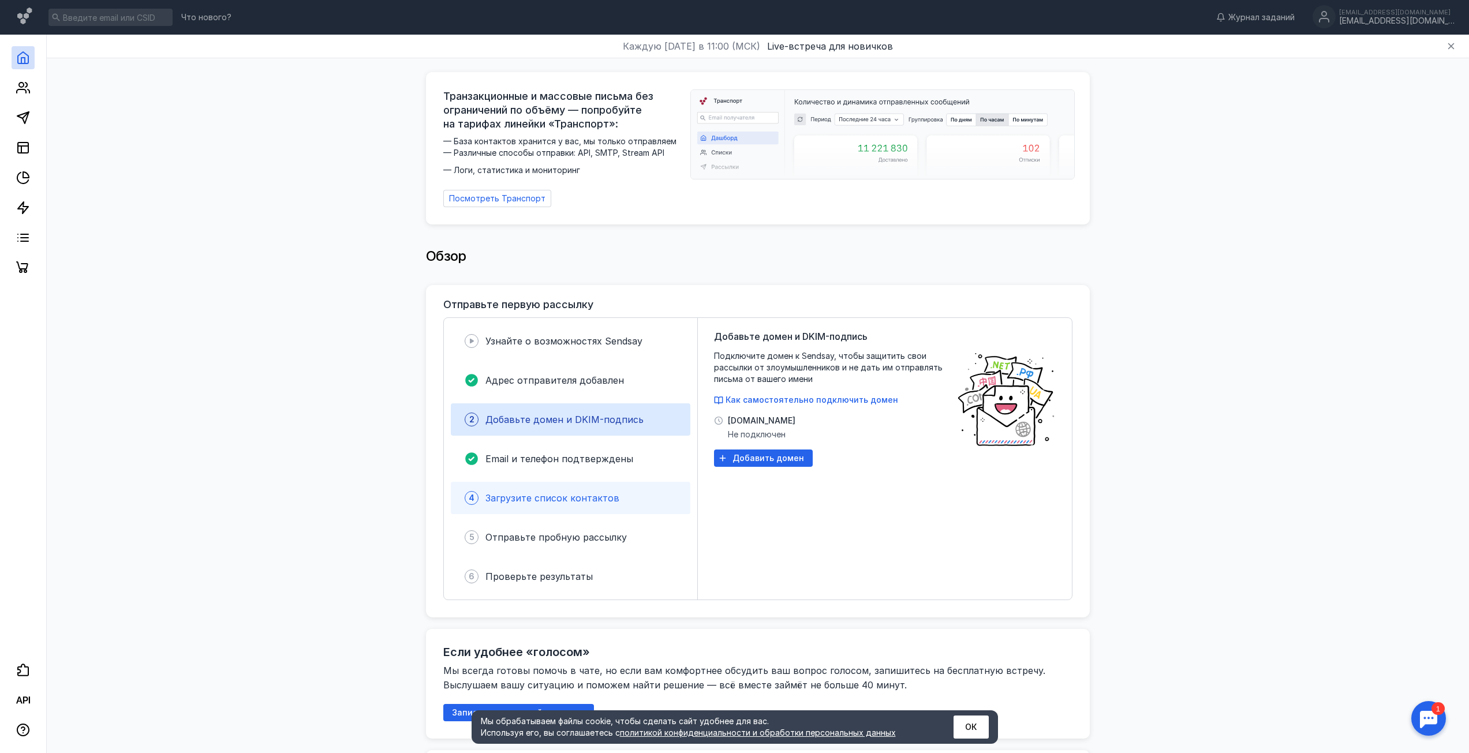
click at [541, 492] on span "Загрузите список контактов" at bounding box center [553, 498] width 134 height 12
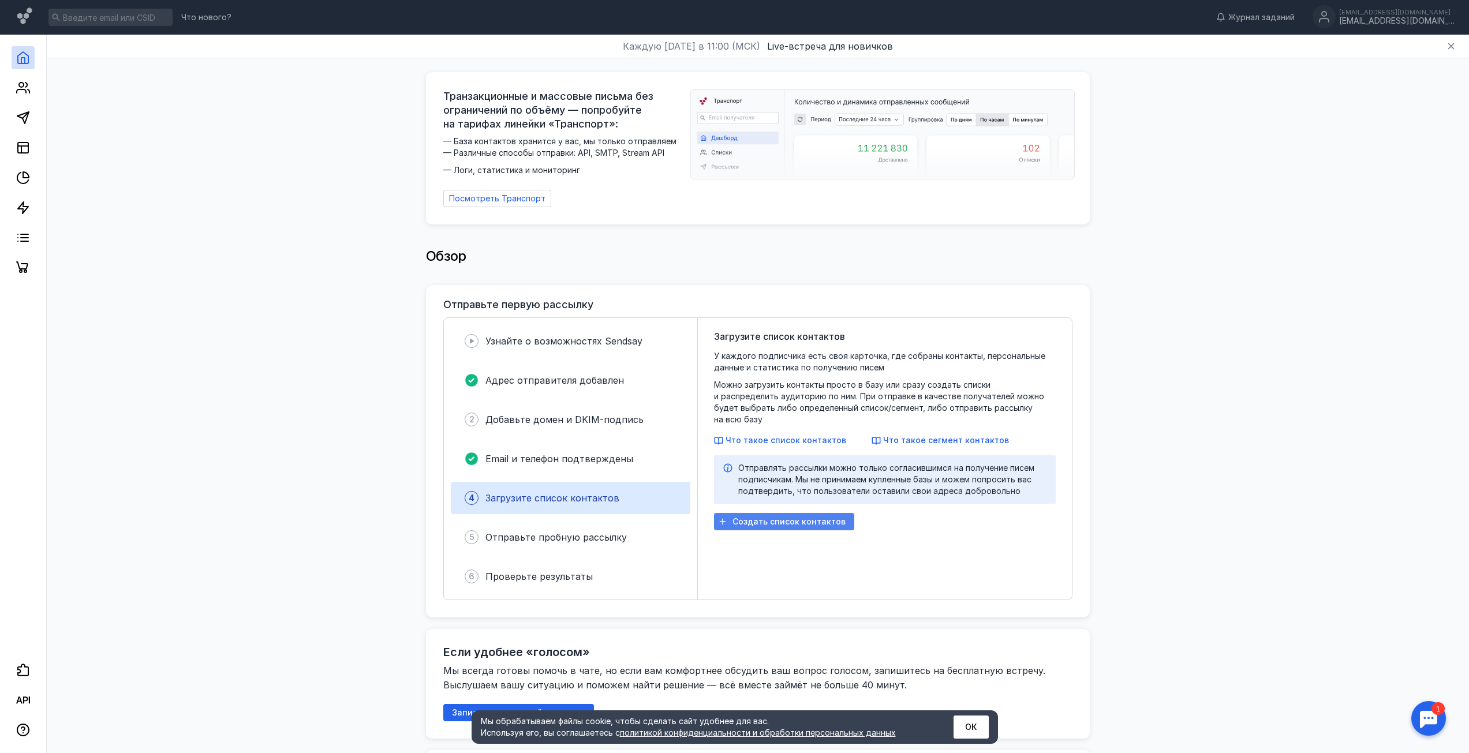
click at [808, 516] on div "Создать список контактов" at bounding box center [784, 521] width 140 height 17
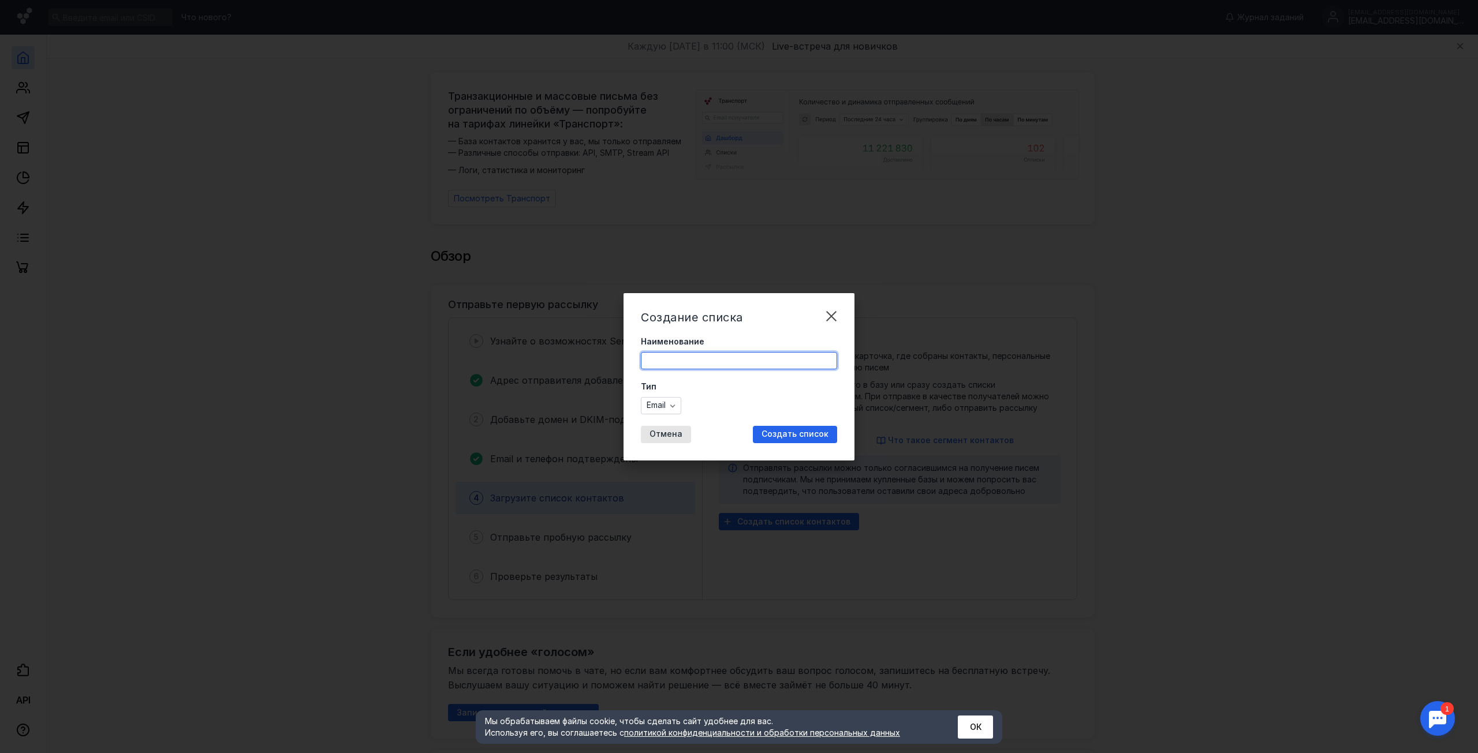
click at [662, 368] on input "Наименование" at bounding box center [738, 361] width 195 height 16
type input "Все пользователи AdvoCall на 16.09"
click at [795, 440] on div "Создать список" at bounding box center [795, 434] width 84 height 17
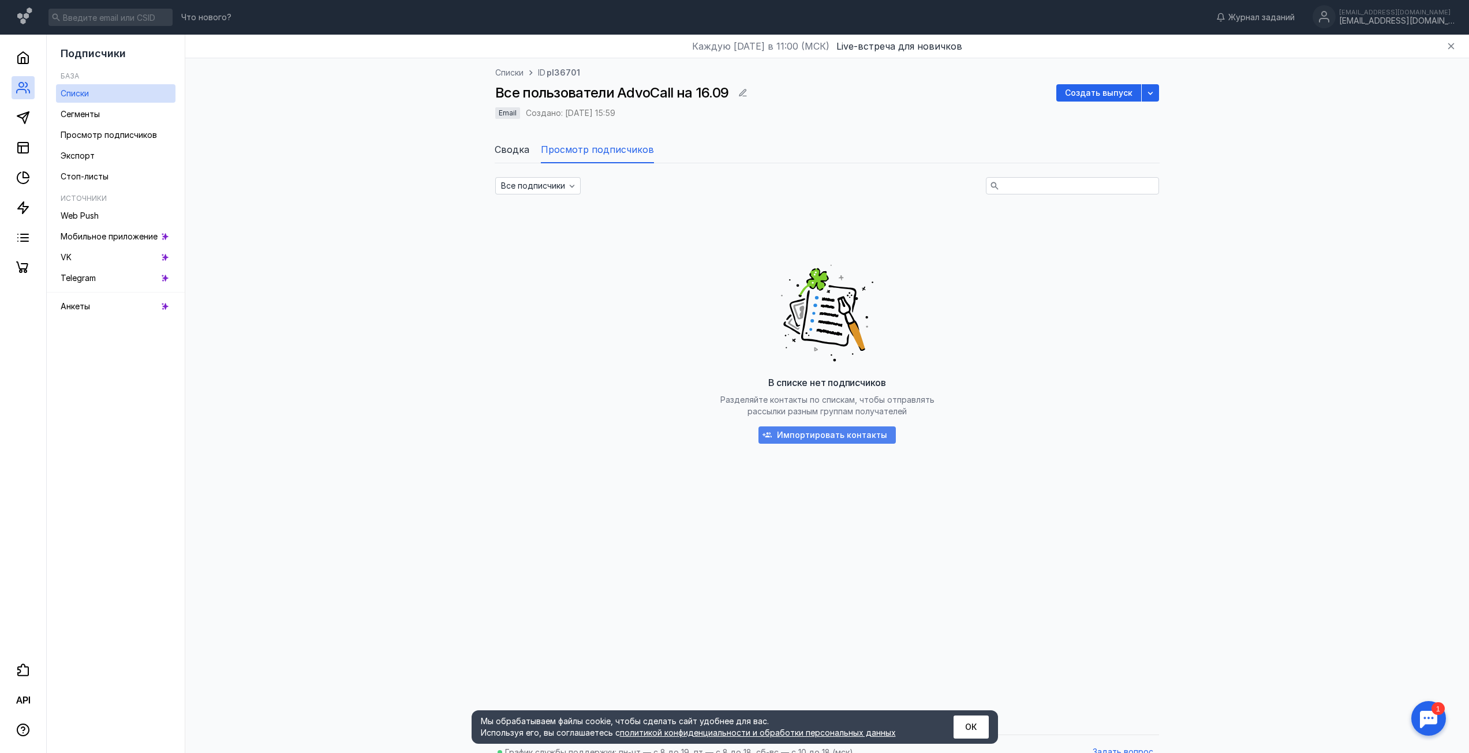
click at [802, 432] on span "Импортировать контакты" at bounding box center [832, 436] width 110 height 10
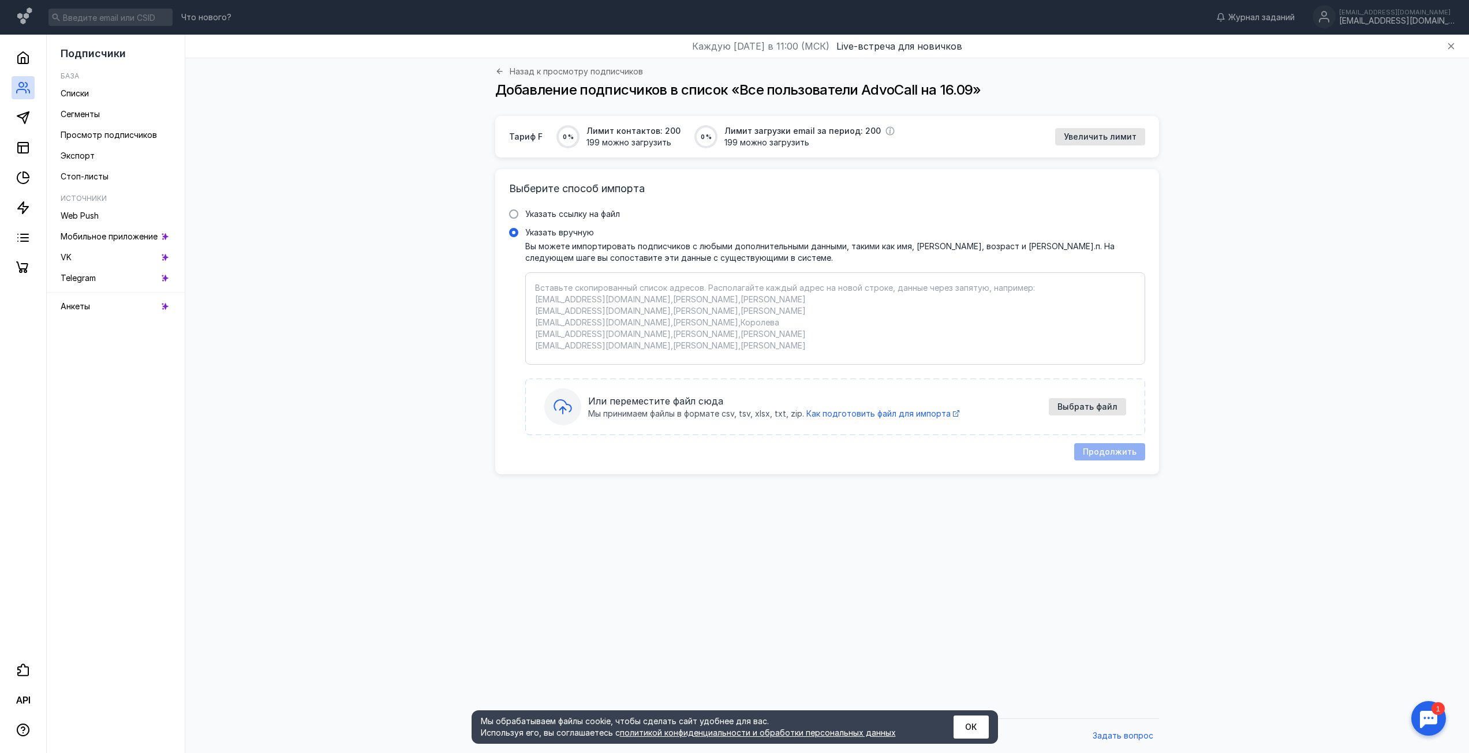
click at [1037, 423] on div "Или переместите файл сюда Мы принимаем файлы в формате csv, tsv, xlsx, txt, zip…" at bounding box center [835, 407] width 582 height 37
click at [0, 0] on input "Указать вручную" at bounding box center [0, 0] width 0 height 0
click at [1012, 402] on span "Или переместите файл сюда" at bounding box center [815, 401] width 454 height 14
click at [0, 0] on input "Указать вручную" at bounding box center [0, 0] width 0 height 0
click at [868, 414] on span "Как подготовить файл для импорта" at bounding box center [878, 414] width 144 height 10
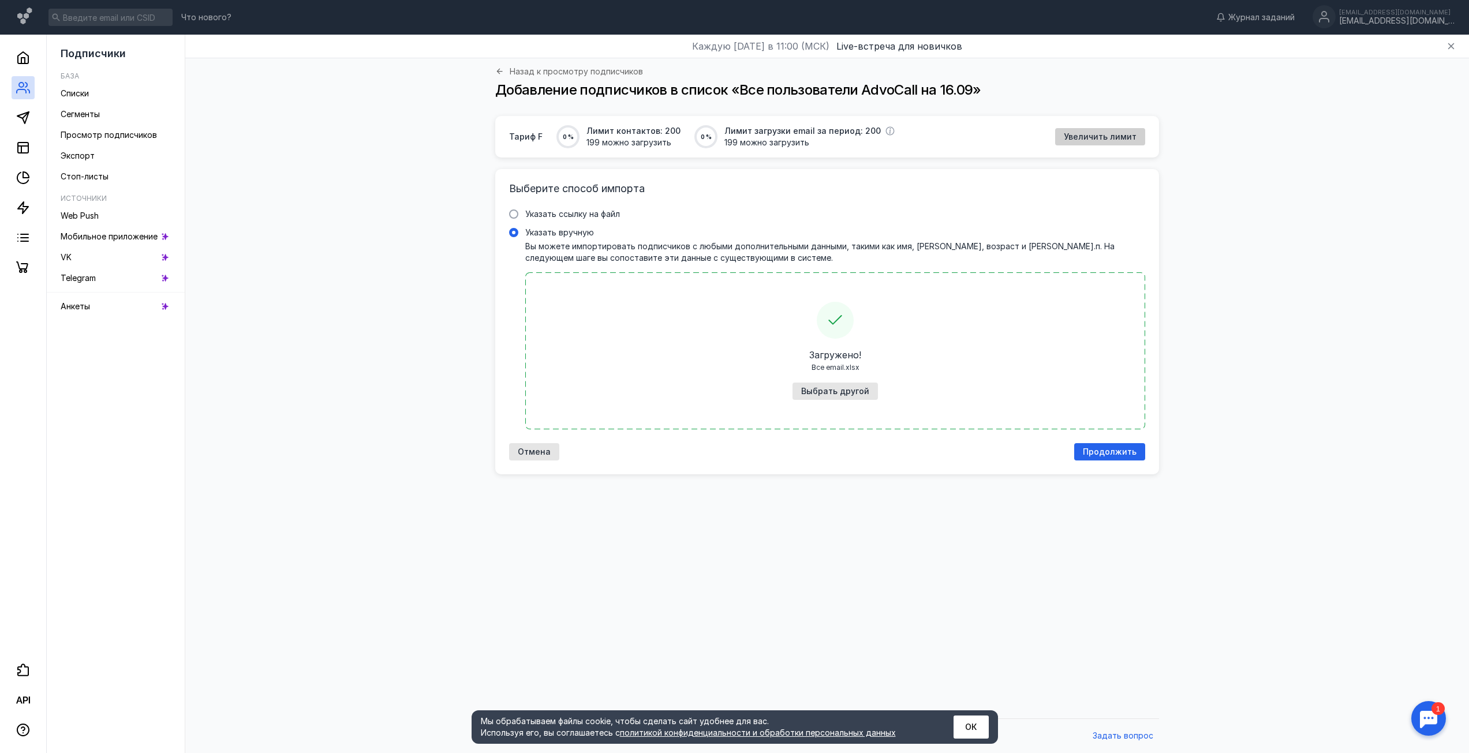
click at [1094, 132] on span "Увеличить лимит" at bounding box center [1100, 137] width 73 height 10
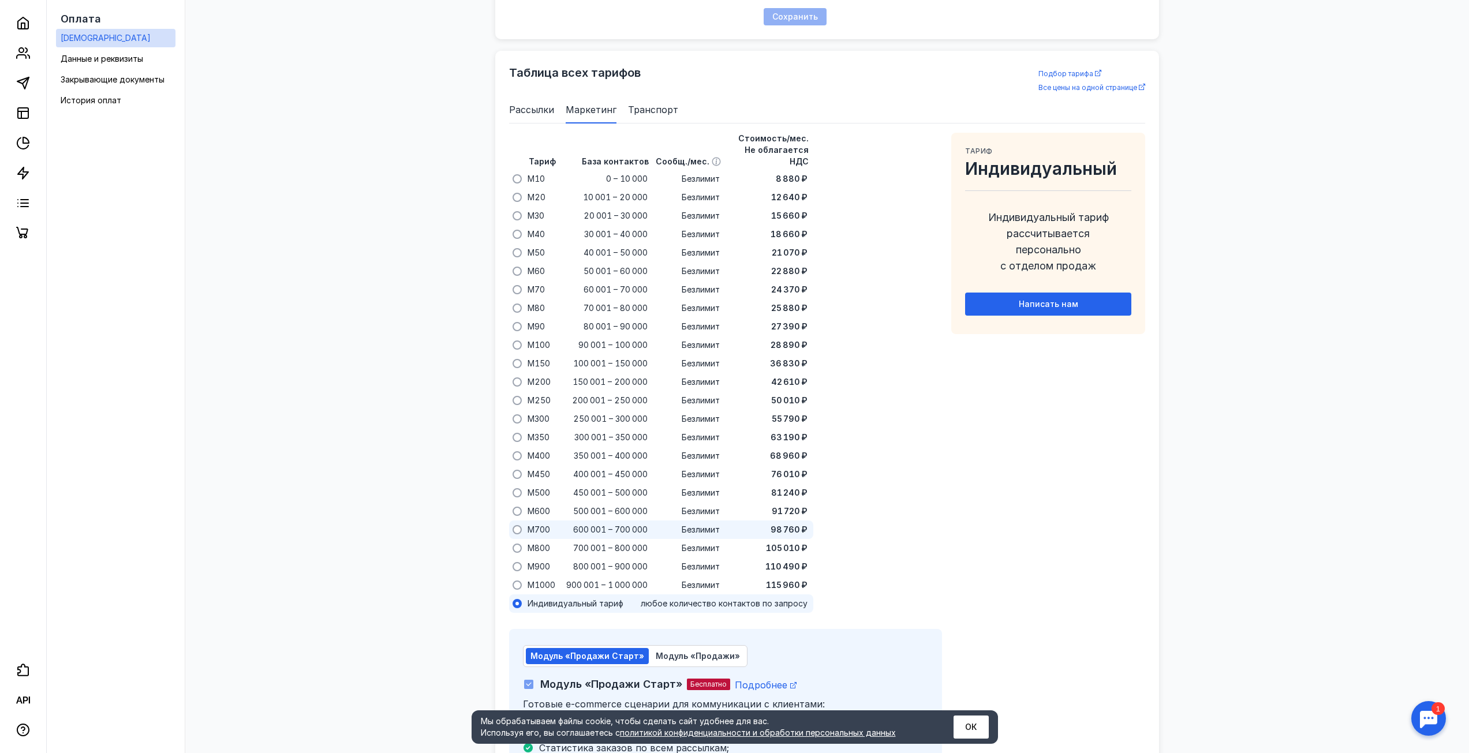
scroll to position [685, 0]
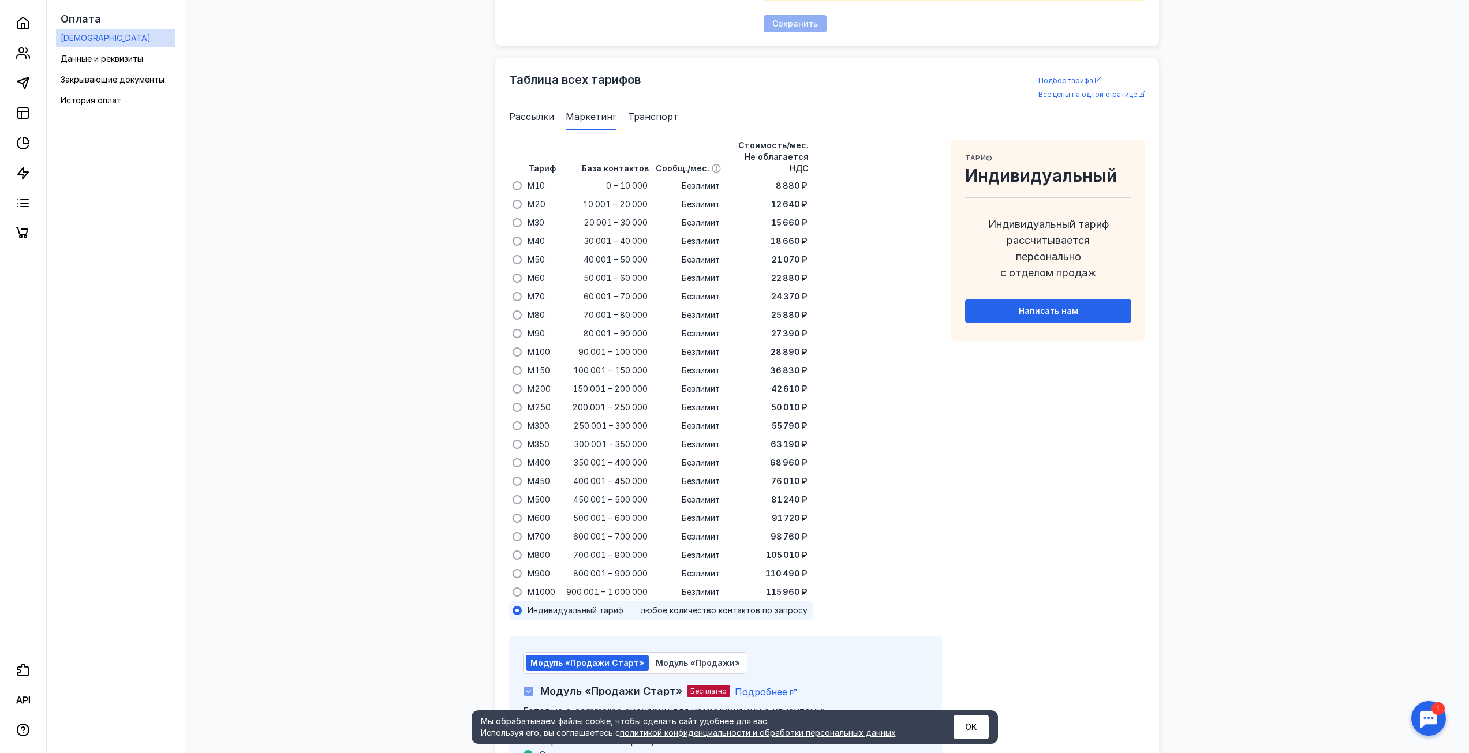
click at [535, 125] on li "Рассылки" at bounding box center [531, 117] width 45 height 28
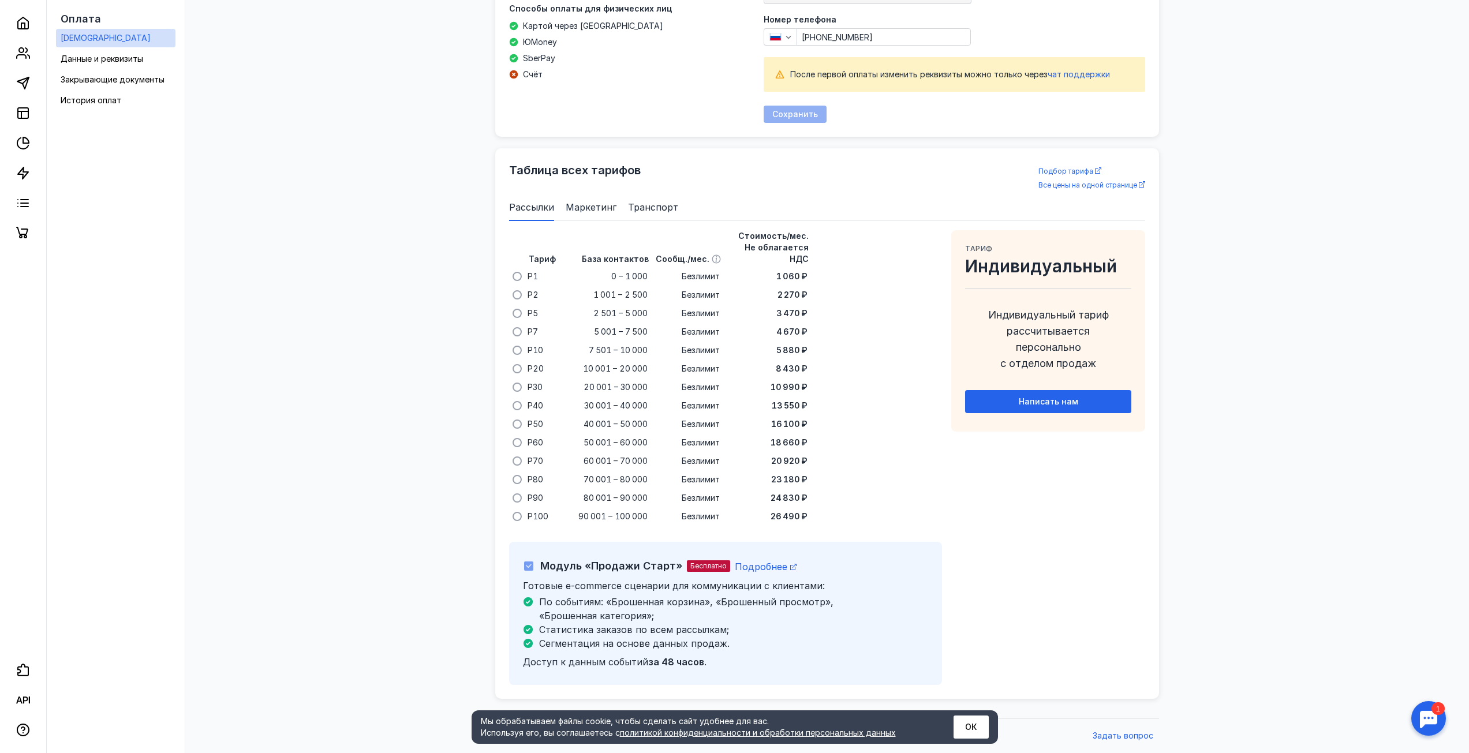
scroll to position [582, 0]
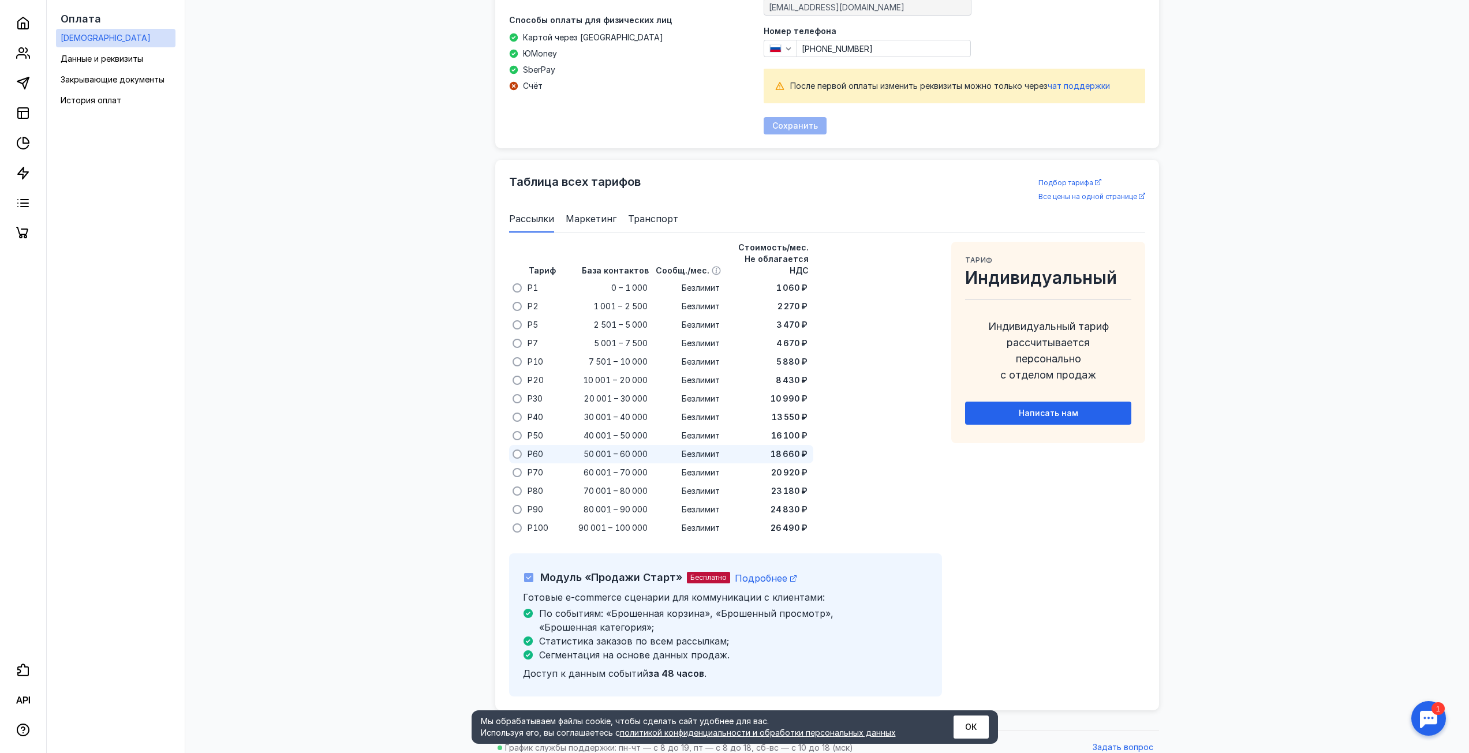
click at [619, 449] on span "50 001 – 60 000" at bounding box center [616, 455] width 64 height 12
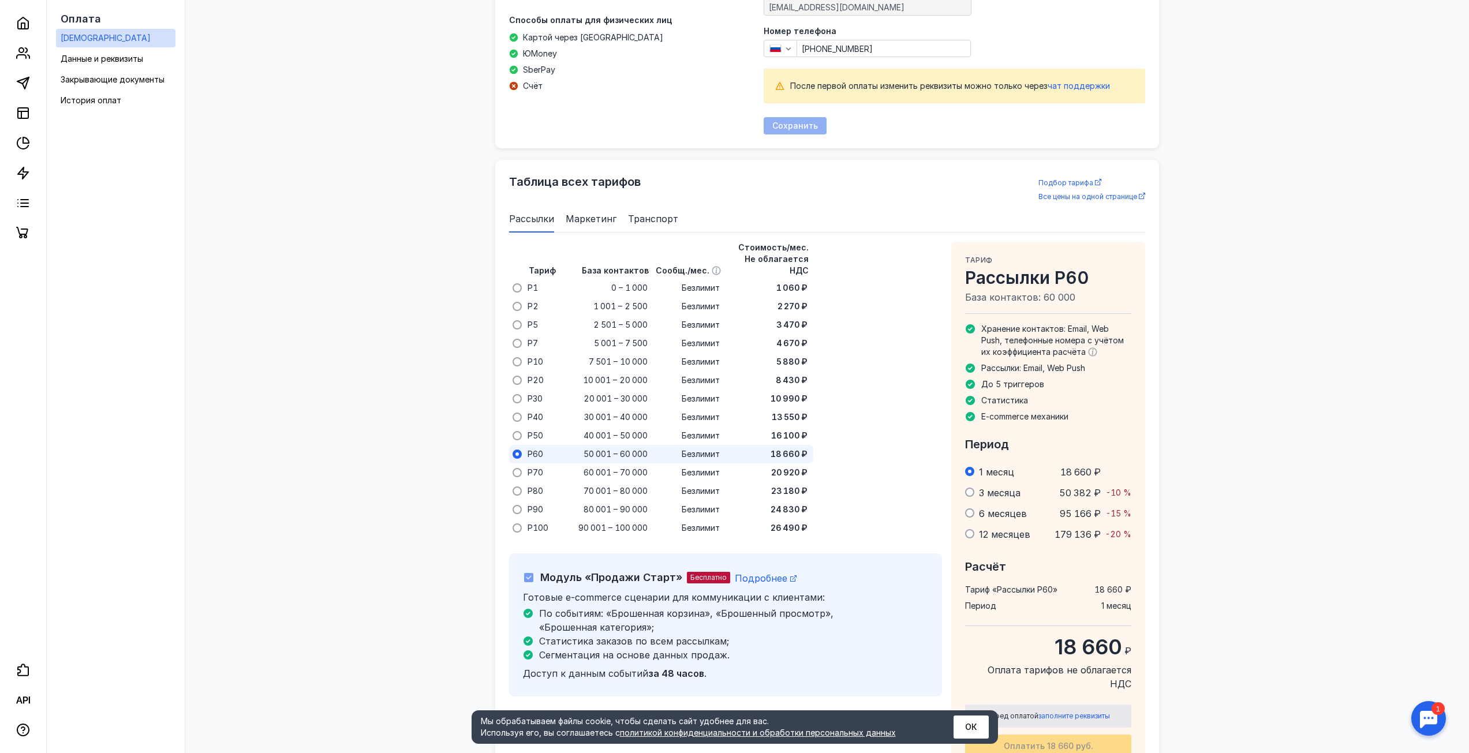
scroll to position [685, 0]
